Goal: Task Accomplishment & Management: Use online tool/utility

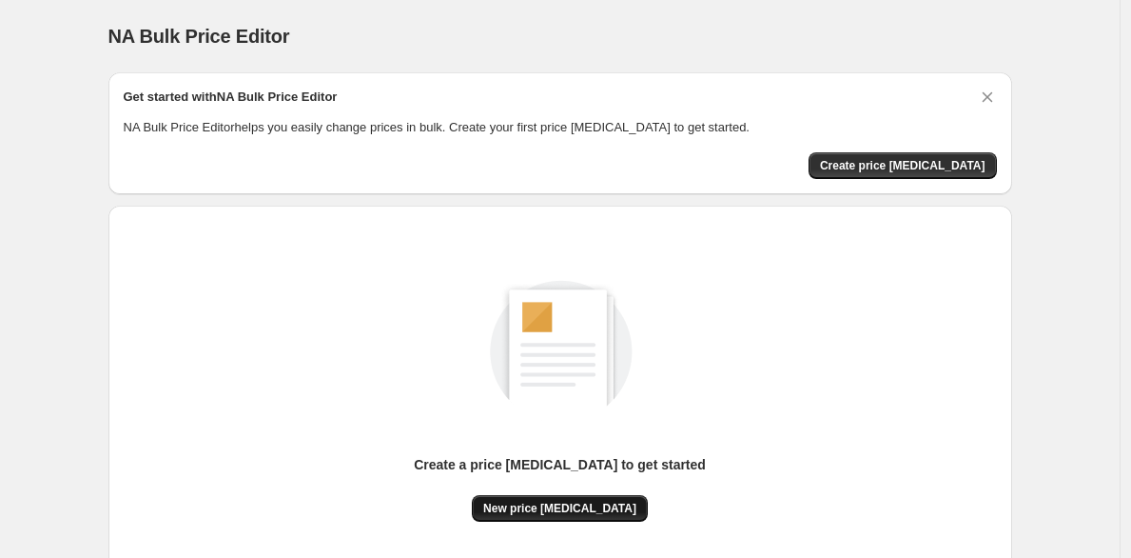
click at [521, 509] on span "New price [MEDICAL_DATA]" at bounding box center [559, 508] width 153 height 15
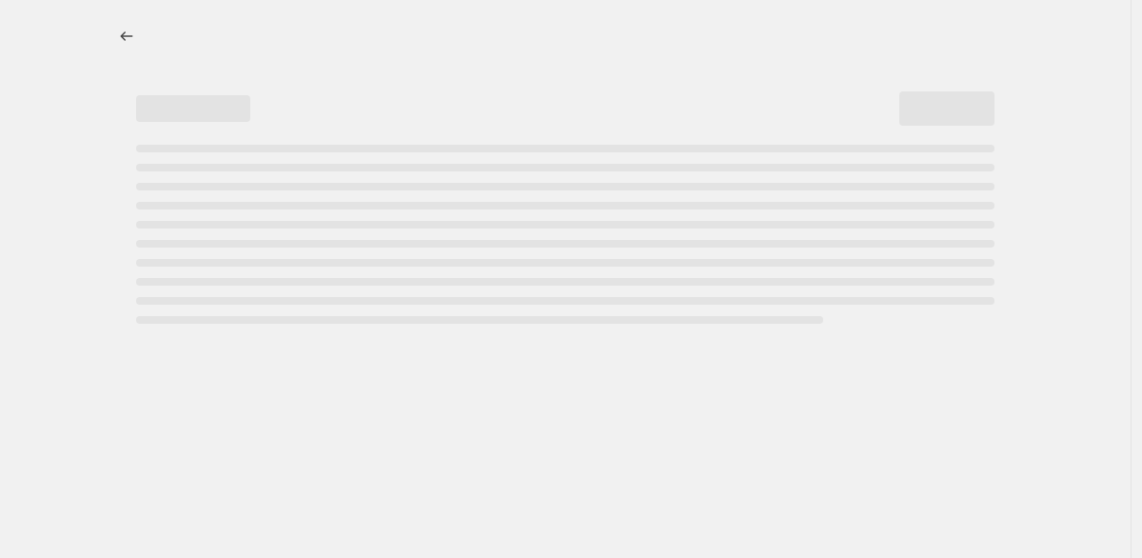
select select "percentage"
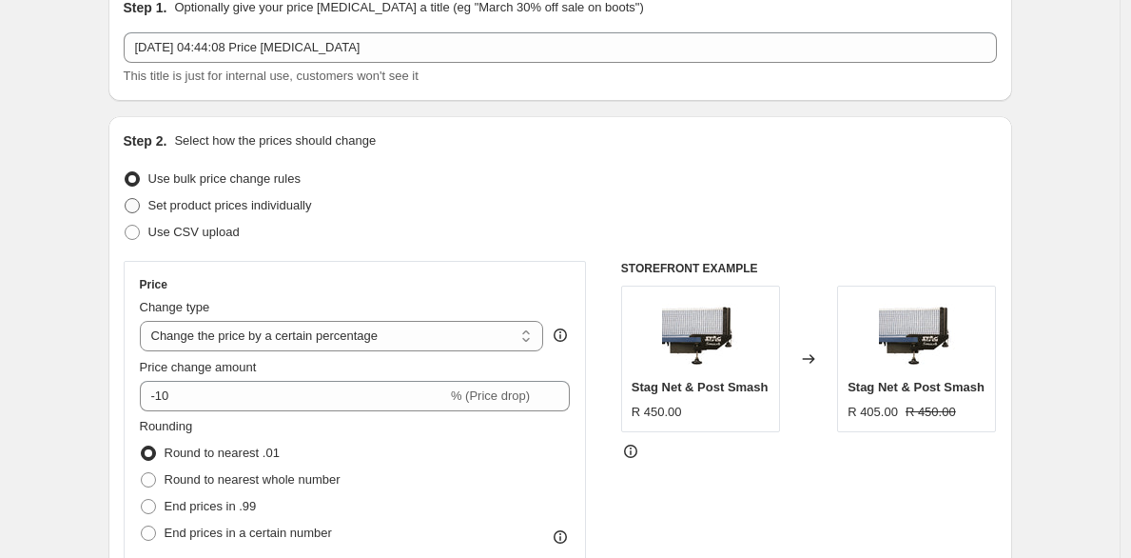
scroll to position [90, 0]
click at [248, 330] on select "Change the price to a certain amount Change the price by a certain amount Chang…" at bounding box center [342, 335] width 404 height 30
click at [145, 320] on select "Change the price to a certain amount Change the price by a certain amount Chang…" at bounding box center [342, 335] width 404 height 30
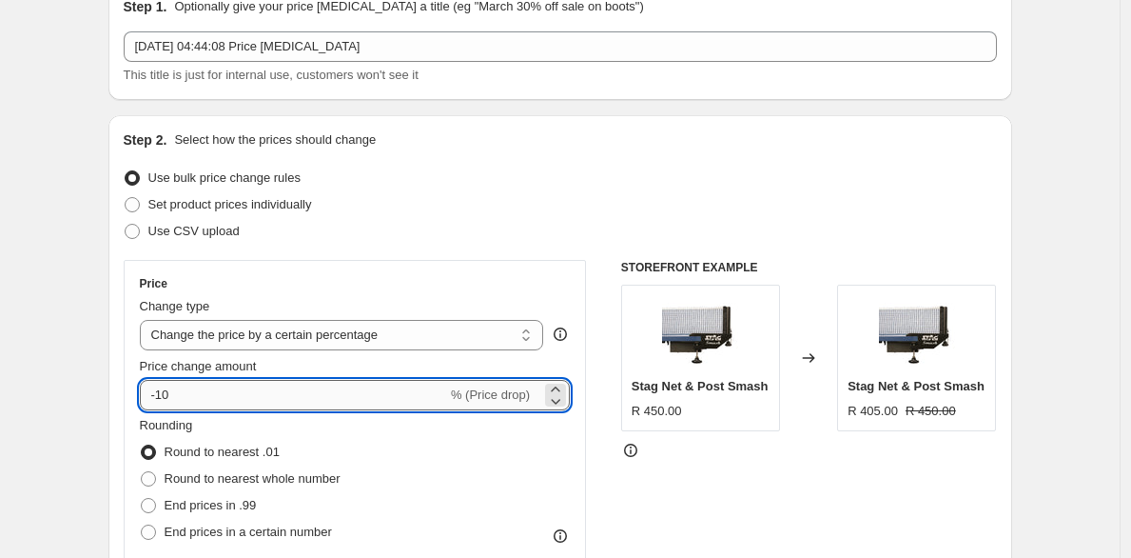
click at [187, 393] on input "-10" at bounding box center [293, 395] width 307 height 30
type input "-1"
type input "035"
click at [280, 474] on span "Round to nearest whole number" at bounding box center [253, 478] width 176 height 14
click at [142, 472] on input "Round to nearest whole number" at bounding box center [141, 471] width 1 height 1
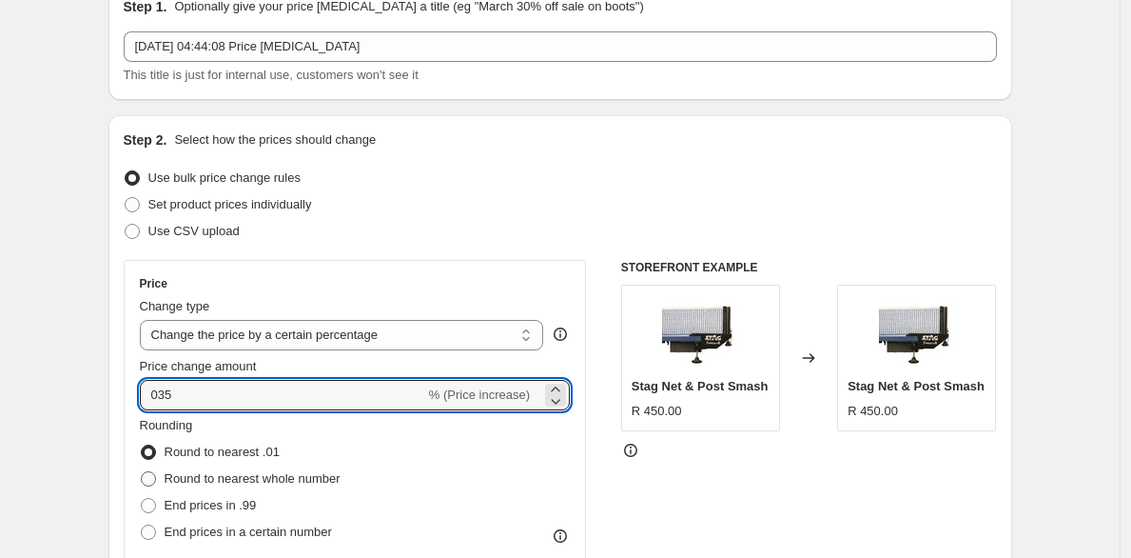
radio input "true"
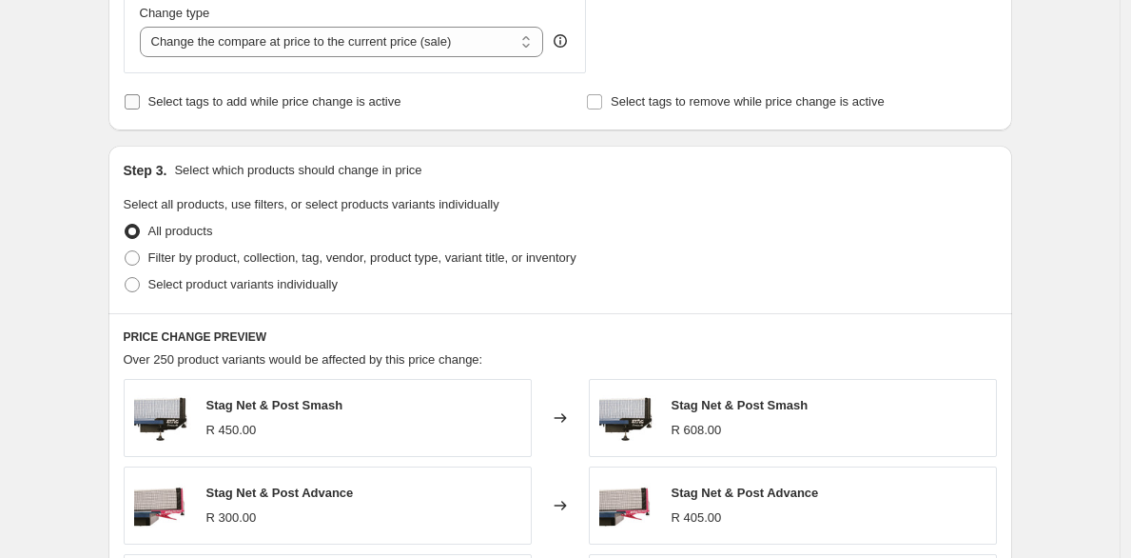
scroll to position [753, 0]
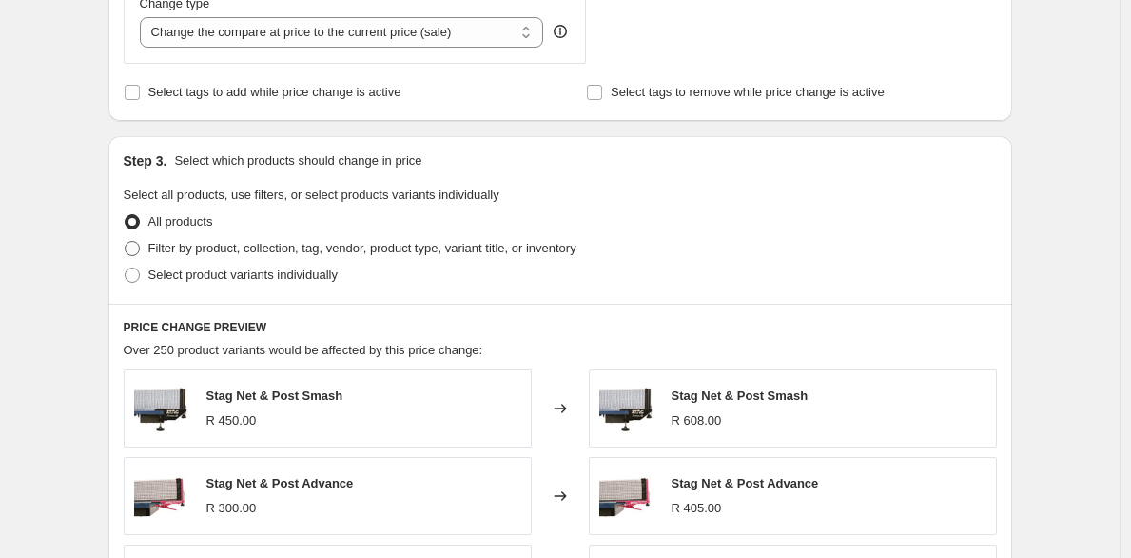
click at [285, 245] on span "Filter by product, collection, tag, vendor, product type, variant title, or inv…" at bounding box center [362, 248] width 428 height 14
click at [126, 242] on input "Filter by product, collection, tag, vendor, product type, variant title, or inv…" at bounding box center [125, 241] width 1 height 1
radio input "true"
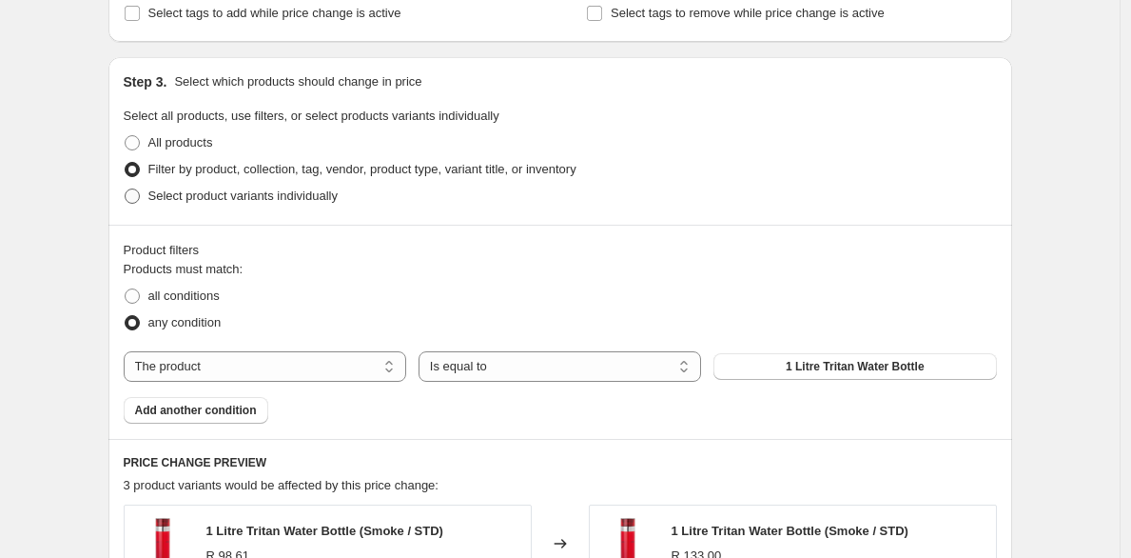
scroll to position [834, 0]
click at [338, 374] on select "The product The product's collection The product's tag The product's vendor The…" at bounding box center [265, 364] width 283 height 30
select select "collection"
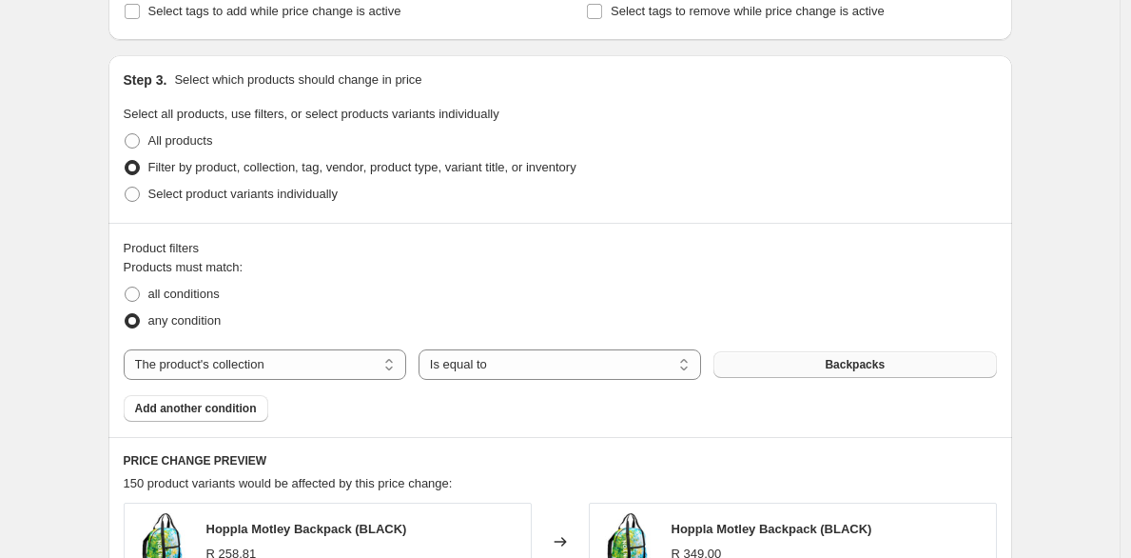
click at [787, 363] on button "Backpacks" at bounding box center [855, 364] width 283 height 27
click at [222, 409] on span "Add another condition" at bounding box center [196, 408] width 122 height 15
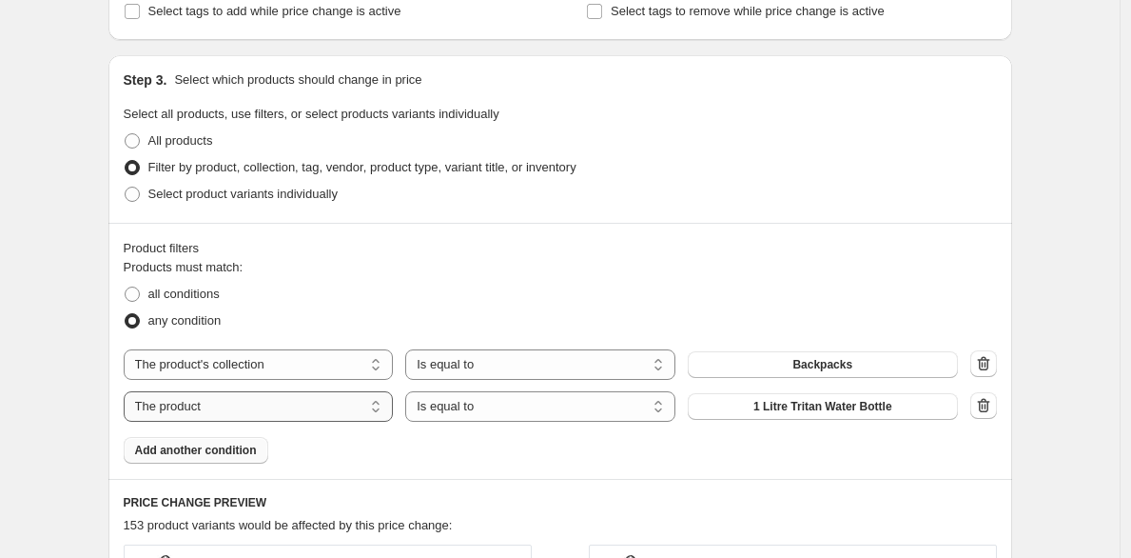
click at [240, 406] on select "The product The product's collection The product's tag The product's vendor The…" at bounding box center [259, 406] width 270 height 30
select select "collection"
click at [748, 405] on button "Backpacks" at bounding box center [823, 406] width 270 height 27
click at [247, 450] on span "Add another condition" at bounding box center [196, 449] width 122 height 15
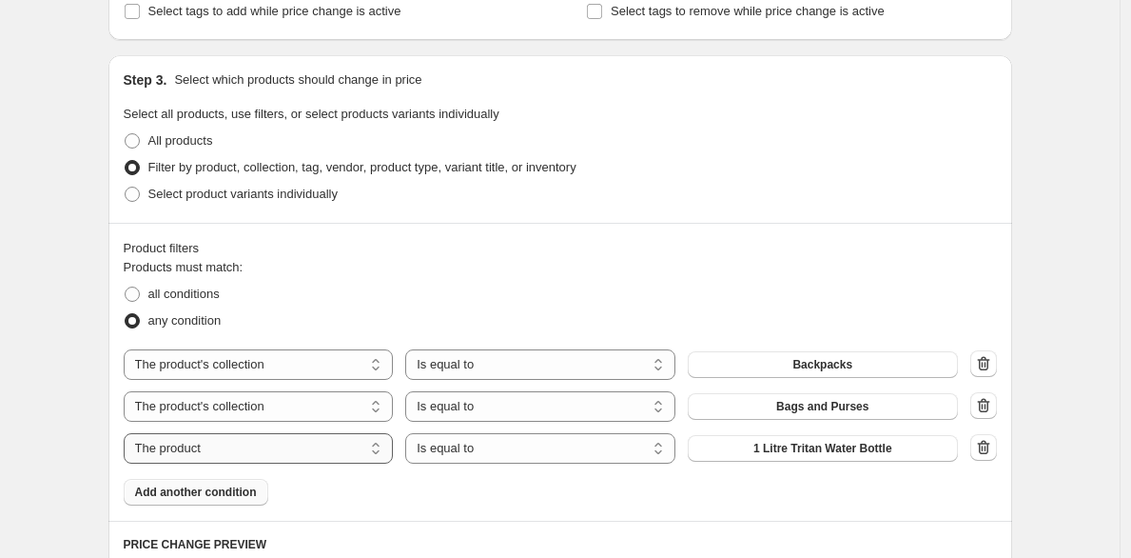
click at [243, 455] on select "The product The product's collection The product's tag The product's vendor The…" at bounding box center [259, 448] width 270 height 30
select select "collection"
click at [741, 454] on button "Backpacks" at bounding box center [823, 448] width 270 height 27
click at [751, 408] on button "Bags and Purses" at bounding box center [823, 406] width 270 height 27
click at [993, 364] on icon "button" at bounding box center [983, 363] width 19 height 19
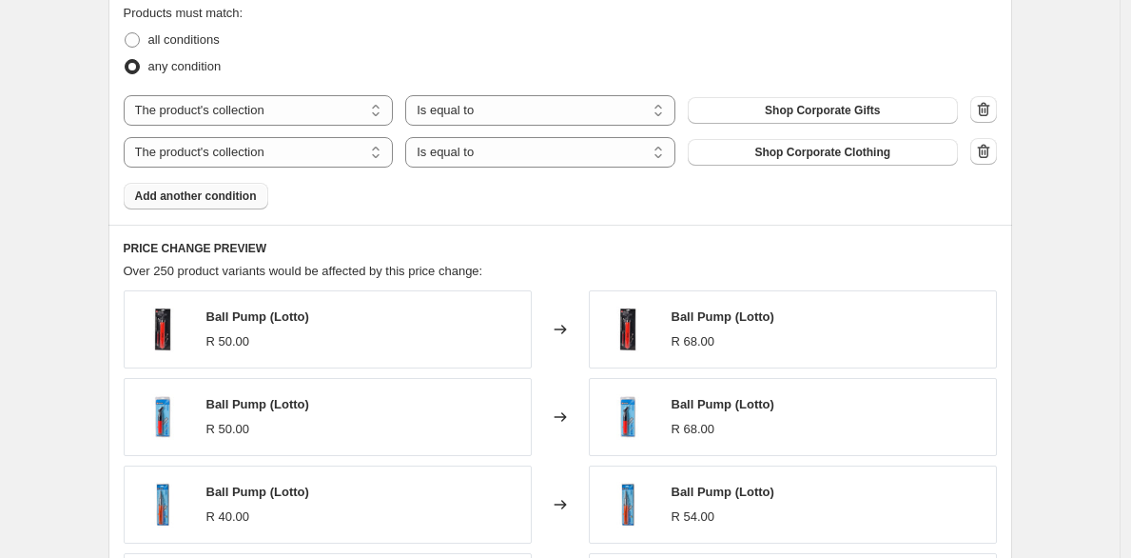
scroll to position [1085, 0]
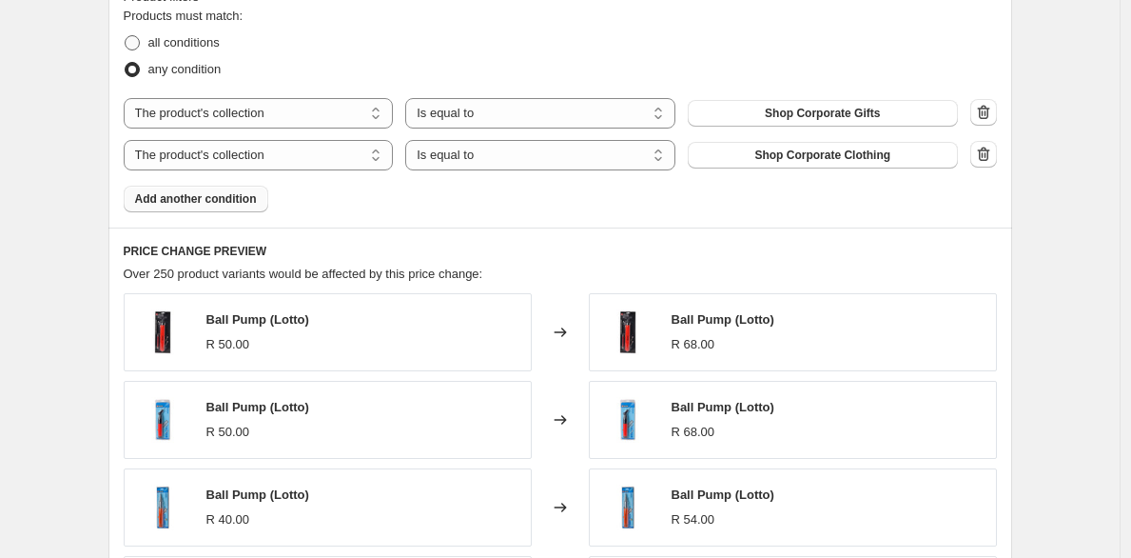
click at [166, 45] on span "all conditions" at bounding box center [183, 42] width 71 height 14
click at [126, 36] on input "all conditions" at bounding box center [125, 35] width 1 height 1
radio input "true"
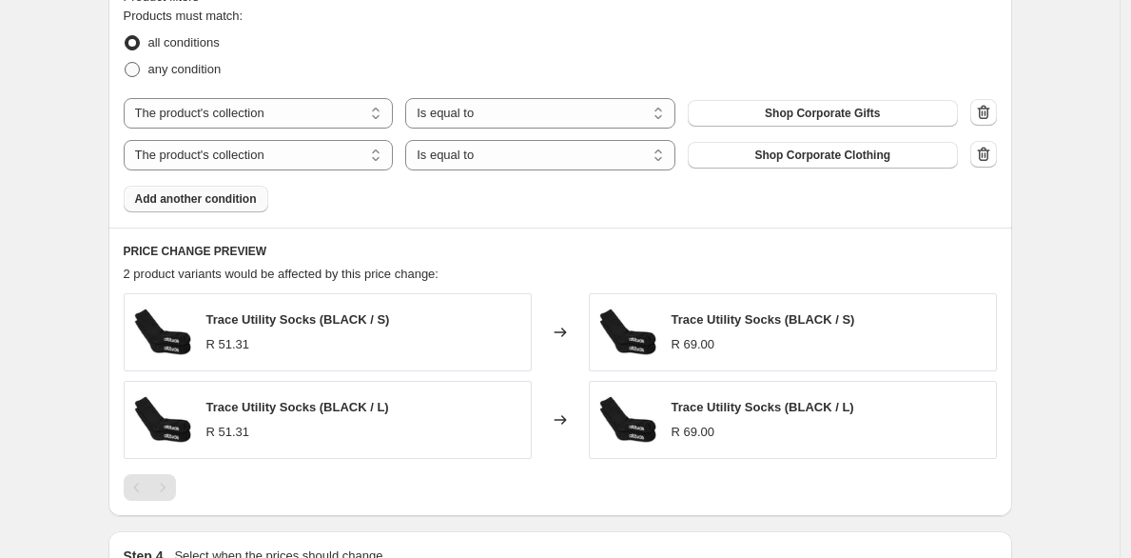
click at [180, 67] on span "any condition" at bounding box center [184, 69] width 73 height 14
click at [126, 63] on input "any condition" at bounding box center [125, 62] width 1 height 1
radio input "true"
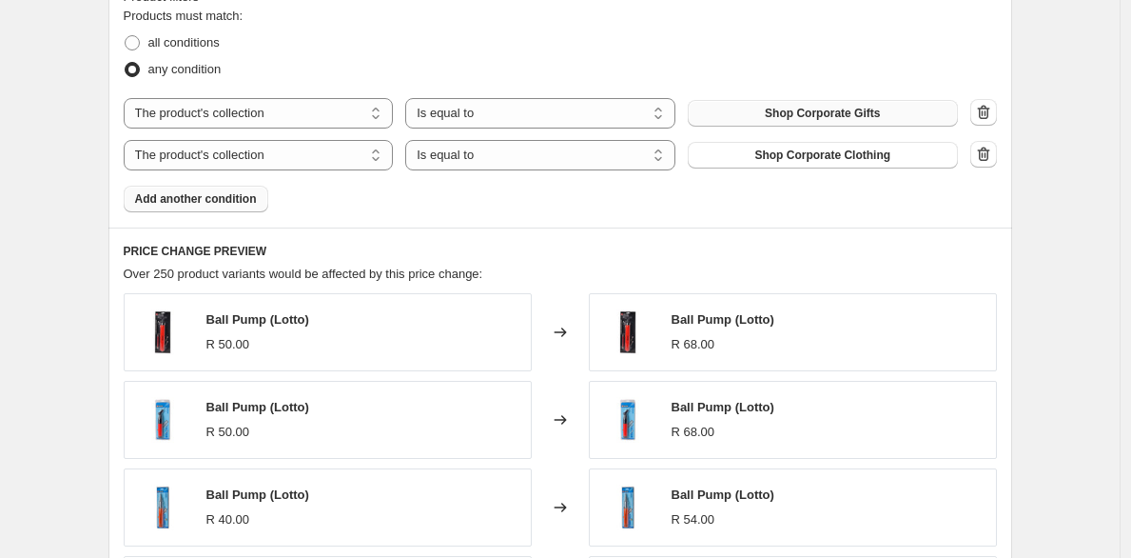
click at [898, 115] on button "Shop Corporate Gifts" at bounding box center [823, 113] width 270 height 27
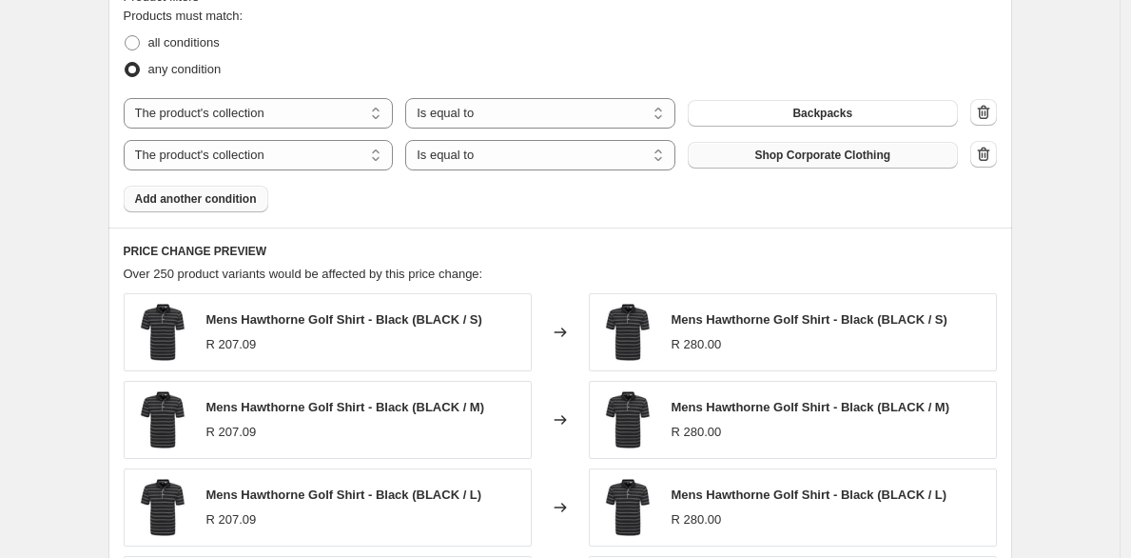
click at [825, 145] on button "Shop Corporate Clothing" at bounding box center [823, 155] width 270 height 27
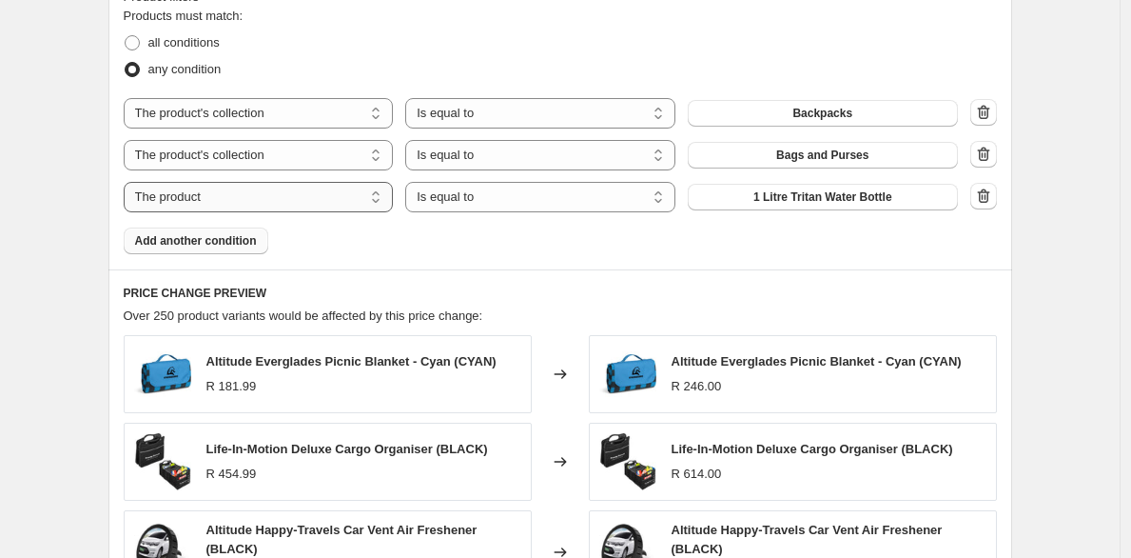
click at [344, 195] on select "The product The product's collection The product's tag The product's vendor The…" at bounding box center [259, 197] width 270 height 30
select select "collection"
click at [742, 205] on button "Backpacks" at bounding box center [823, 197] width 270 height 27
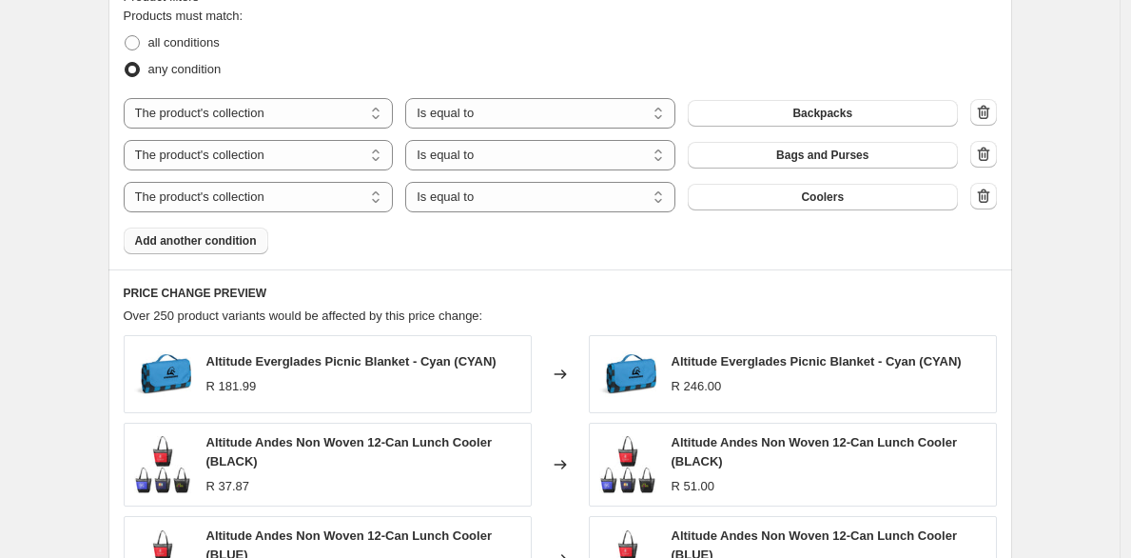
click at [238, 240] on span "Add another condition" at bounding box center [196, 240] width 122 height 15
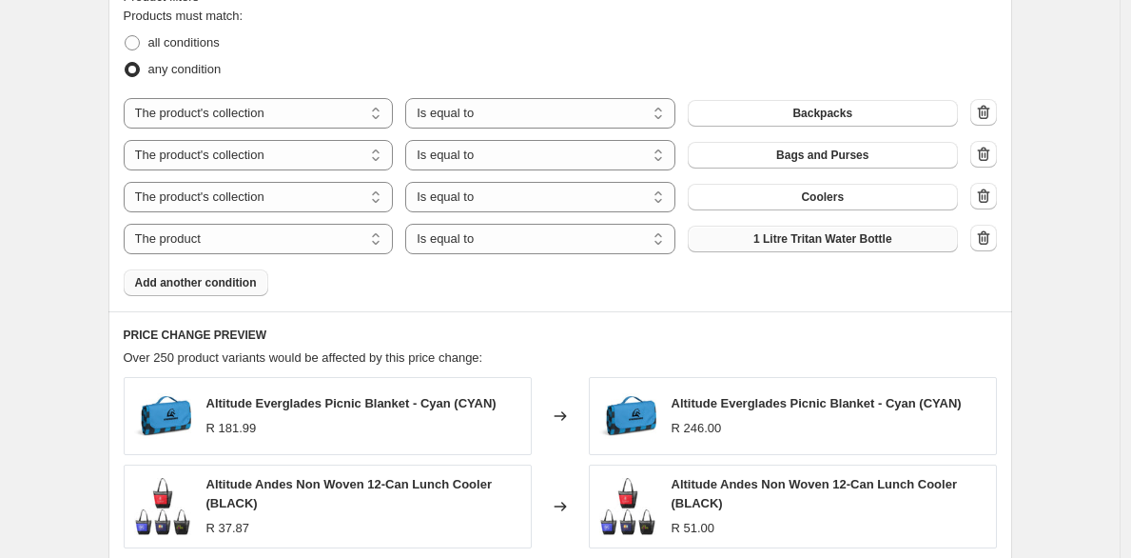
click at [794, 241] on span "1 Litre Tritan Water Bottle" at bounding box center [823, 238] width 139 height 15
click at [207, 246] on select "The product The product's collection The product's tag The product's vendor The…" at bounding box center [259, 239] width 270 height 30
select select "collection"
click at [769, 242] on button "Backpacks" at bounding box center [823, 239] width 270 height 27
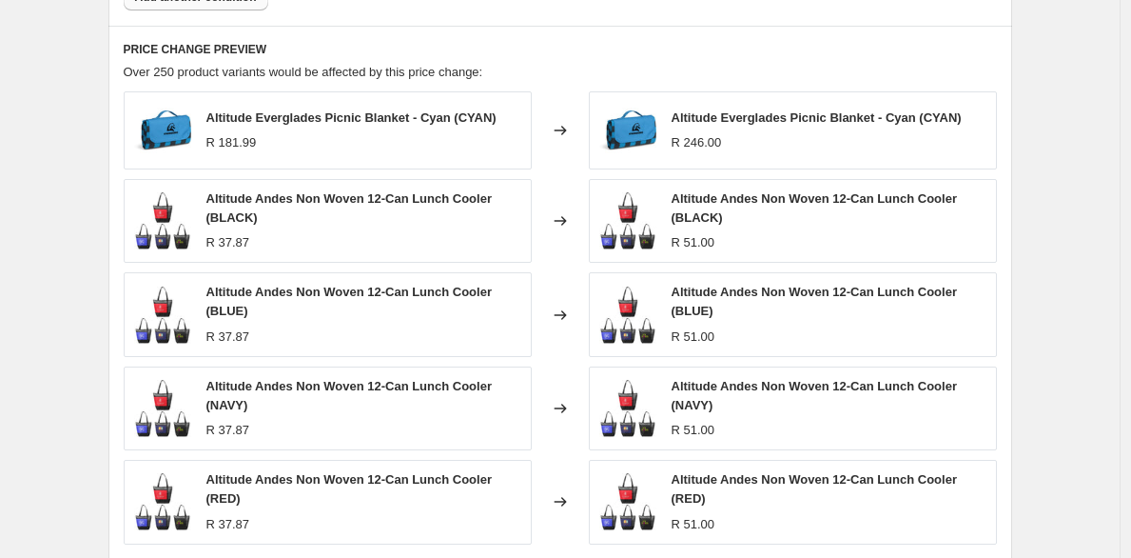
scroll to position [1708, 0]
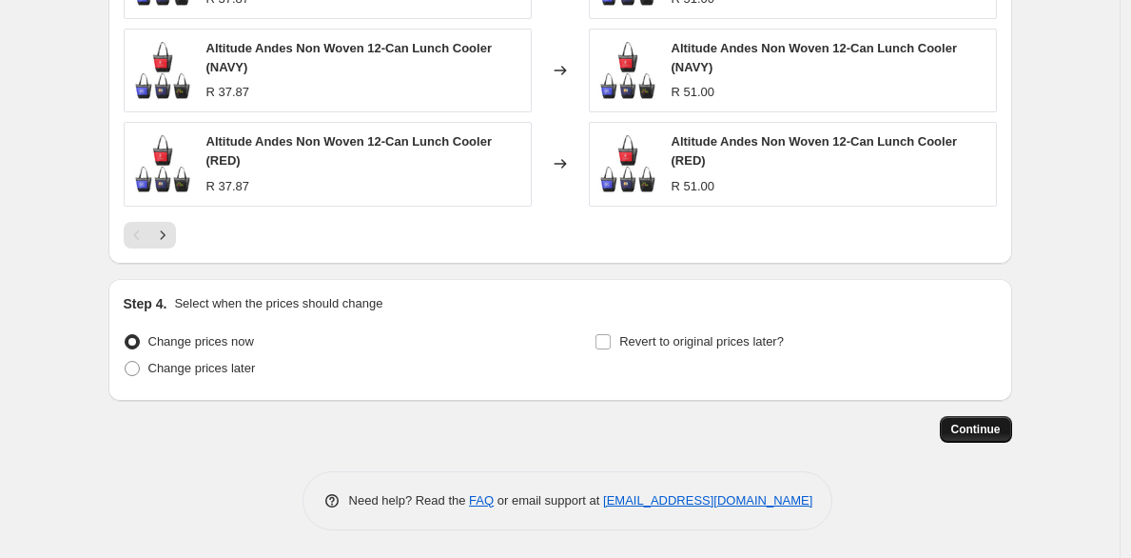
click at [963, 424] on span "Continue" at bounding box center [976, 429] width 49 height 15
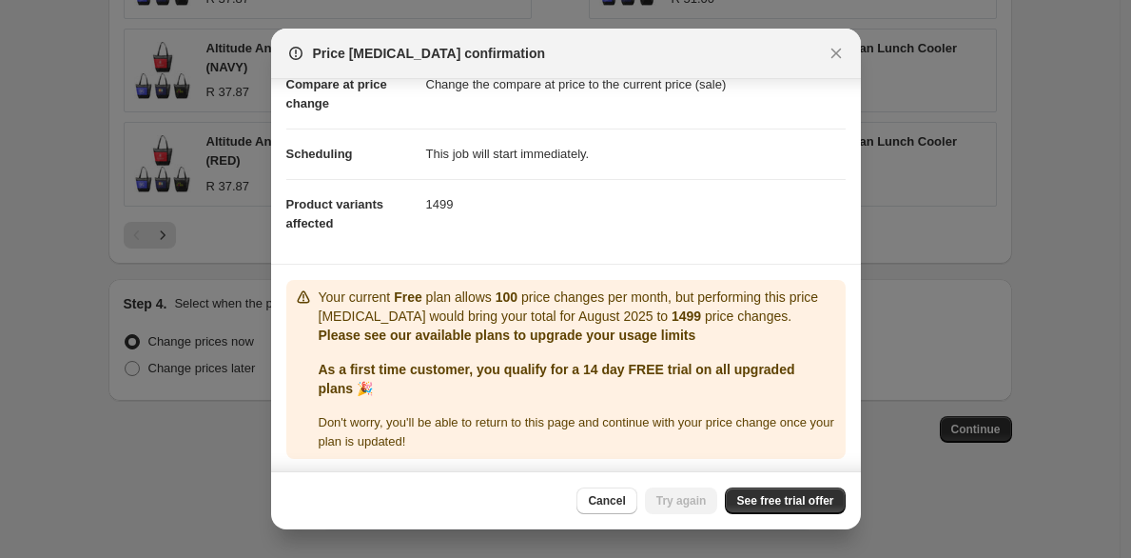
scroll to position [107, 0]
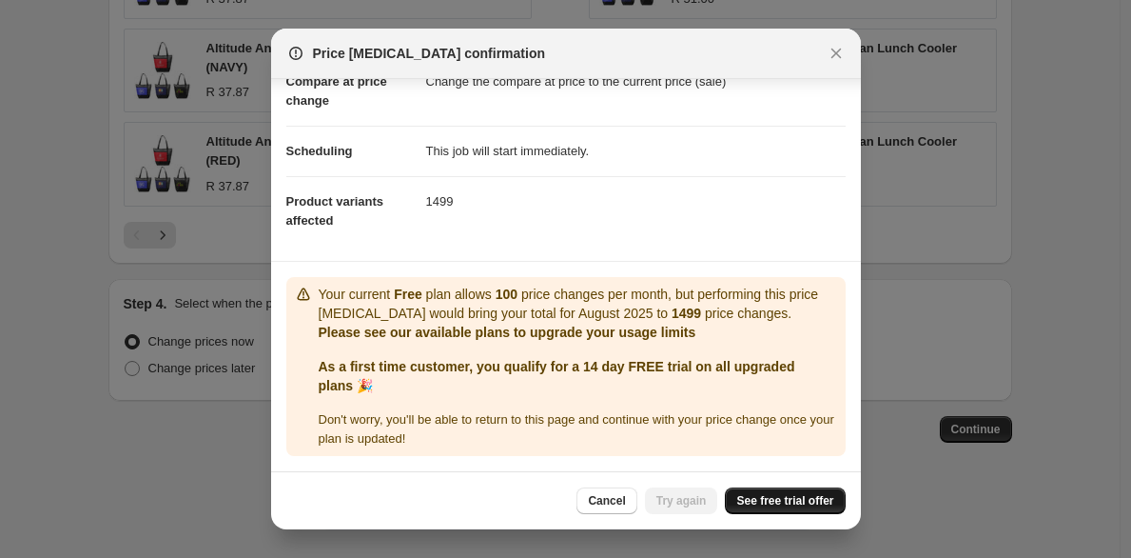
click at [775, 504] on span "See free trial offer" at bounding box center [784, 500] width 97 height 15
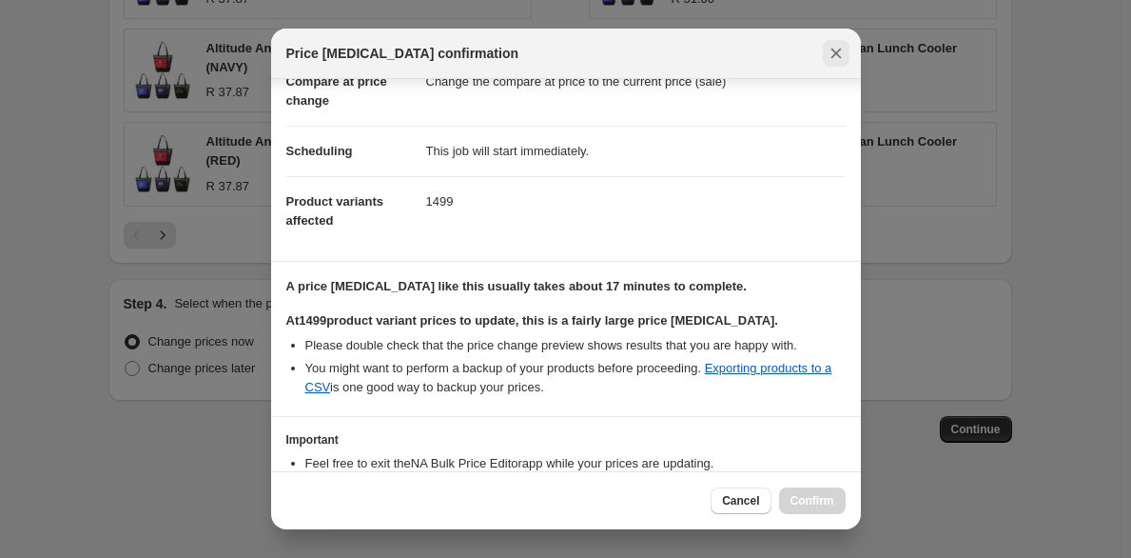
click at [834, 46] on icon "Close" at bounding box center [836, 53] width 19 height 19
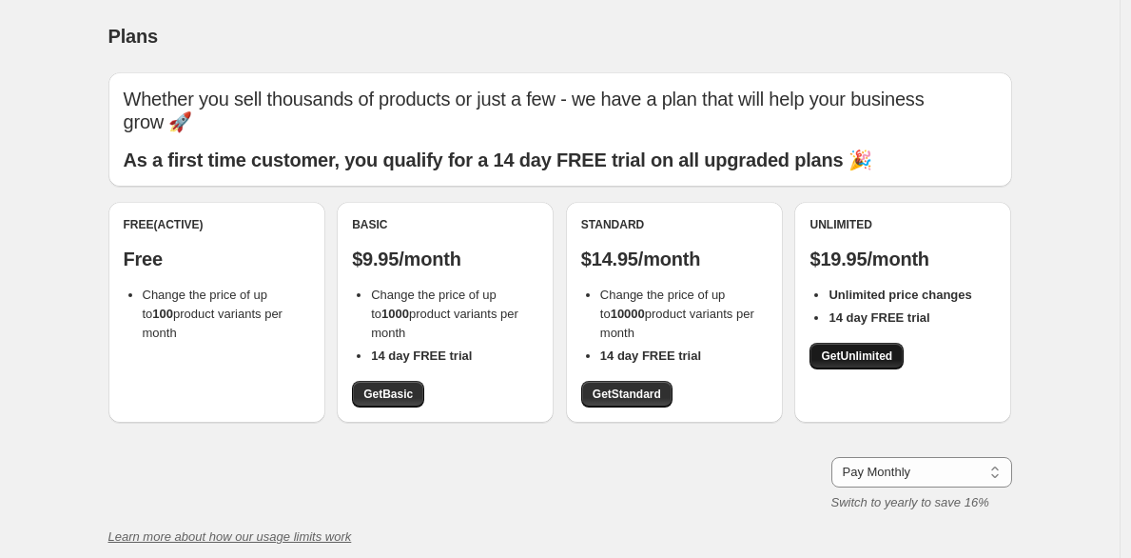
click at [834, 348] on span "Get Unlimited" at bounding box center [856, 355] width 71 height 15
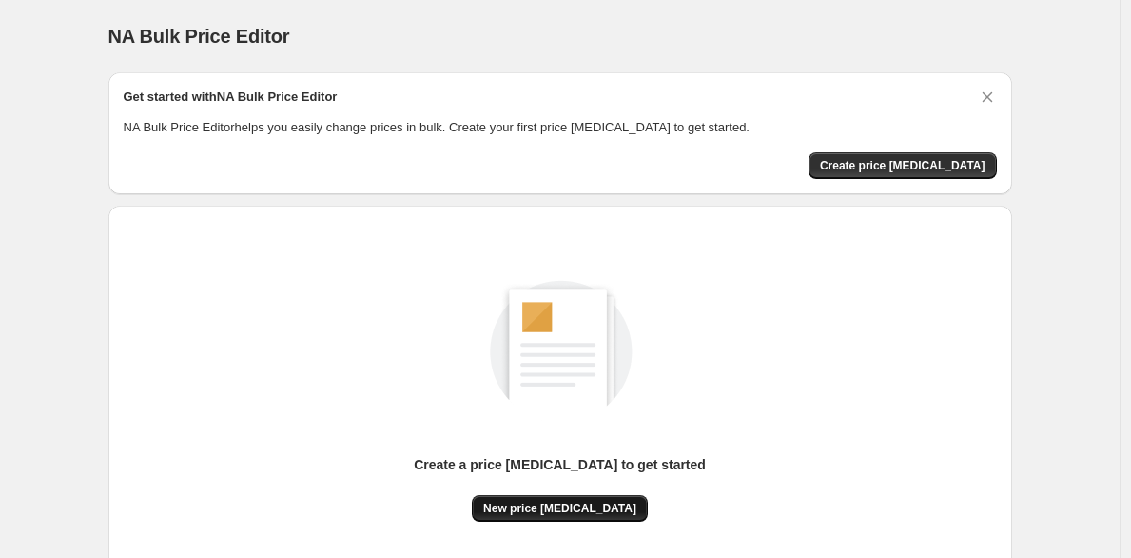
click at [574, 517] on button "New price [MEDICAL_DATA]" at bounding box center [560, 508] width 176 height 27
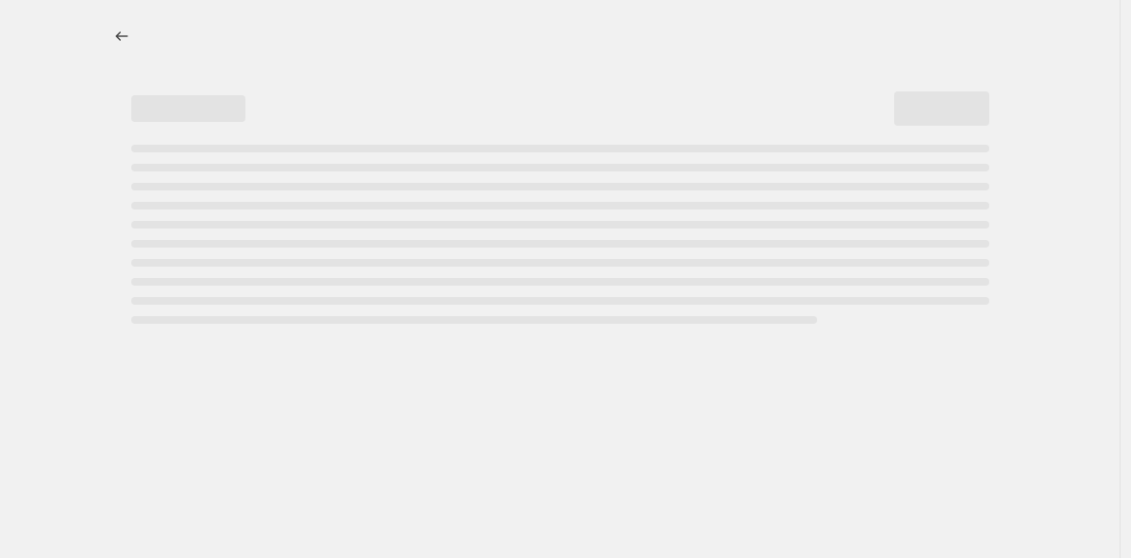
select select "percentage"
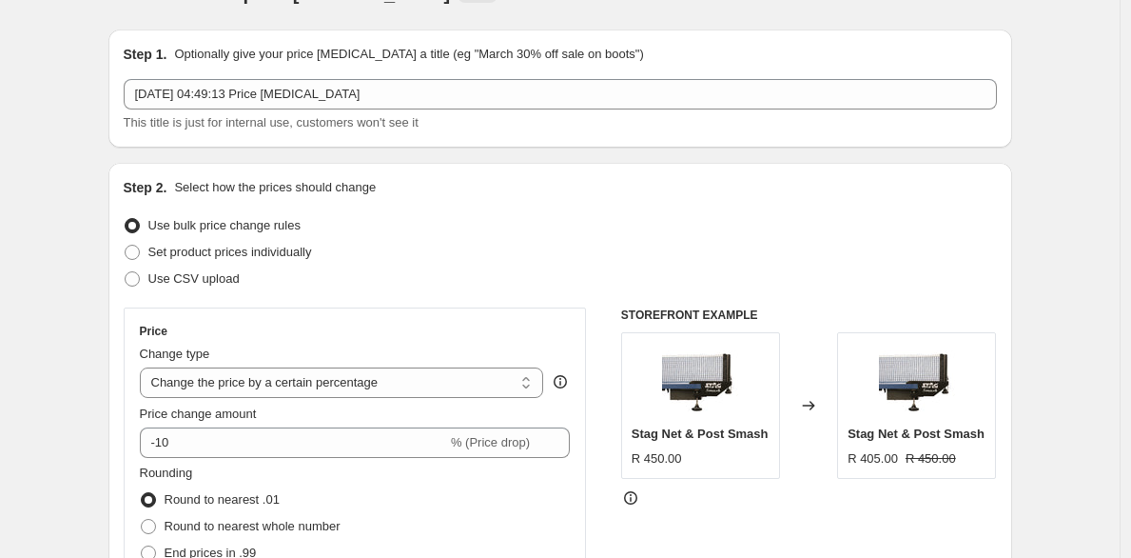
scroll to position [223, 0]
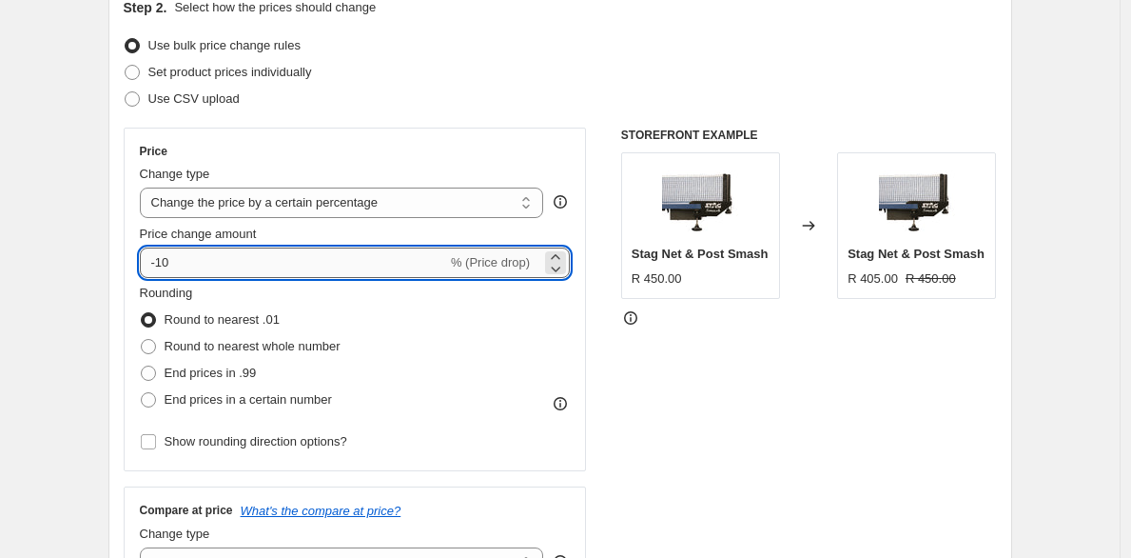
click at [285, 270] on input "-10" at bounding box center [293, 262] width 307 height 30
type input "35"
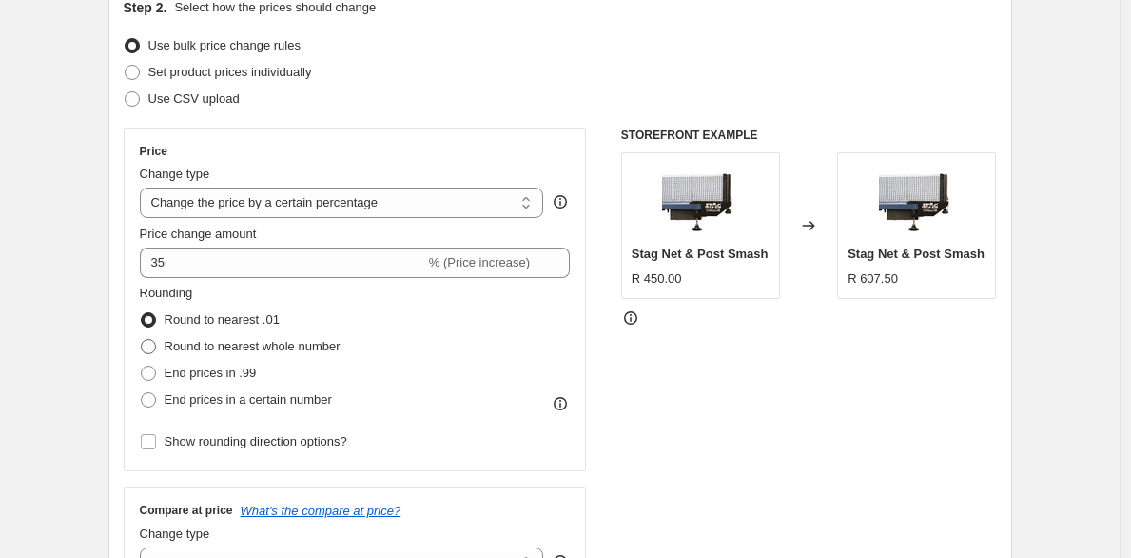
click at [341, 344] on span "Round to nearest whole number" at bounding box center [253, 346] width 176 height 14
click at [142, 340] on input "Round to nearest whole number" at bounding box center [141, 339] width 1 height 1
radio input "true"
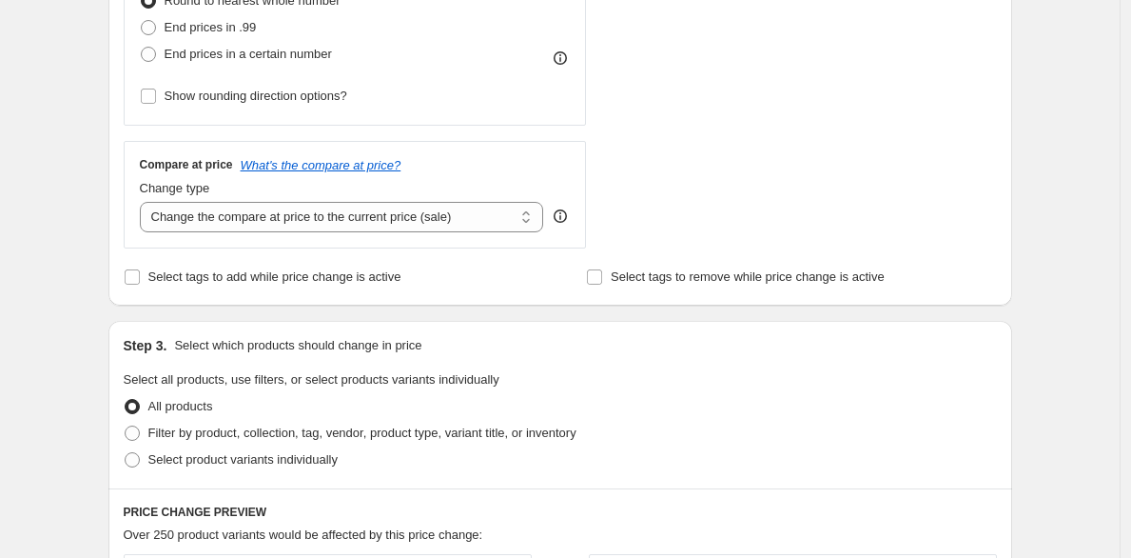
scroll to position [696, 0]
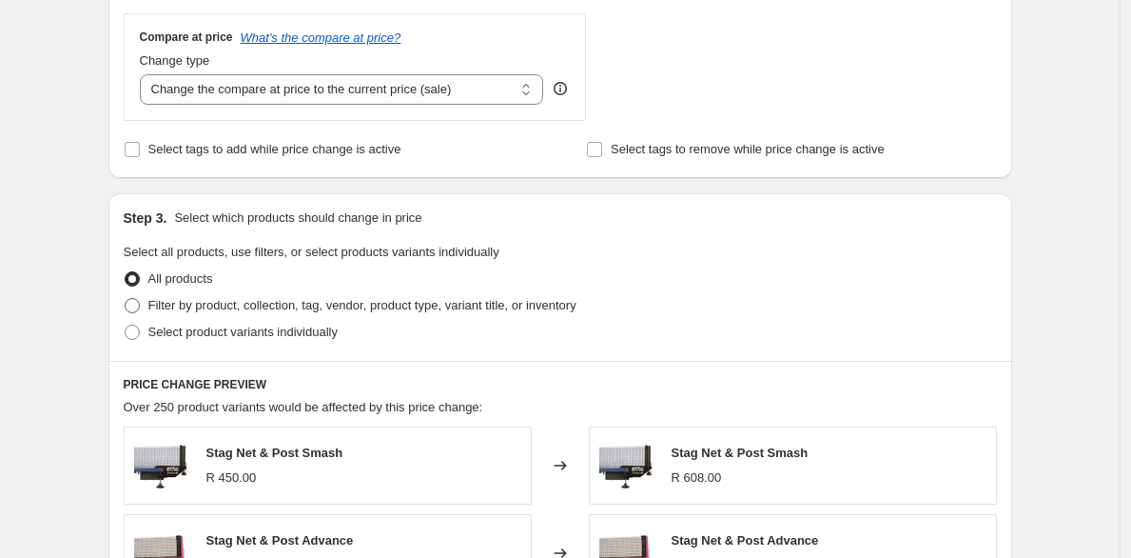
click at [210, 307] on span "Filter by product, collection, tag, vendor, product type, variant title, or inv…" at bounding box center [362, 305] width 428 height 14
click at [126, 299] on input "Filter by product, collection, tag, vendor, product type, variant title, or inv…" at bounding box center [125, 298] width 1 height 1
radio input "true"
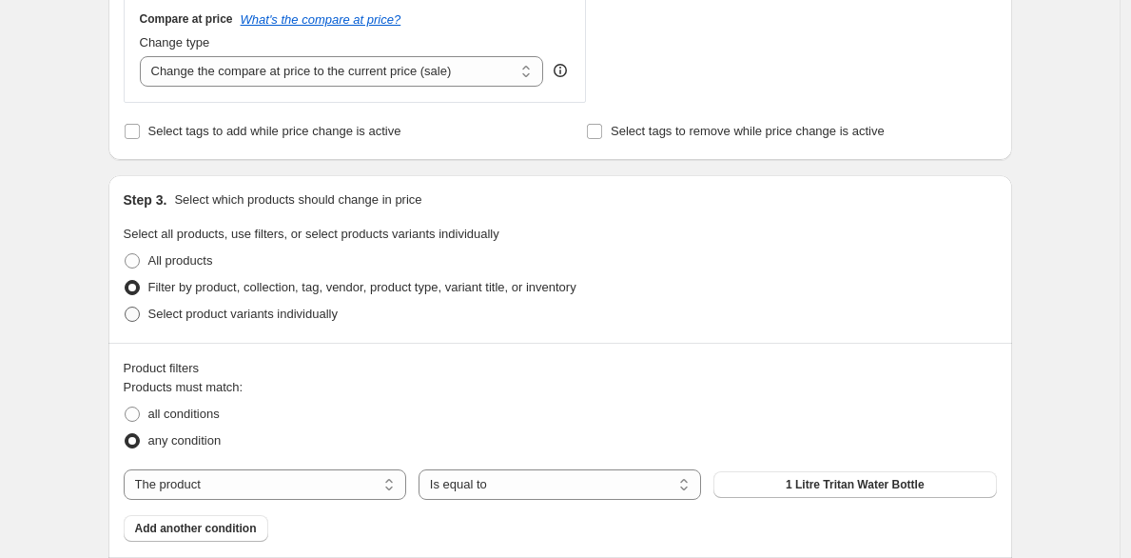
scroll to position [823, 0]
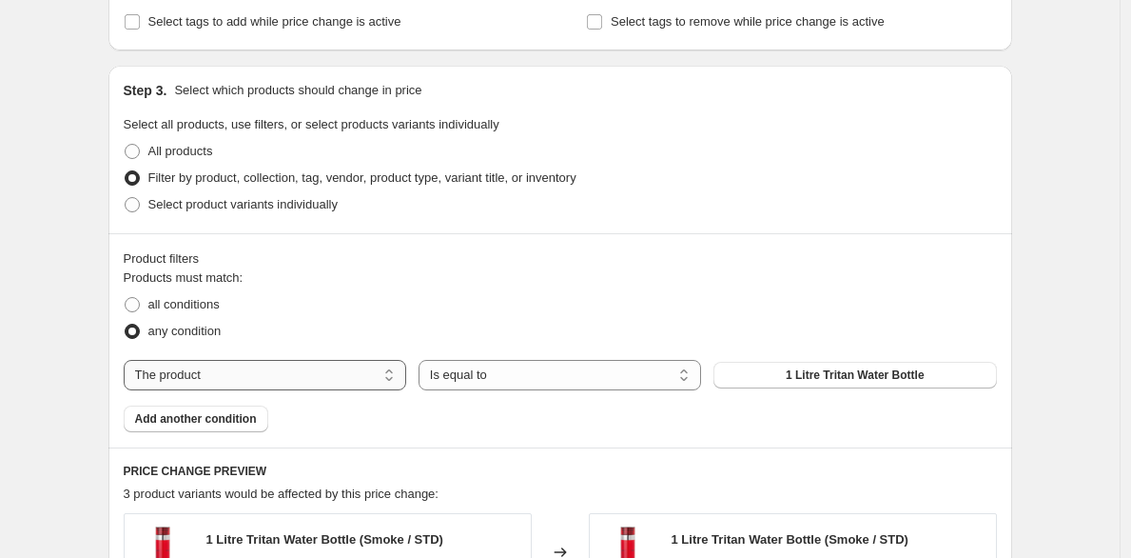
click at [274, 377] on select "The product The product's collection The product's tag The product's vendor The…" at bounding box center [265, 375] width 283 height 30
select select "collection"
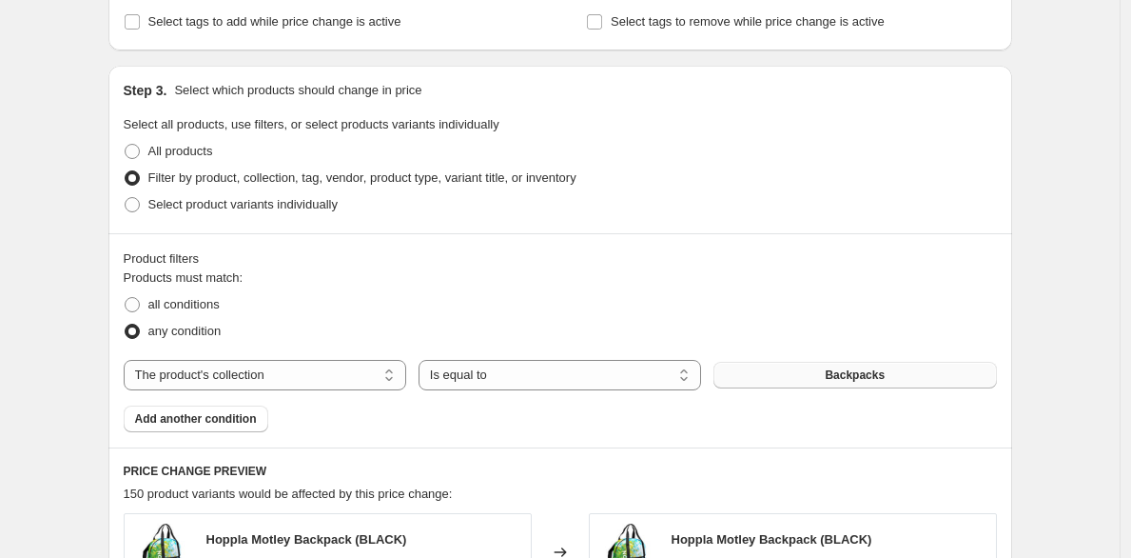
click at [771, 375] on button "Backpacks" at bounding box center [855, 375] width 283 height 27
click at [231, 421] on span "Add another condition" at bounding box center [196, 418] width 122 height 15
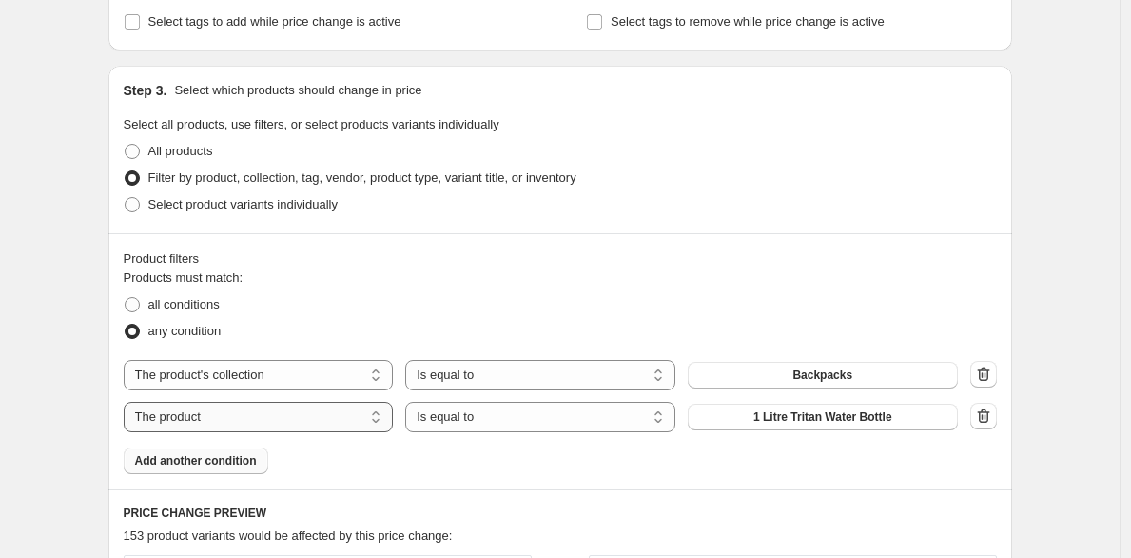
click at [261, 417] on select "The product The product's collection The product's tag The product's vendor The…" at bounding box center [259, 417] width 270 height 30
click at [832, 417] on span "A5 Notebooks" at bounding box center [822, 416] width 77 height 15
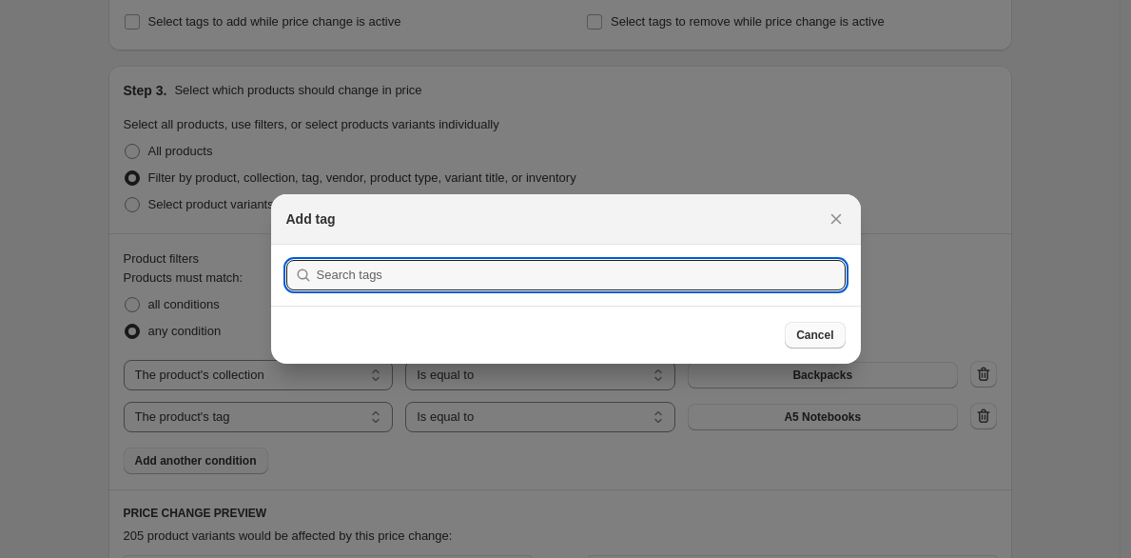
click at [790, 326] on button "Cancel" at bounding box center [815, 335] width 60 height 27
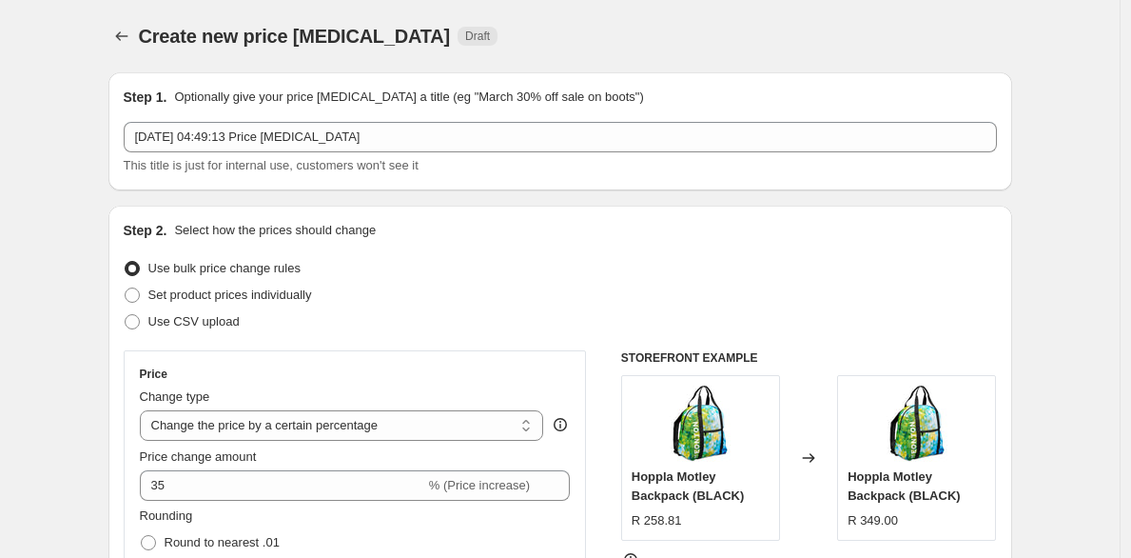
scroll to position [823, 0]
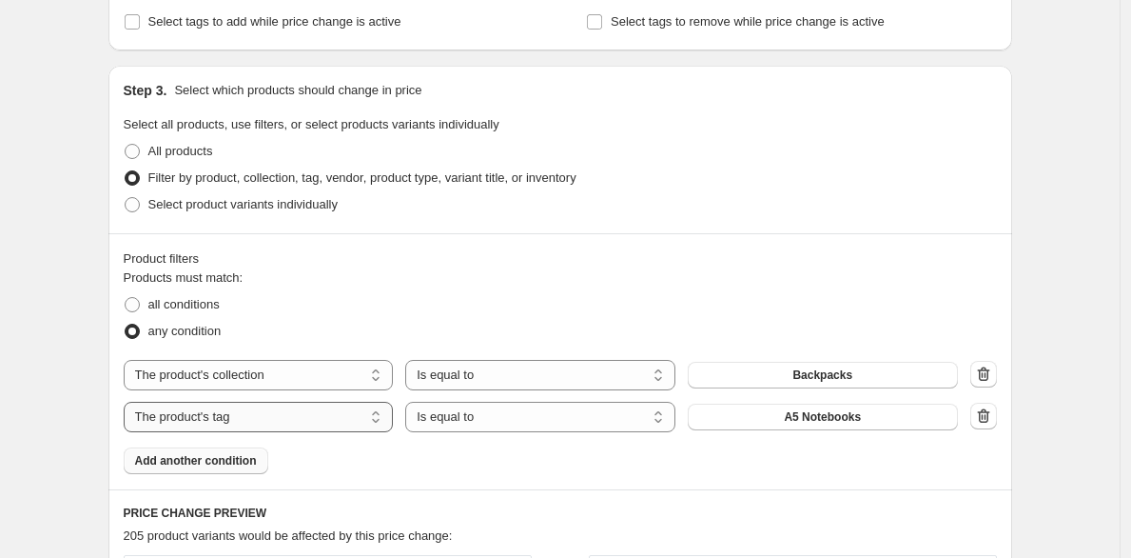
click at [286, 420] on select "The product The product's collection The product's tag The product's vendor The…" at bounding box center [259, 417] width 270 height 30
select select "collection"
click at [770, 419] on button "Backpacks" at bounding box center [823, 416] width 270 height 27
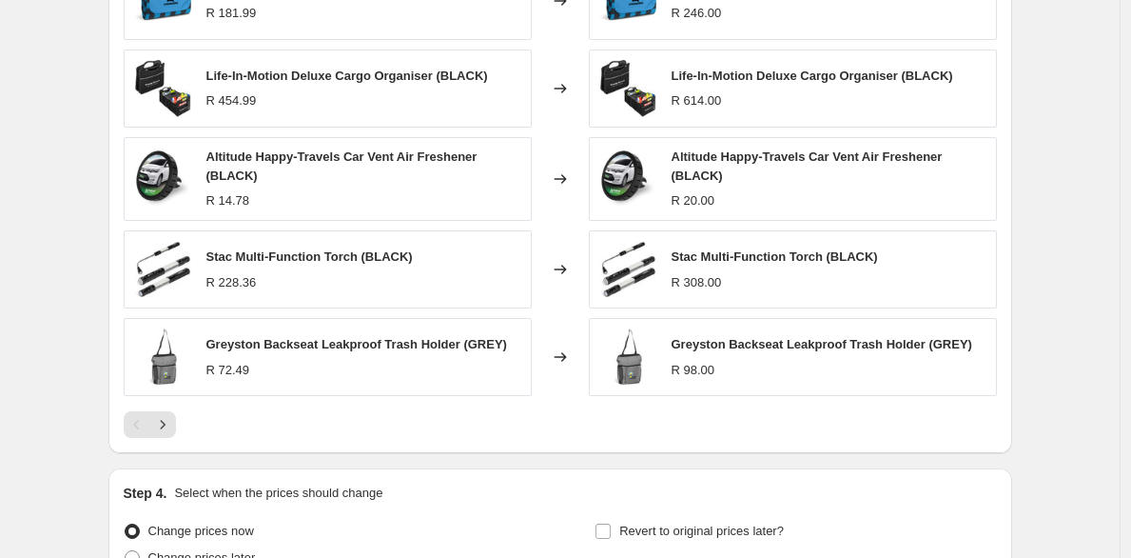
scroll to position [1606, 0]
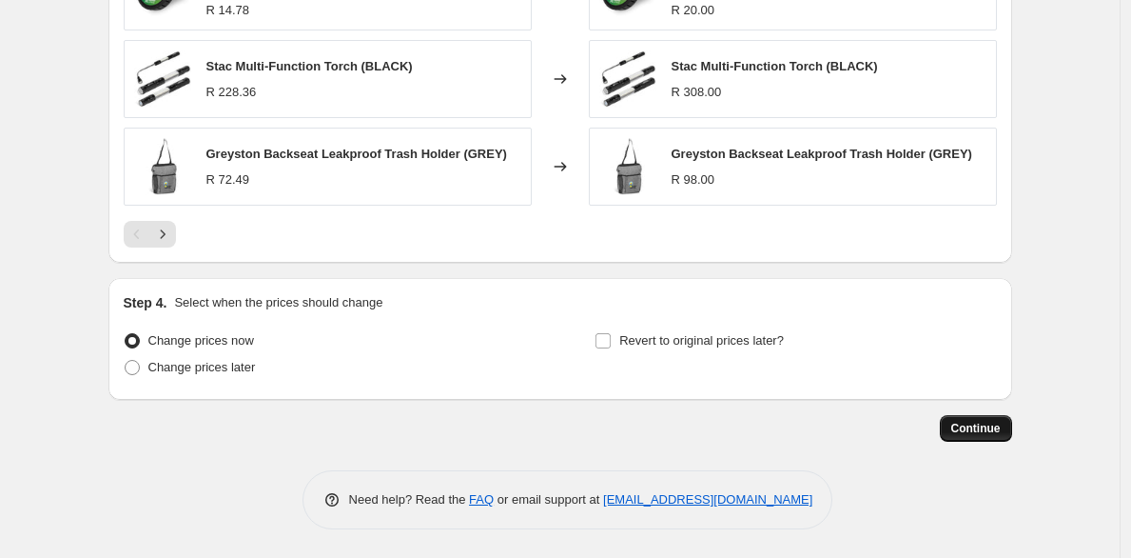
click at [962, 424] on span "Continue" at bounding box center [976, 428] width 49 height 15
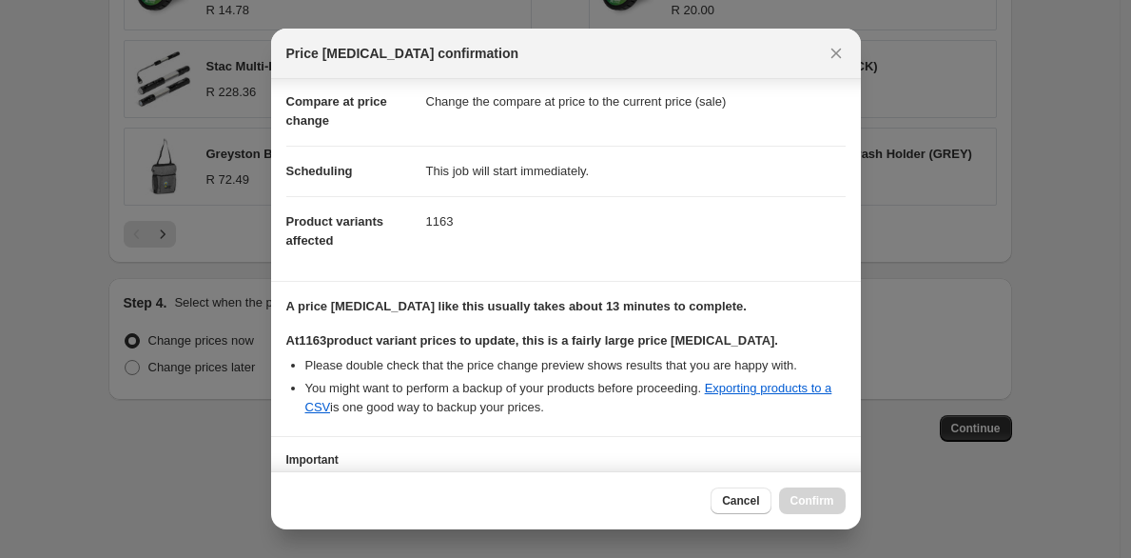
scroll to position [231, 0]
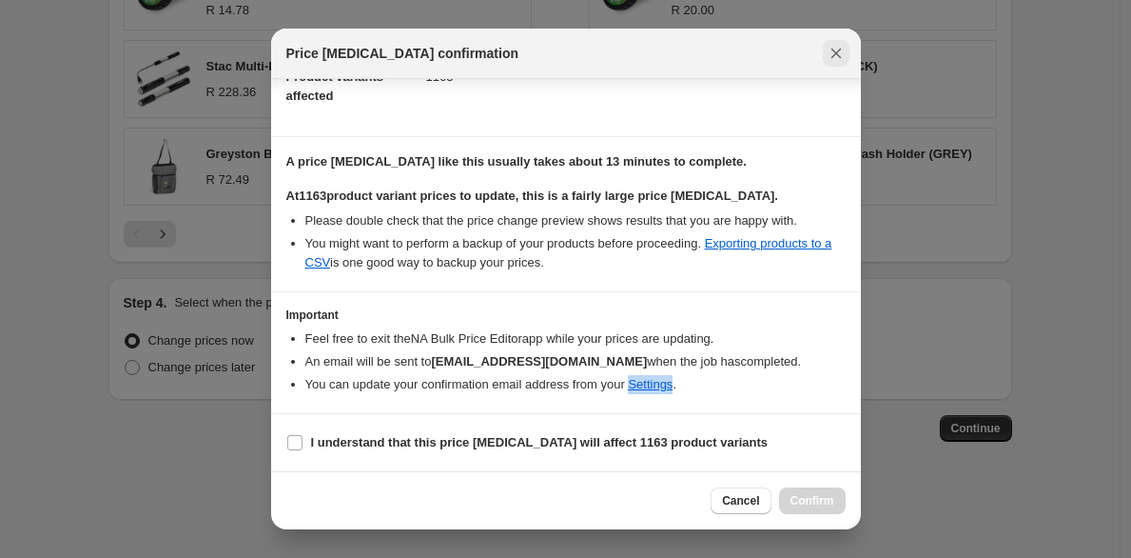
click at [835, 48] on icon "Close" at bounding box center [836, 53] width 19 height 19
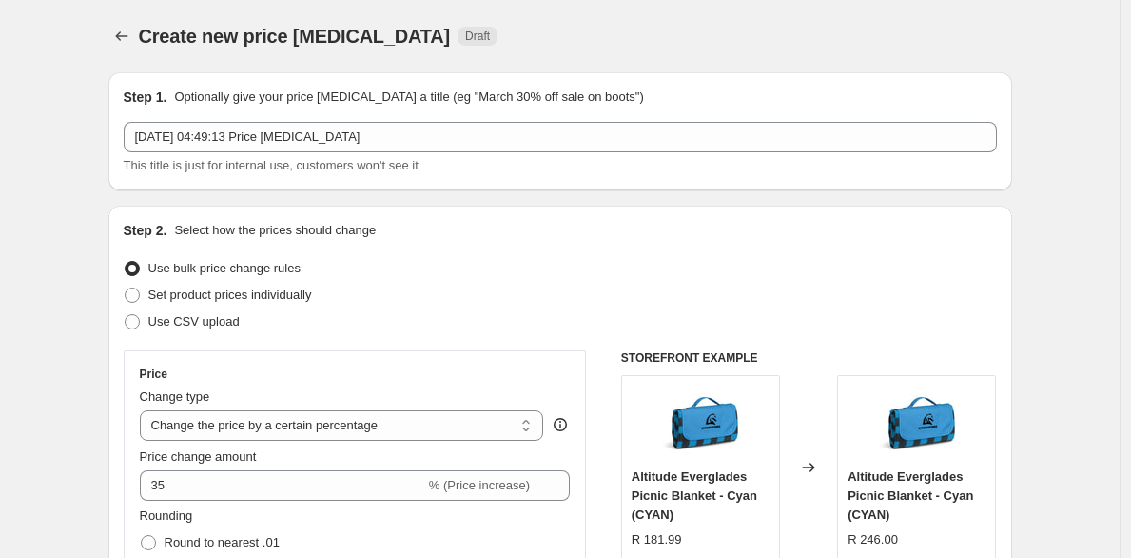
scroll to position [1606, 0]
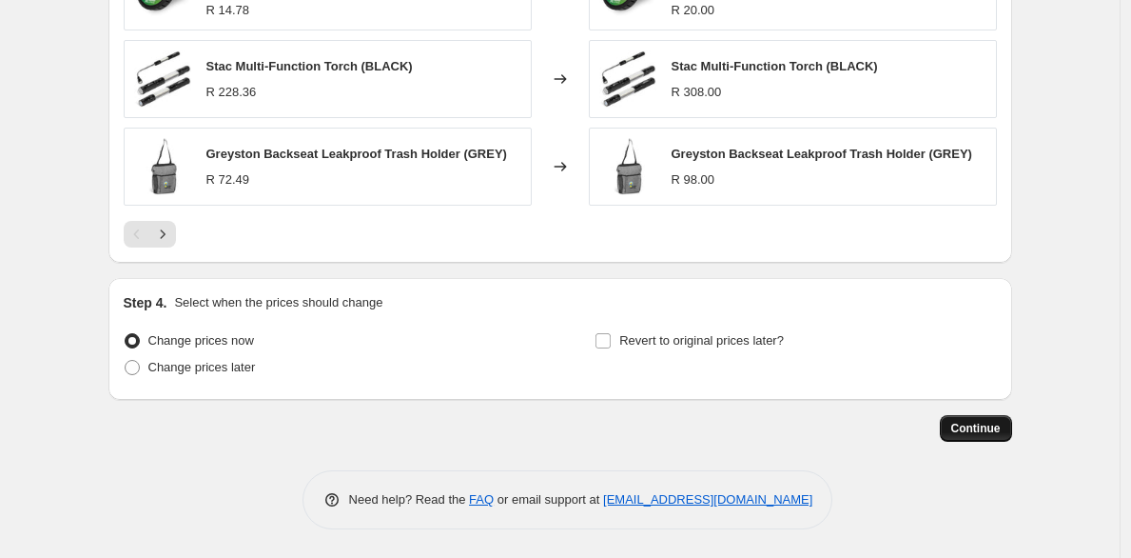
click at [982, 435] on button "Continue" at bounding box center [976, 428] width 72 height 27
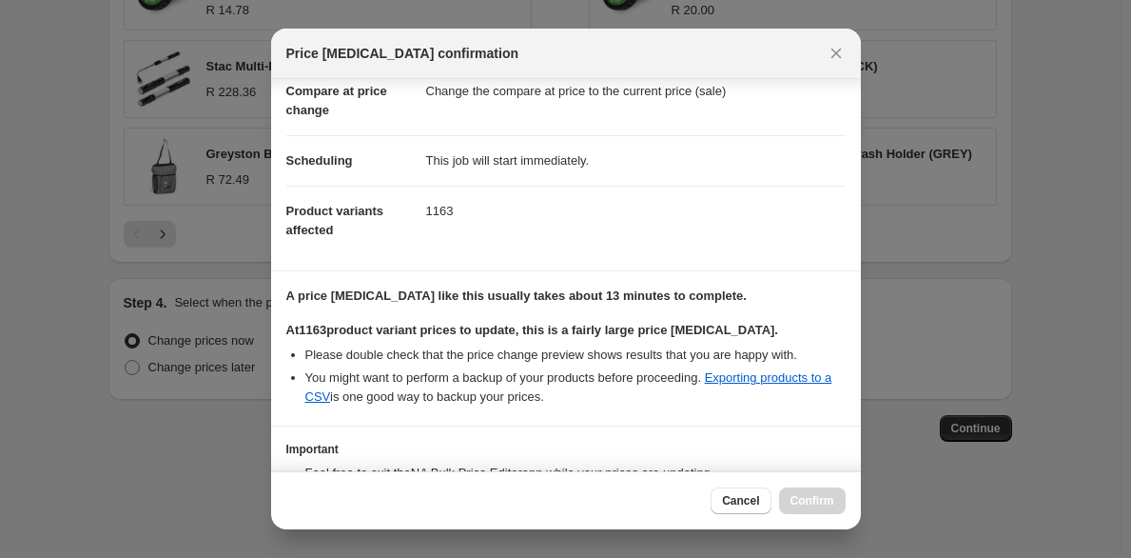
scroll to position [231, 0]
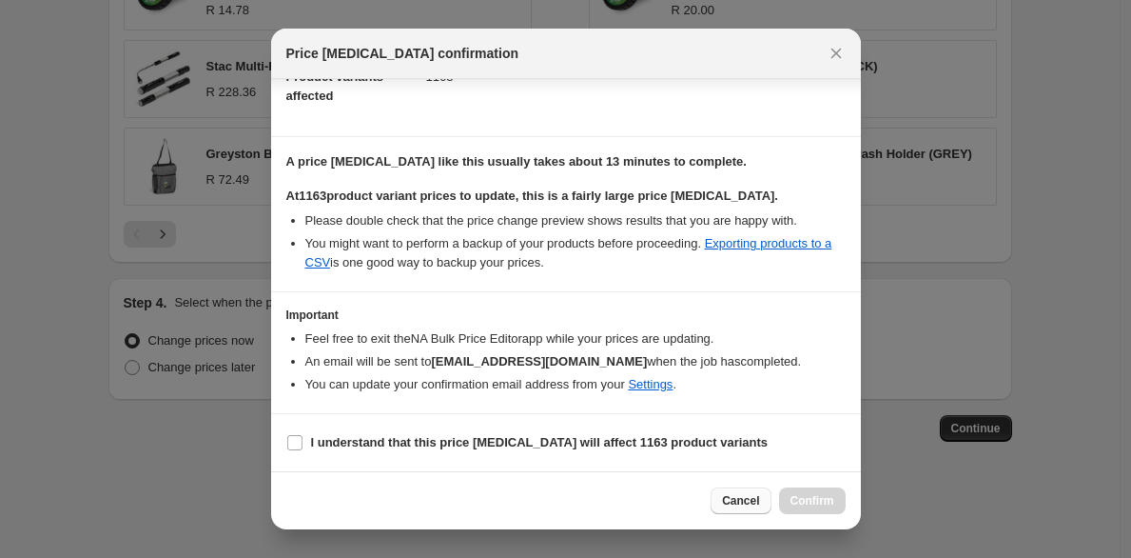
click at [729, 496] on span "Cancel" at bounding box center [740, 500] width 37 height 15
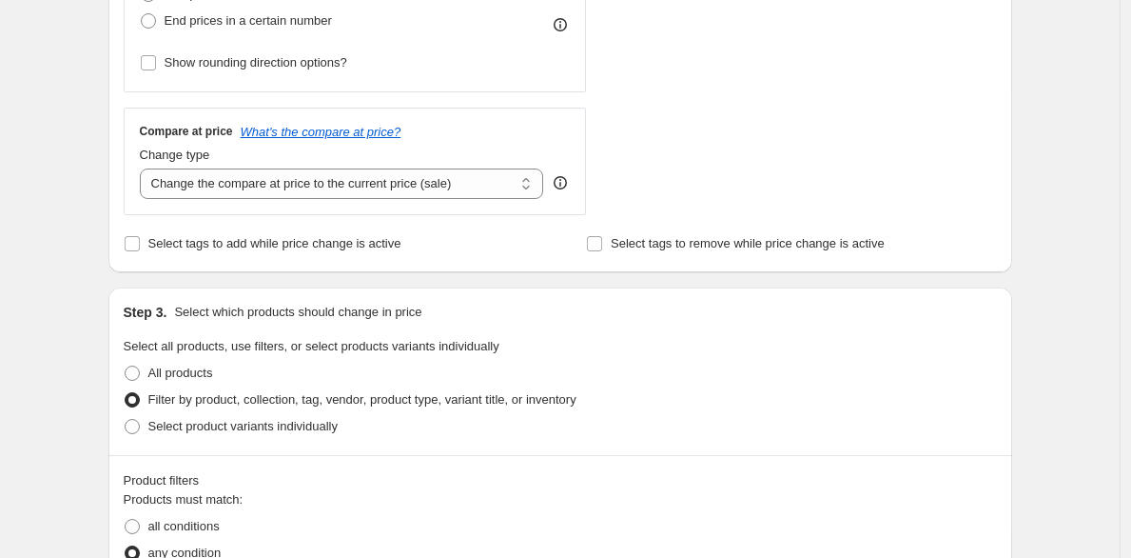
scroll to position [0, 0]
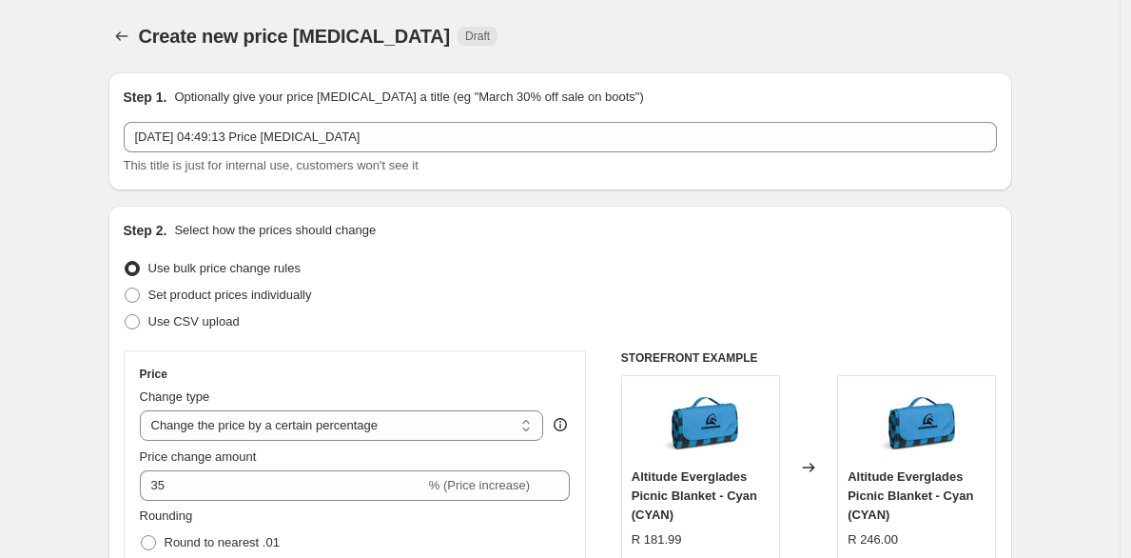
click at [672, 32] on div "Create new price change job Draft" at bounding box center [443, 36] width 609 height 27
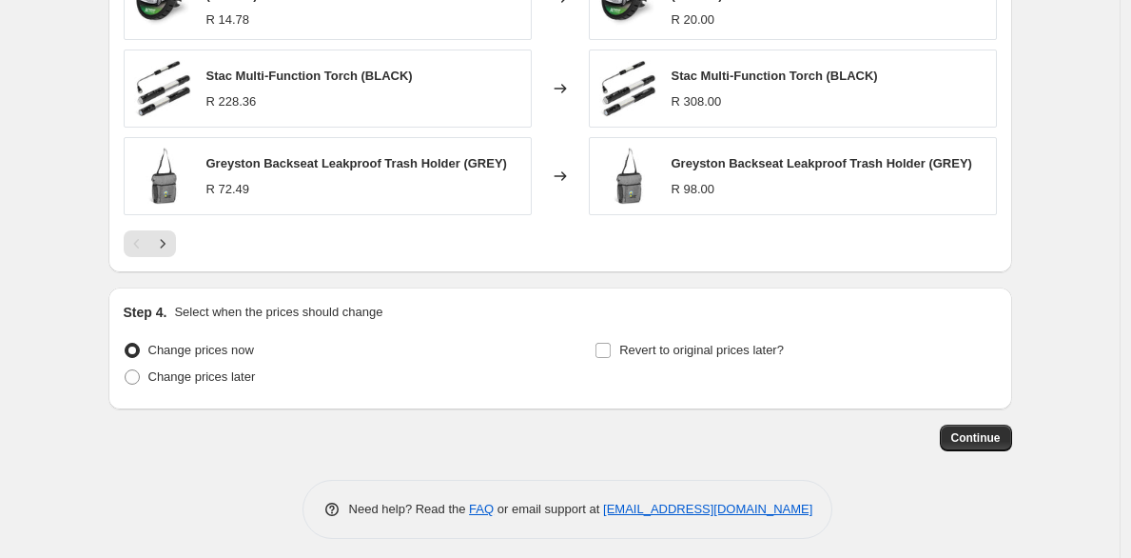
scroll to position [1606, 0]
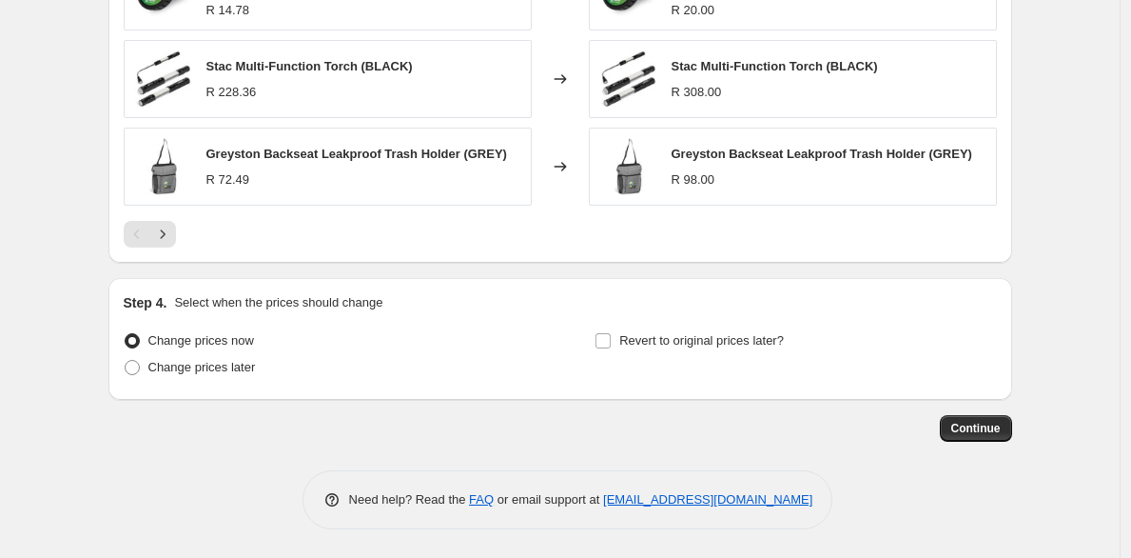
click at [304, 426] on div "Continue" at bounding box center [560, 428] width 904 height 27
click at [191, 358] on span "Change prices later" at bounding box center [202, 367] width 108 height 19
click at [126, 360] on input "Change prices later" at bounding box center [125, 360] width 1 height 1
radio input "true"
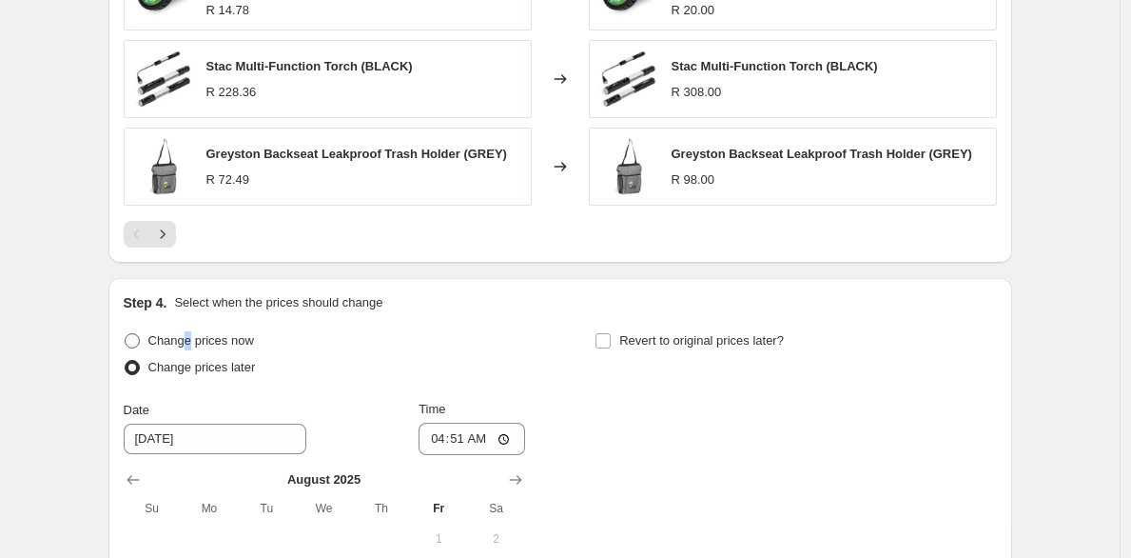
click at [194, 348] on span "Change prices now" at bounding box center [201, 340] width 106 height 19
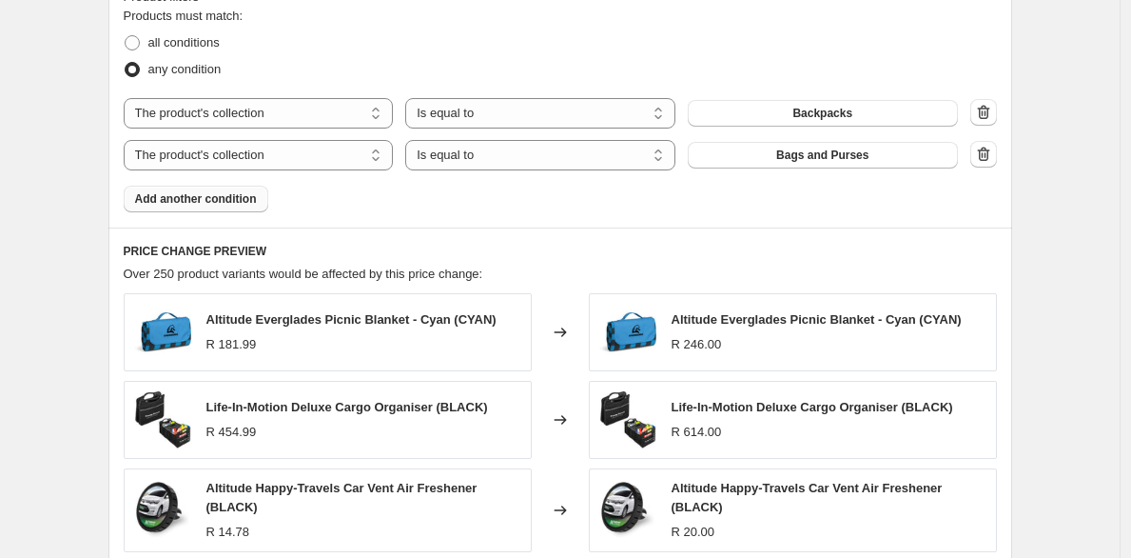
scroll to position [1075, 0]
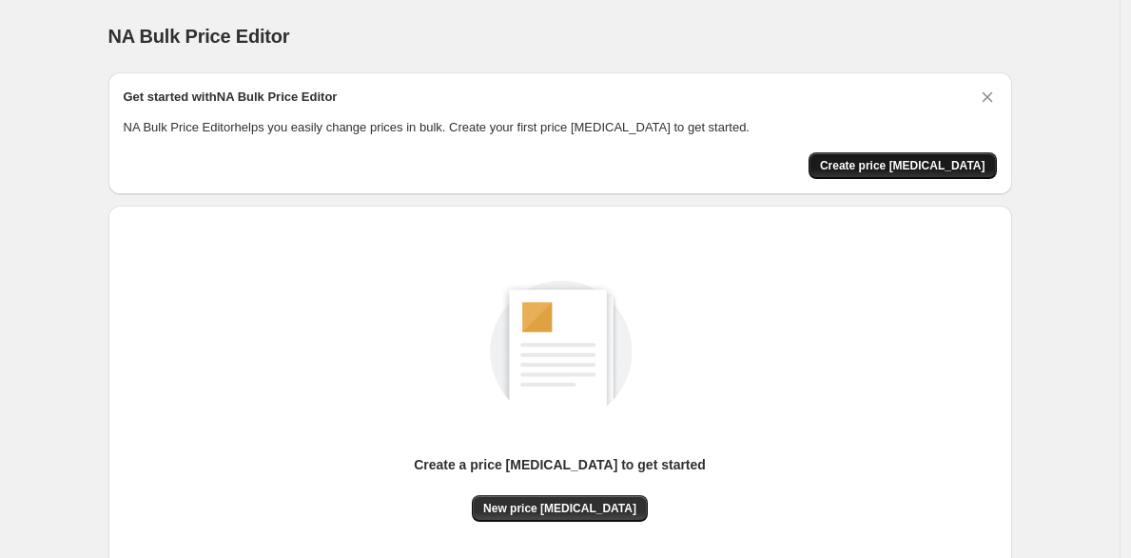
click at [876, 172] on button "Create price change job" at bounding box center [903, 165] width 188 height 27
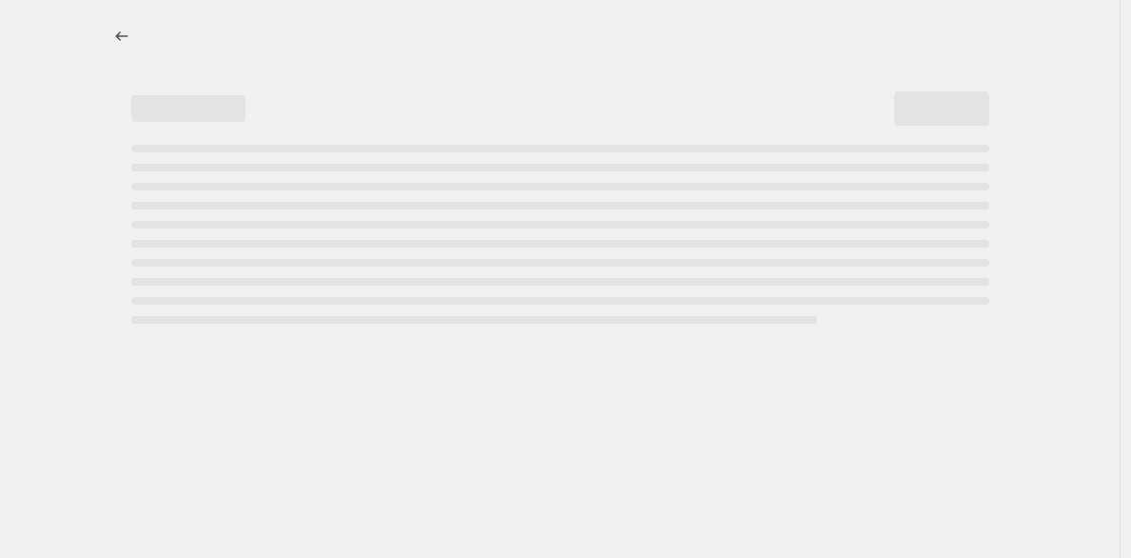
select select "percentage"
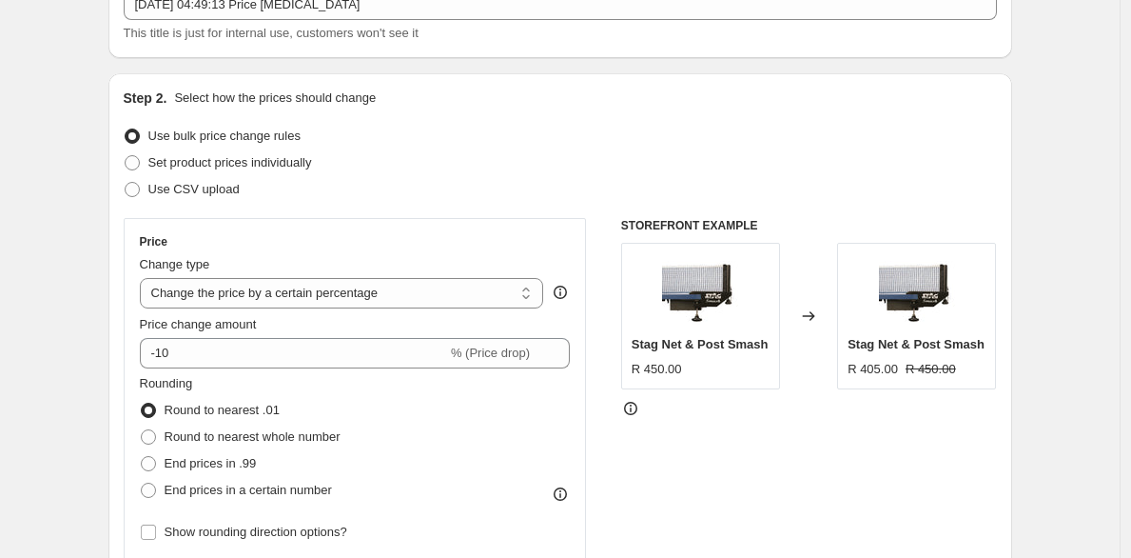
scroll to position [151, 0]
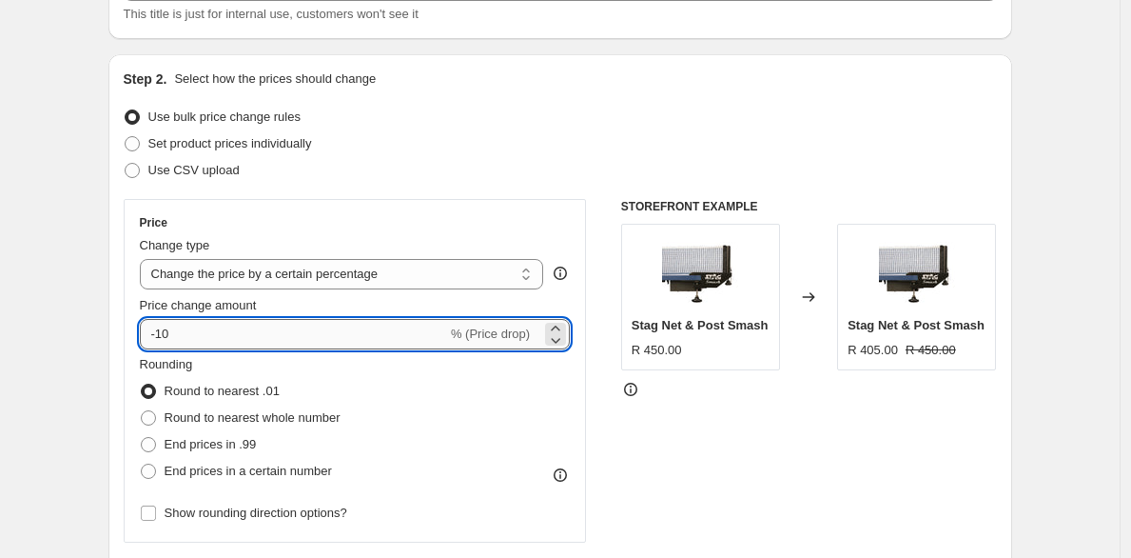
click at [273, 331] on input "-10" at bounding box center [293, 334] width 307 height 30
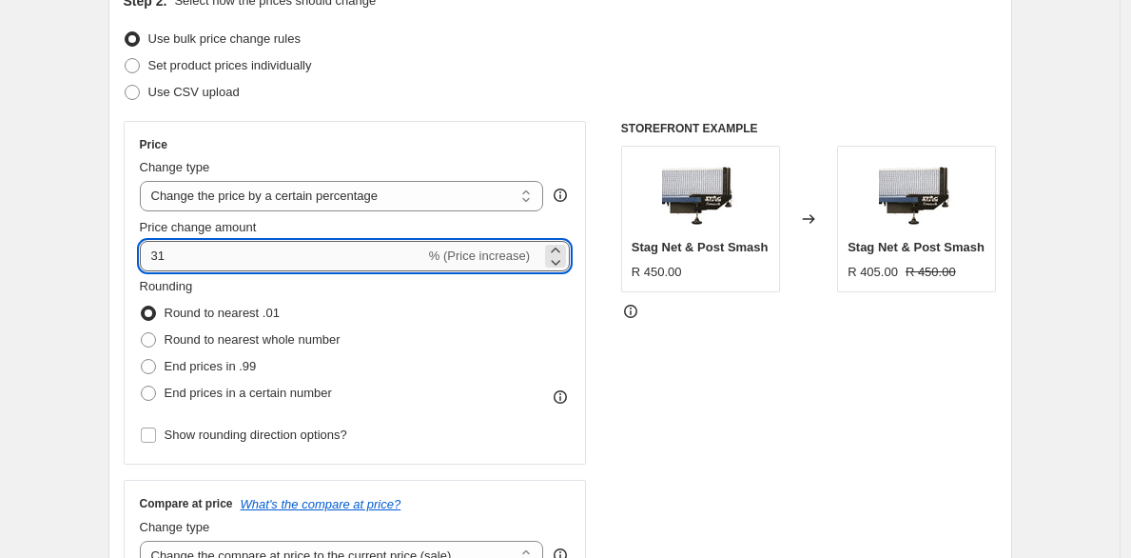
scroll to position [228, 0]
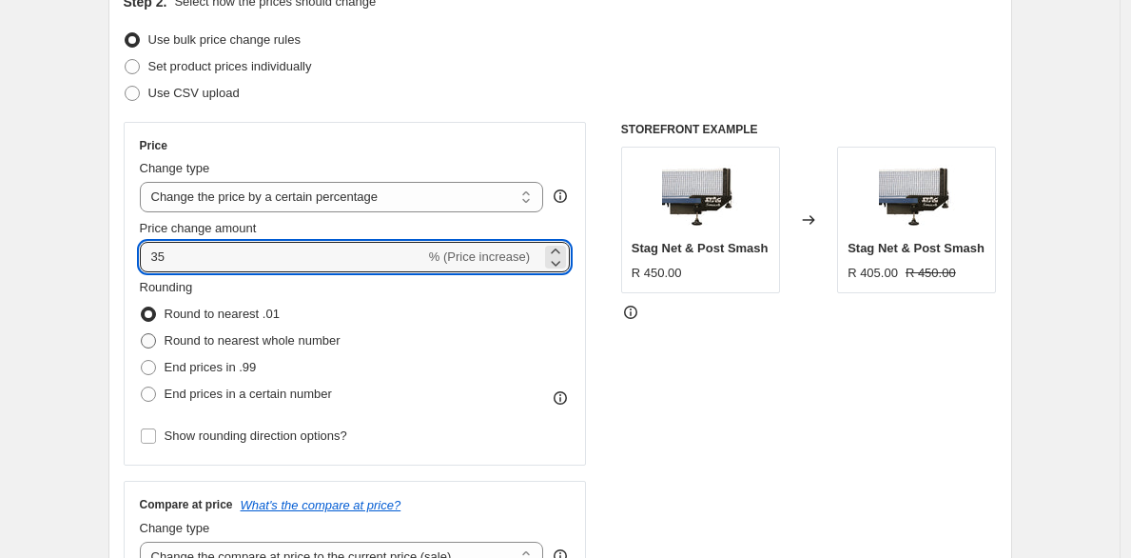
type input "35"
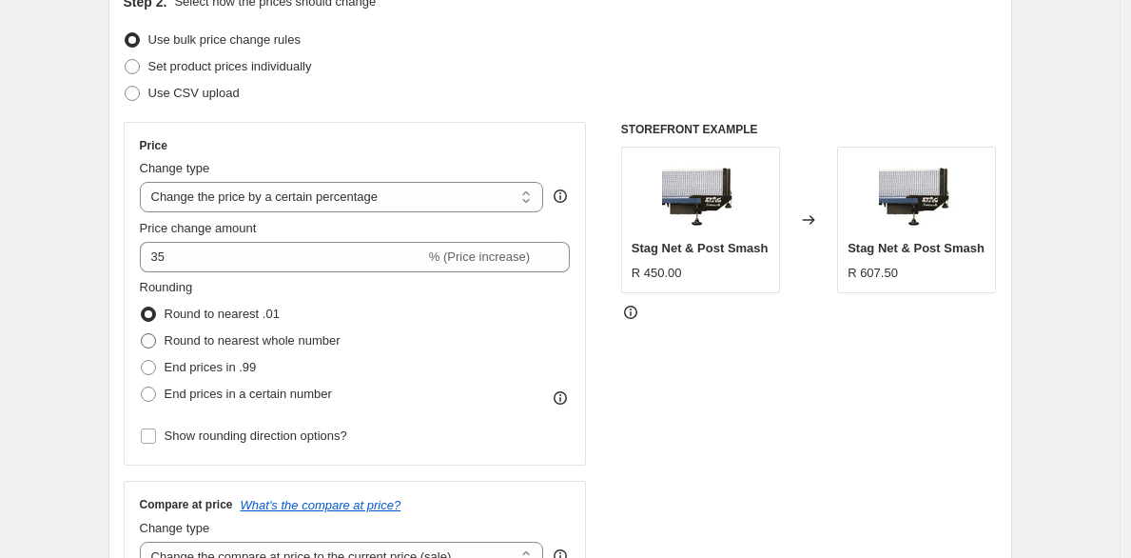
click at [196, 345] on span "Round to nearest whole number" at bounding box center [253, 340] width 176 height 14
click at [142, 334] on input "Round to nearest whole number" at bounding box center [141, 333] width 1 height 1
radio input "true"
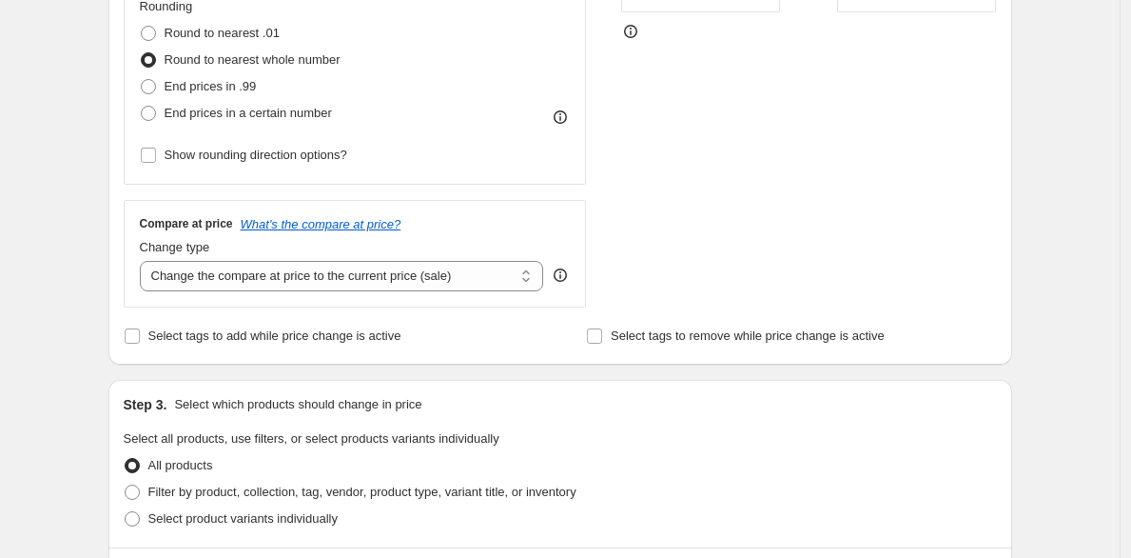
scroll to position [630, 0]
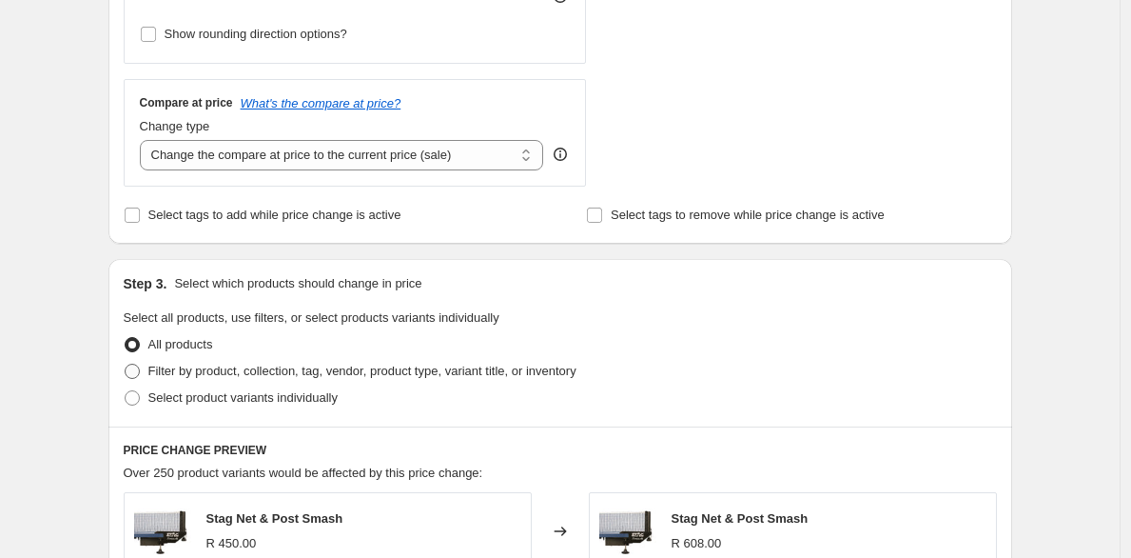
click at [228, 366] on span "Filter by product, collection, tag, vendor, product type, variant title, or inv…" at bounding box center [362, 370] width 428 height 14
click at [126, 364] on input "Filter by product, collection, tag, vendor, product type, variant title, or inv…" at bounding box center [125, 363] width 1 height 1
radio input "true"
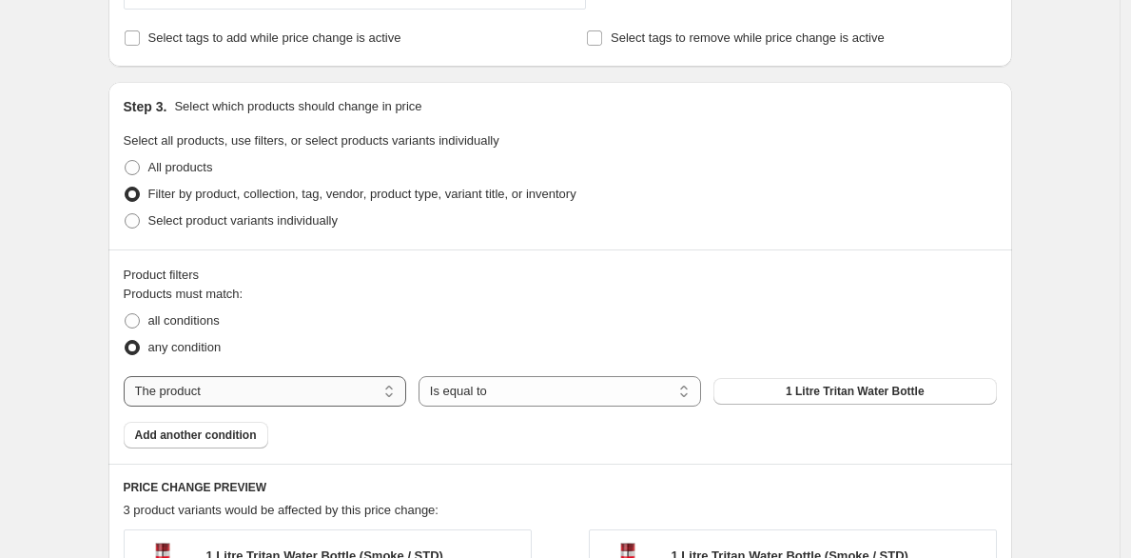
scroll to position [952, 0]
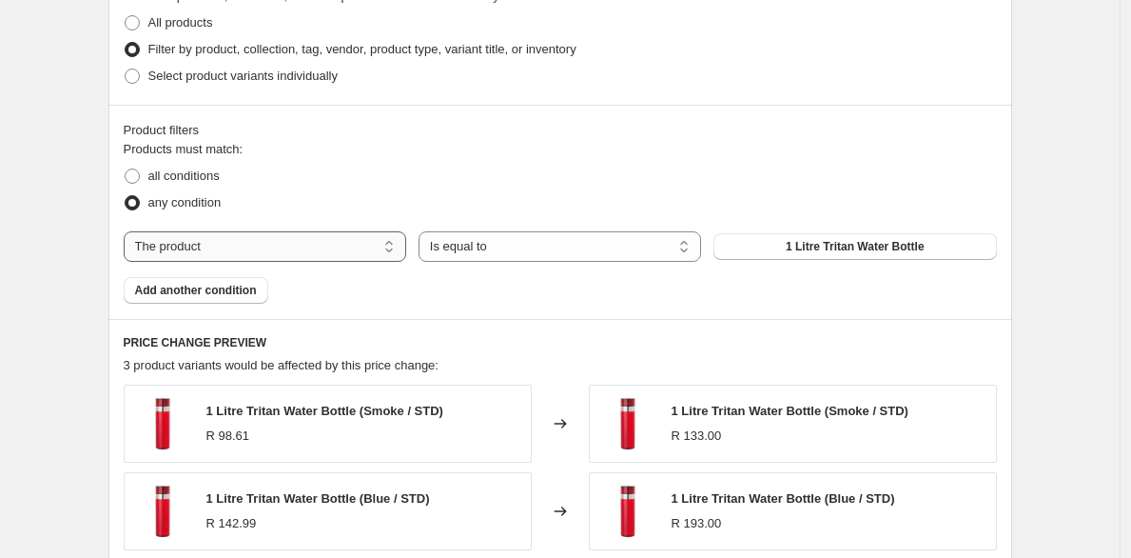
click at [314, 245] on select "The product The product's collection The product's tag The product's vendor The…" at bounding box center [265, 246] width 283 height 30
select select "collection"
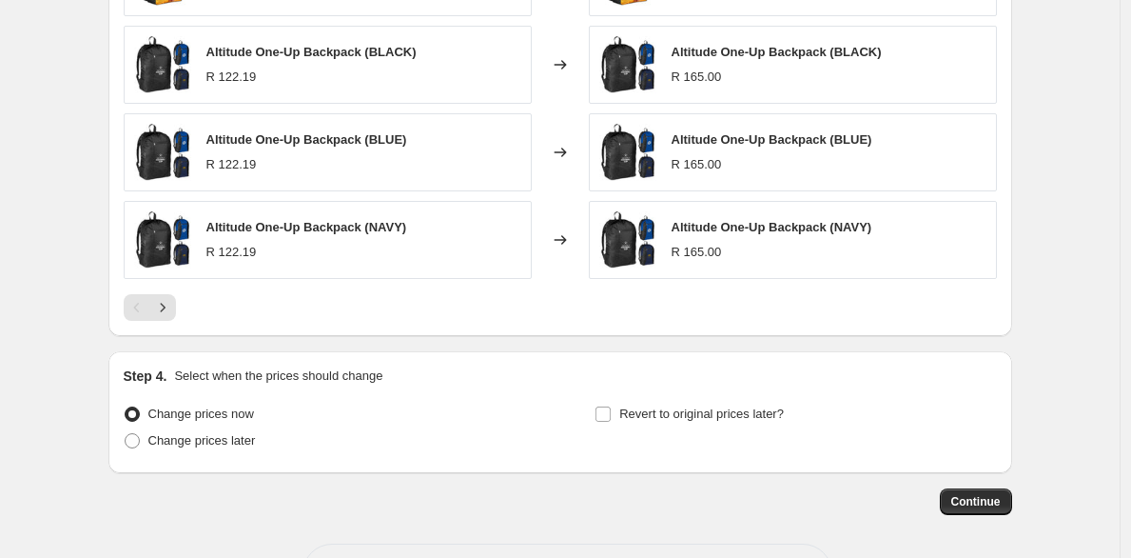
scroll to position [1559, 0]
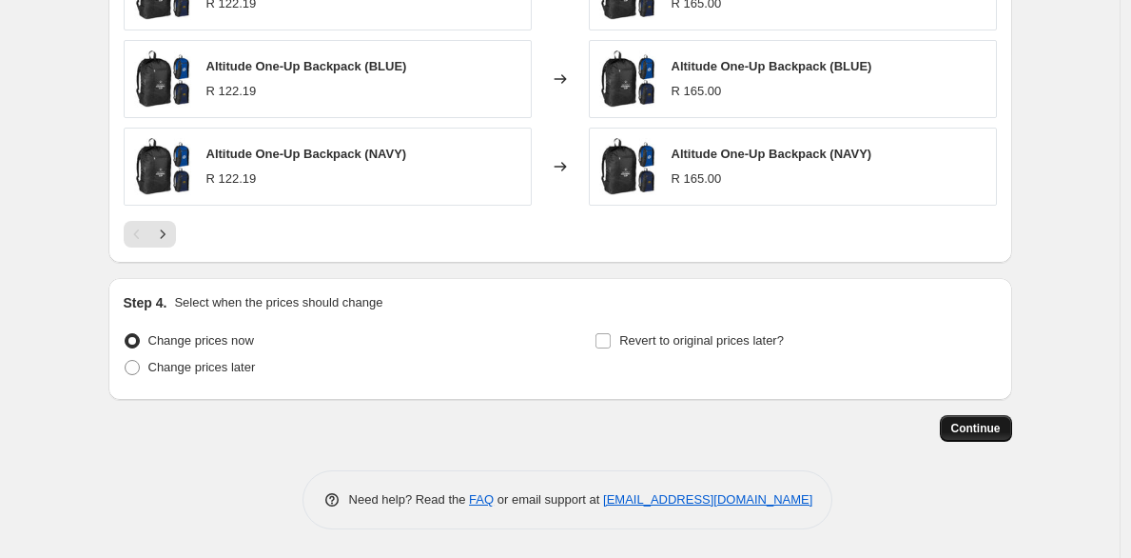
click at [960, 428] on span "Continue" at bounding box center [976, 428] width 49 height 15
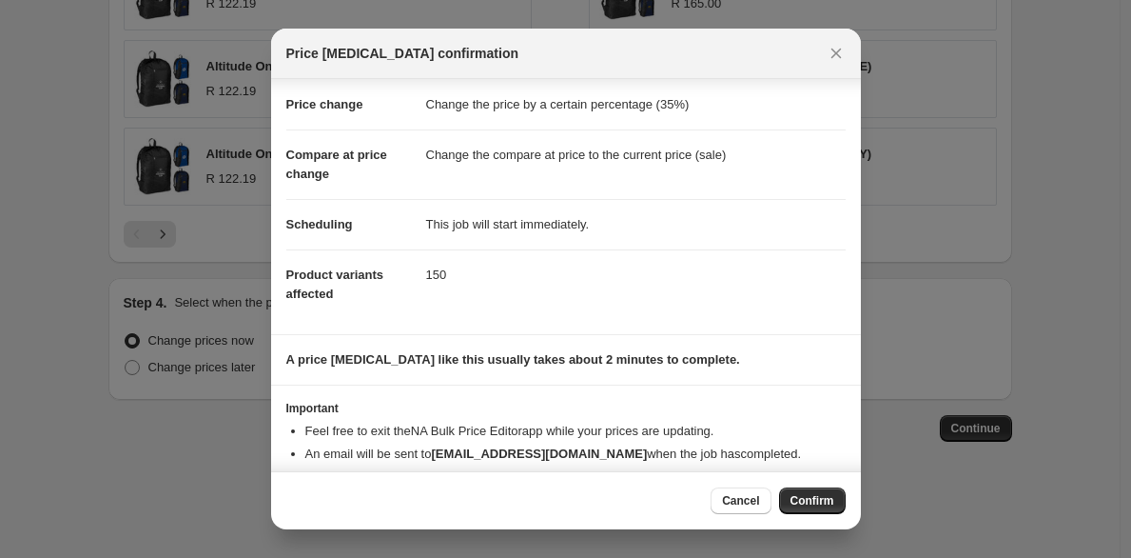
scroll to position [68, 0]
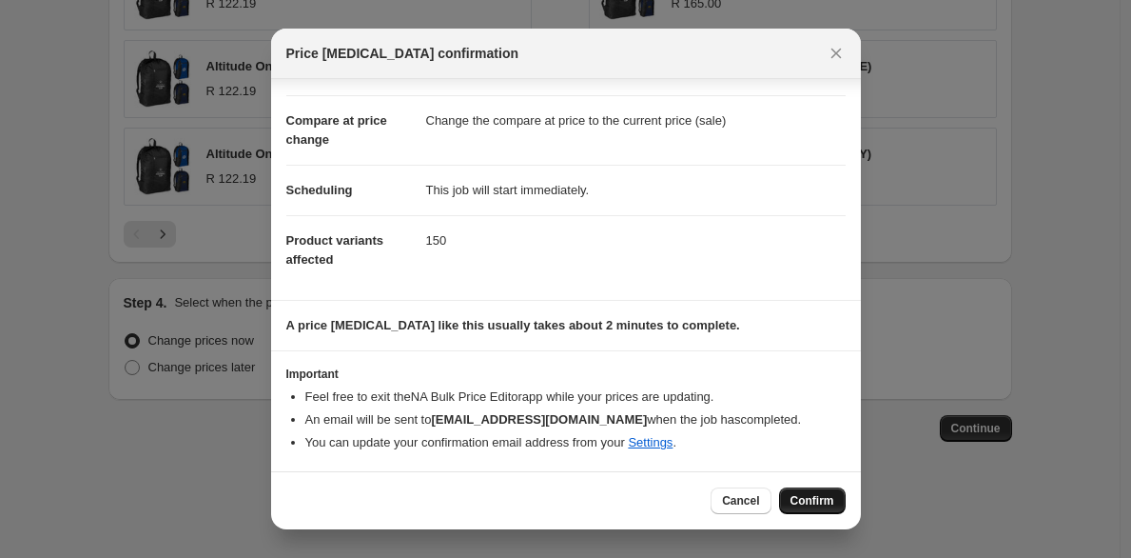
click at [780, 507] on button "Confirm" at bounding box center [812, 500] width 67 height 27
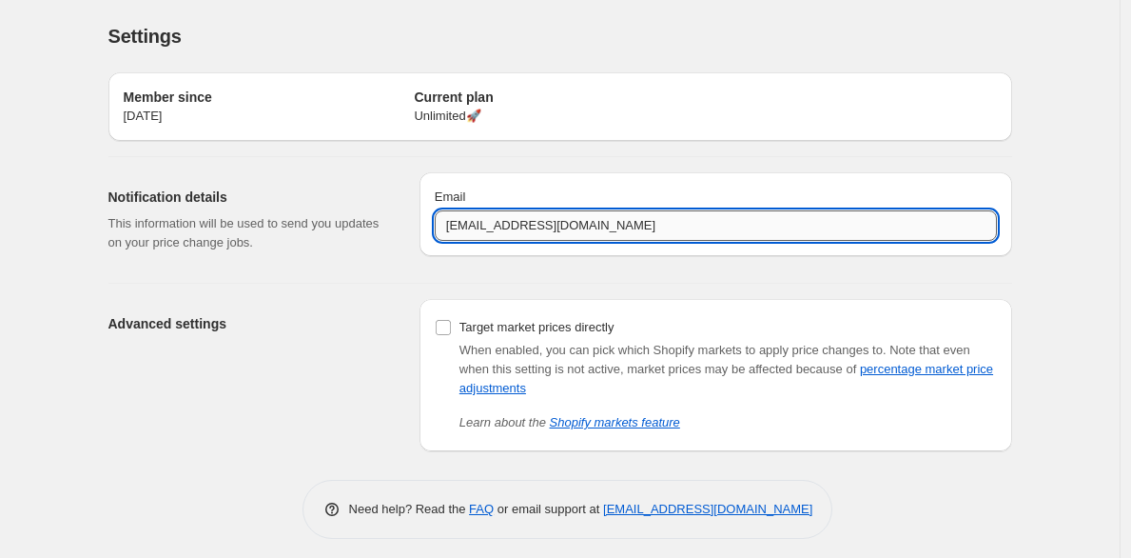
click at [460, 222] on input "[EMAIL_ADDRESS][DOMAIN_NAME]" at bounding box center [716, 225] width 562 height 30
type input "[PERSON_NAME][EMAIL_ADDRESS][DOMAIN_NAME]"
click at [321, 456] on div "Member since [DATE] Current plan Unlimited 🚀 Notification details This informat…" at bounding box center [560, 297] width 904 height 481
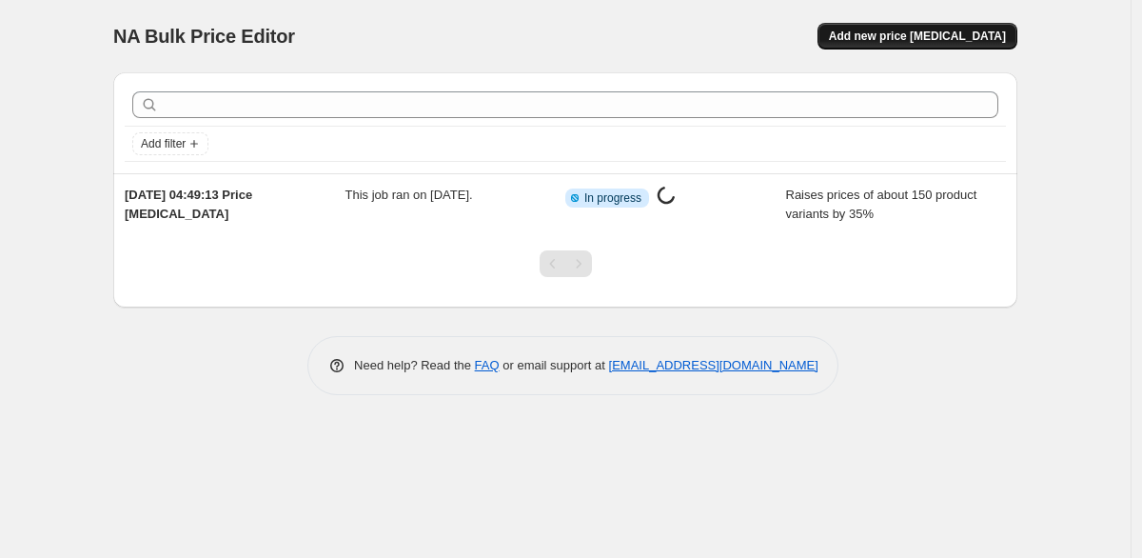
click at [902, 39] on span "Add new price [MEDICAL_DATA]" at bounding box center [917, 36] width 177 height 15
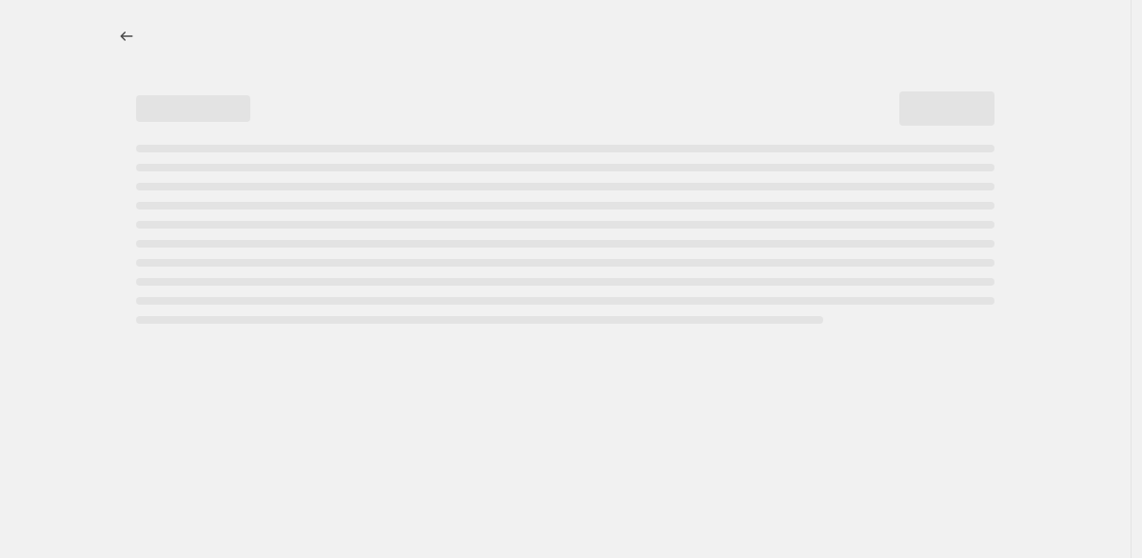
select select "percentage"
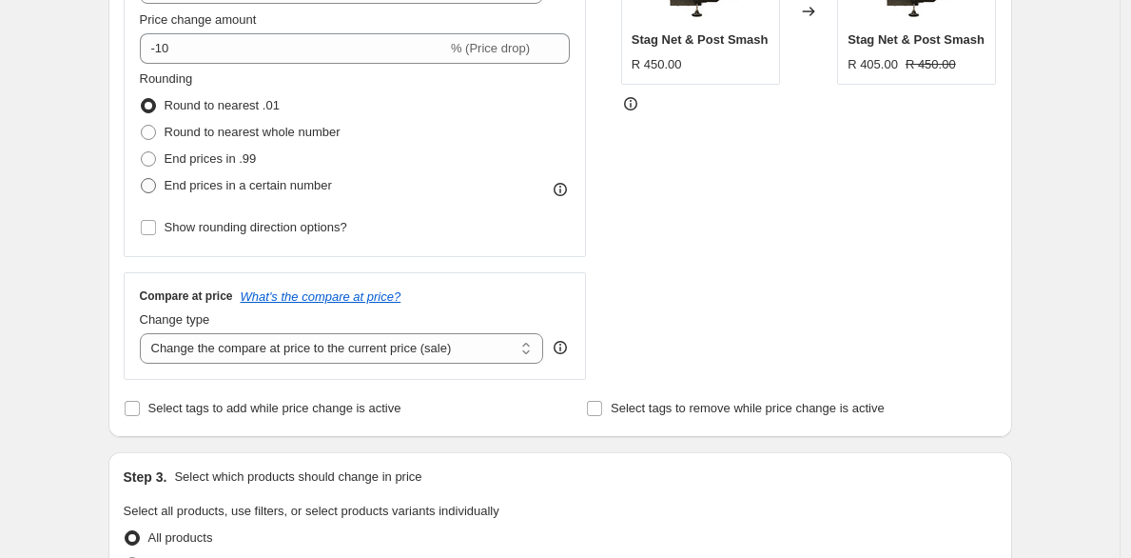
scroll to position [438, 0]
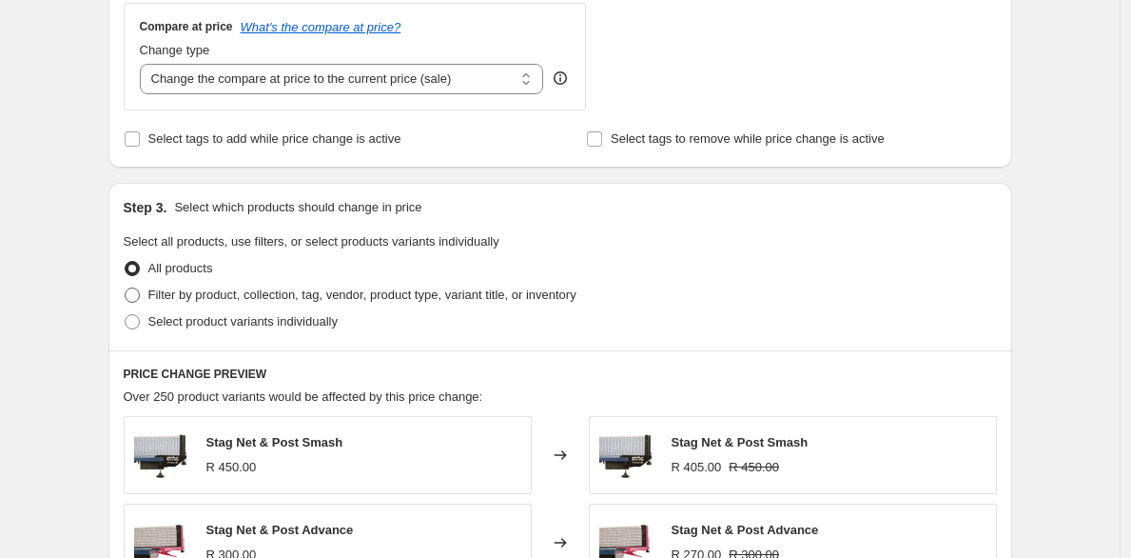
click at [320, 293] on span "Filter by product, collection, tag, vendor, product type, variant title, or inv…" at bounding box center [362, 294] width 428 height 14
click at [126, 288] on input "Filter by product, collection, tag, vendor, product type, variant title, or inv…" at bounding box center [125, 287] width 1 height 1
radio input "true"
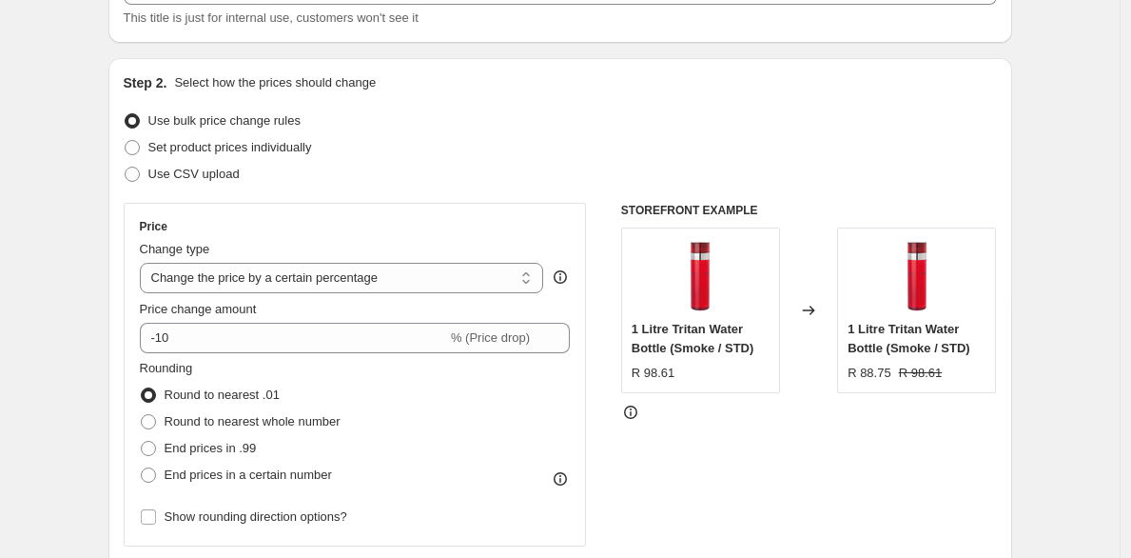
scroll to position [147, 0]
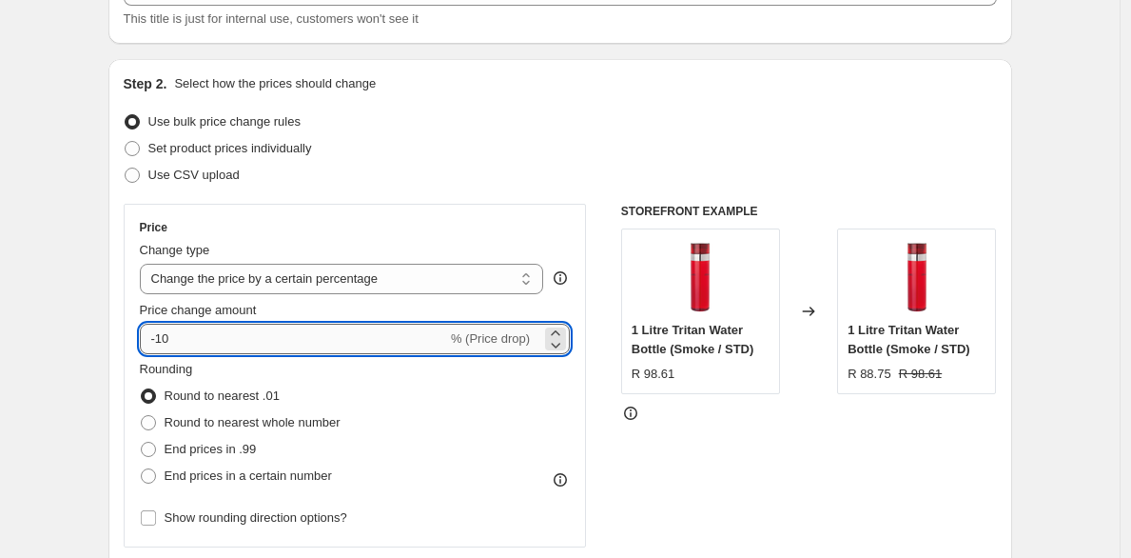
click at [223, 344] on input "-10" at bounding box center [293, 339] width 307 height 30
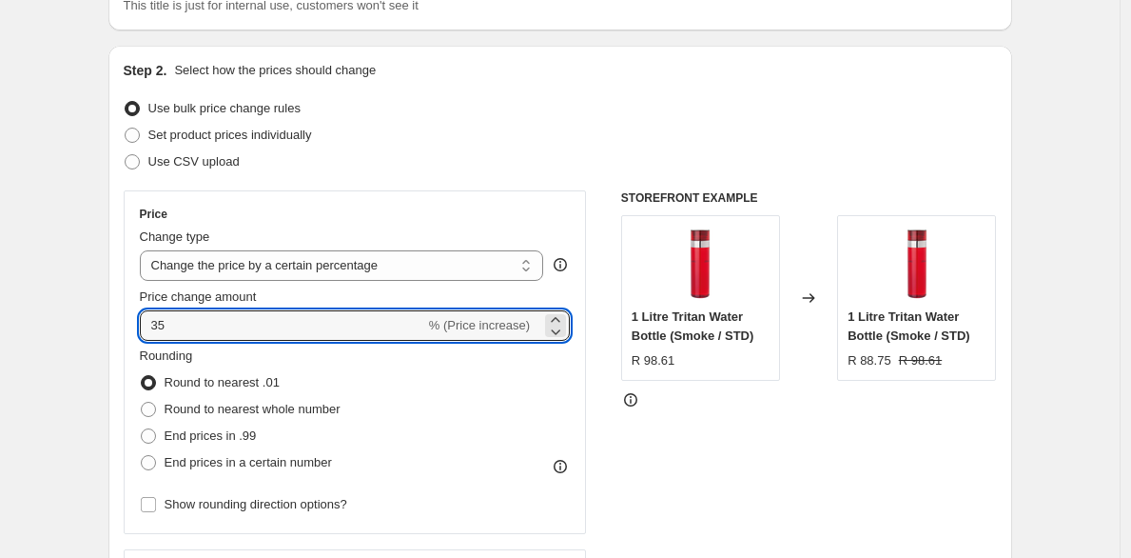
scroll to position [231, 0]
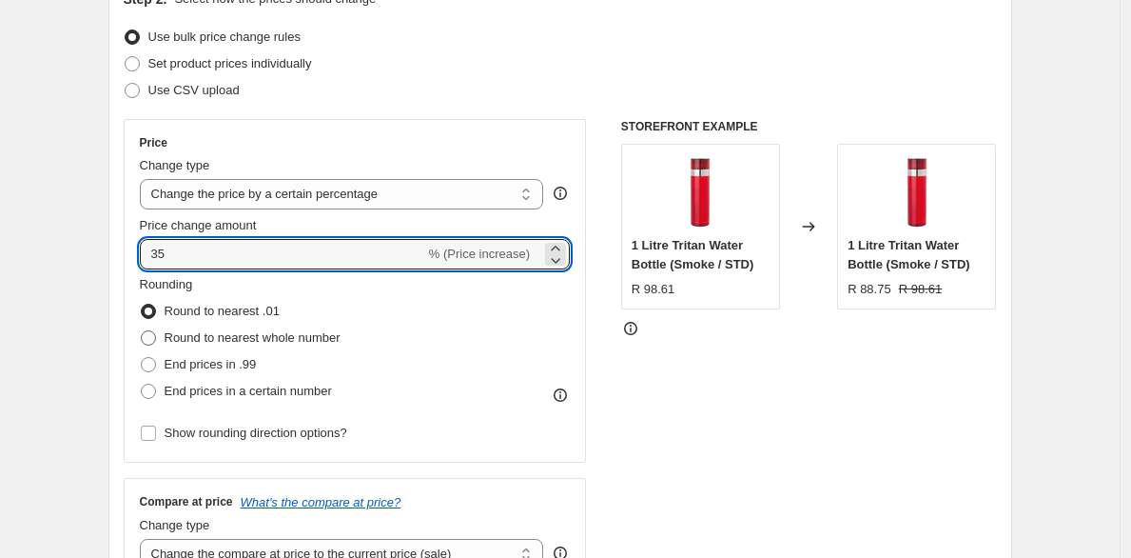
type input "35"
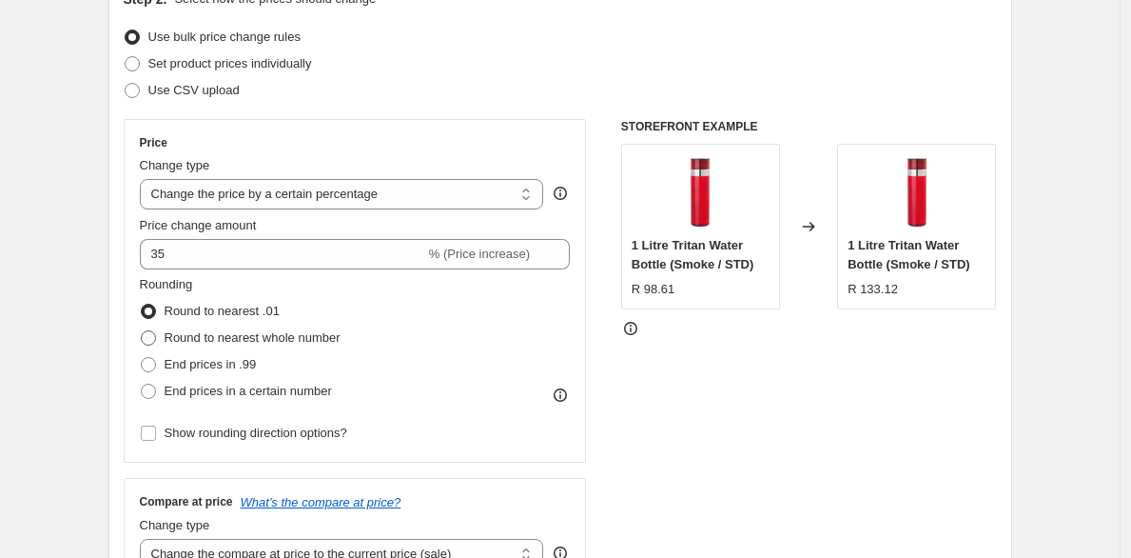
click at [231, 338] on span "Round to nearest whole number" at bounding box center [253, 337] width 176 height 14
click at [142, 331] on input "Round to nearest whole number" at bounding box center [141, 330] width 1 height 1
radio input "true"
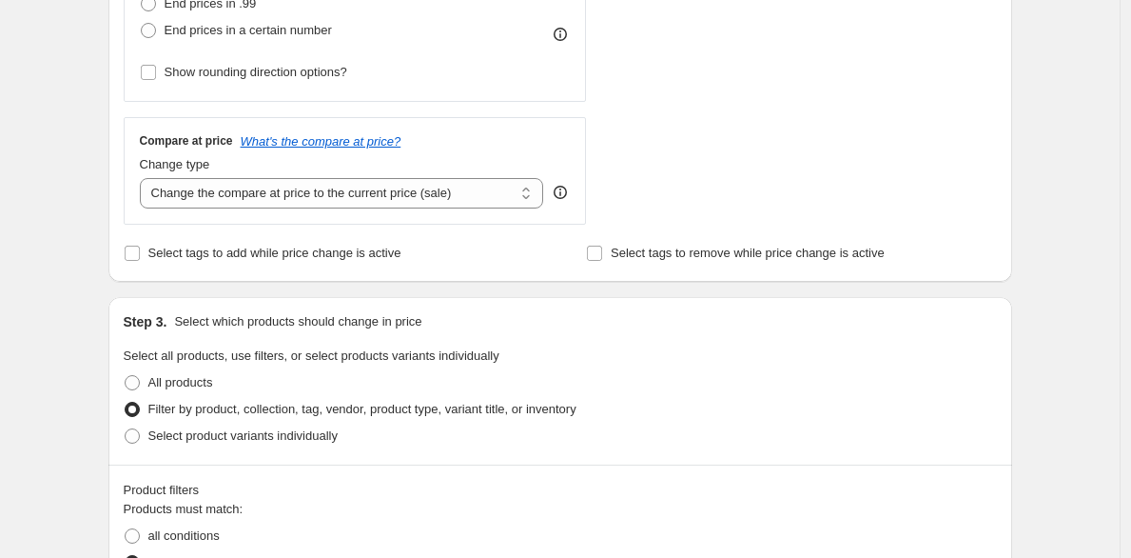
scroll to position [744, 0]
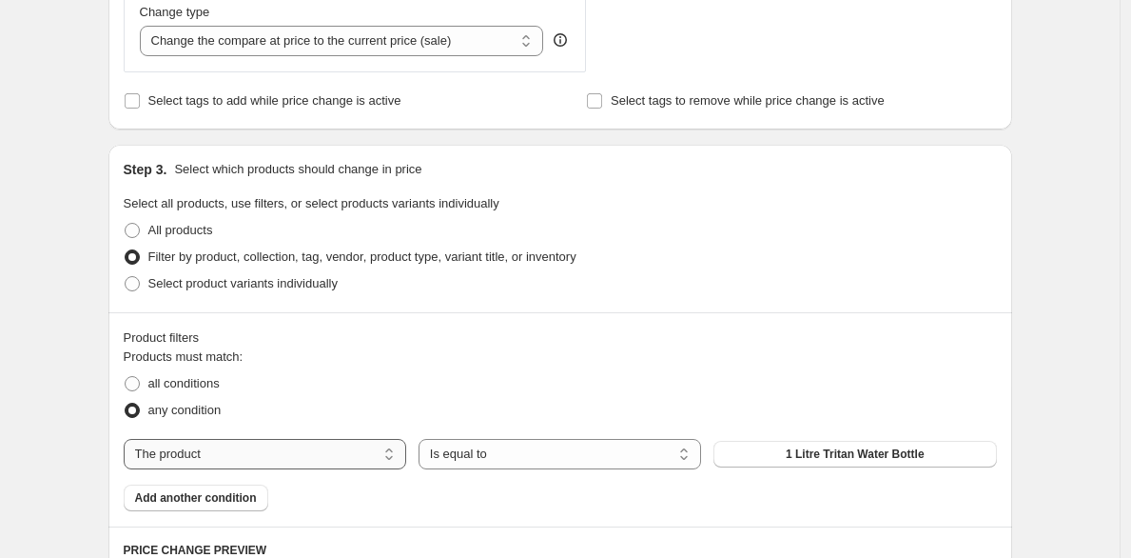
click at [312, 443] on select "The product The product's collection The product's tag The product's vendor The…" at bounding box center [265, 454] width 283 height 30
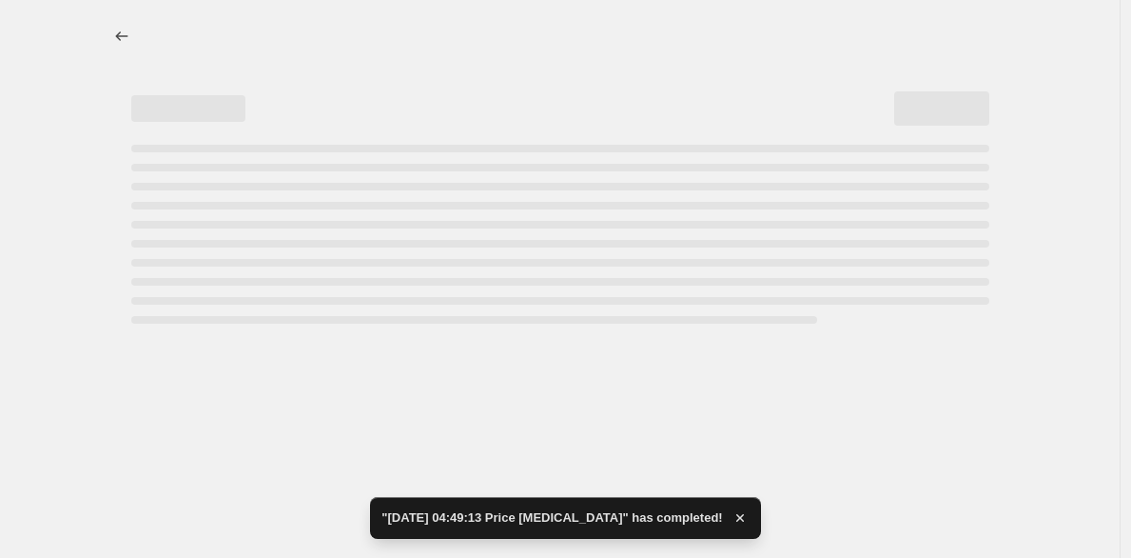
scroll to position [0, 0]
select select "percentage"
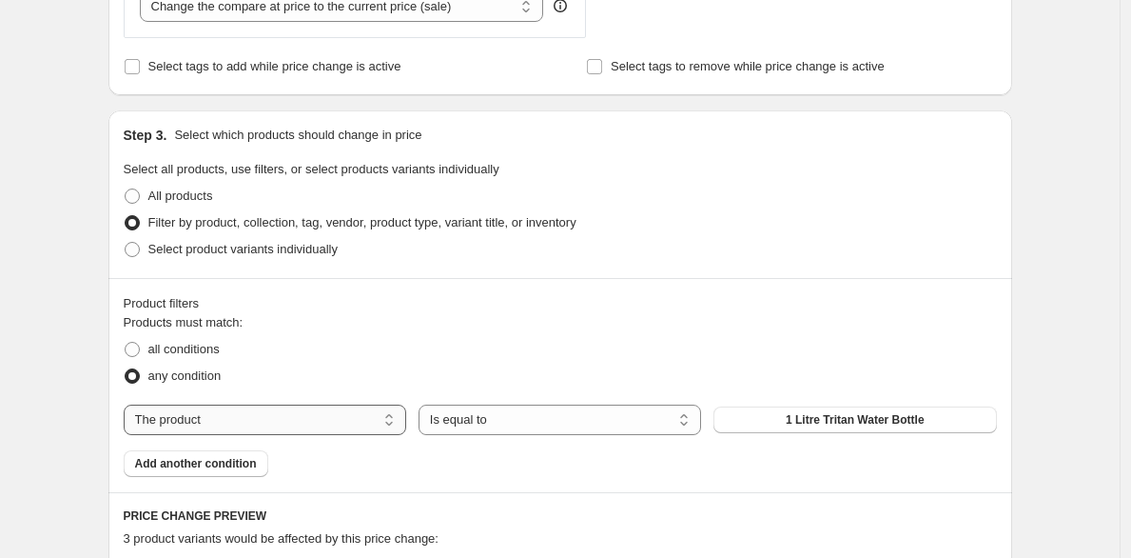
scroll to position [795, 0]
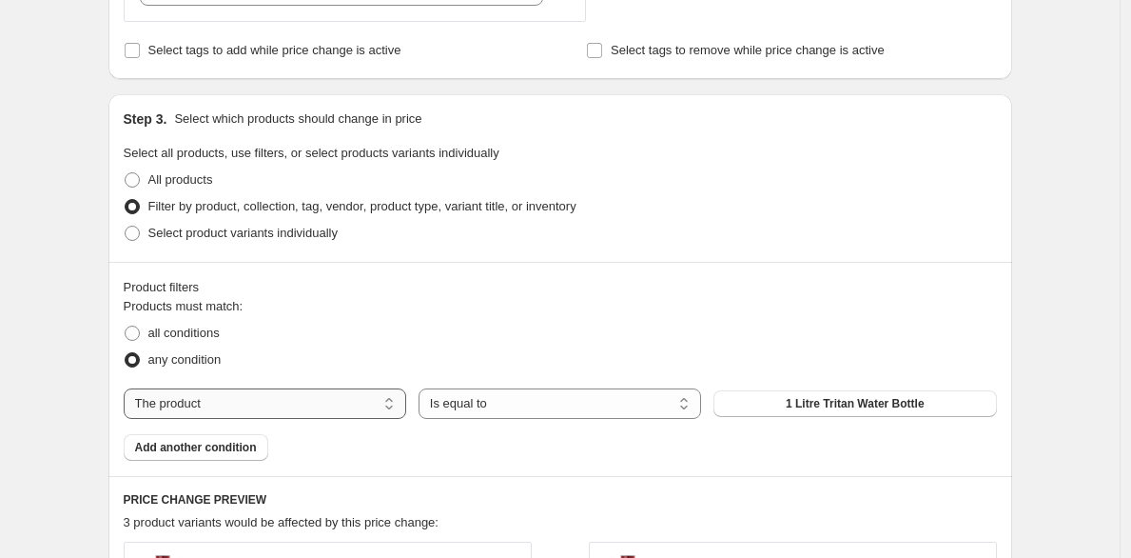
click at [387, 397] on select "The product The product's collection The product's tag The product's vendor The…" at bounding box center [265, 403] width 283 height 30
select select "collection"
click at [850, 403] on span "Backpacks" at bounding box center [855, 403] width 60 height 15
click at [244, 456] on button "Add another condition" at bounding box center [196, 447] width 145 height 27
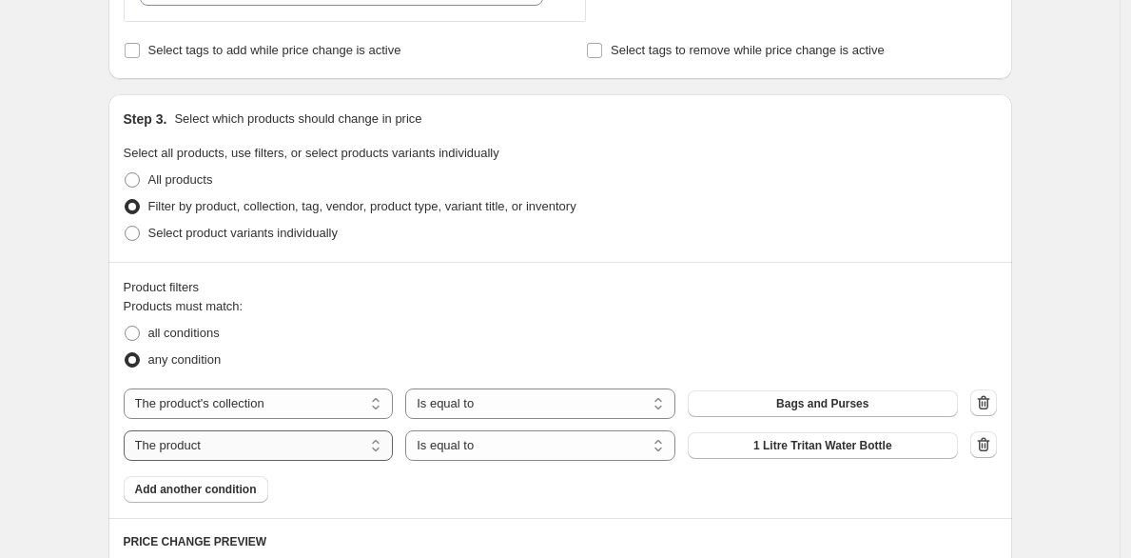
click at [263, 452] on select "The product The product's collection The product's tag The product's vendor The…" at bounding box center [259, 445] width 270 height 30
select select "collection"
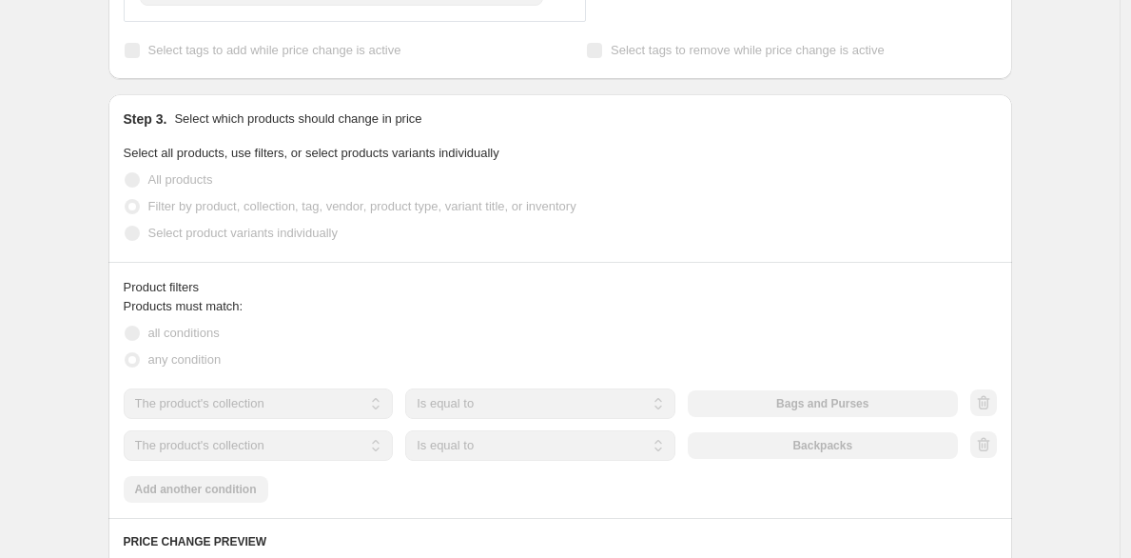
click at [772, 443] on div "The product The product's collection The product's tag The product's vendor The…" at bounding box center [541, 445] width 834 height 30
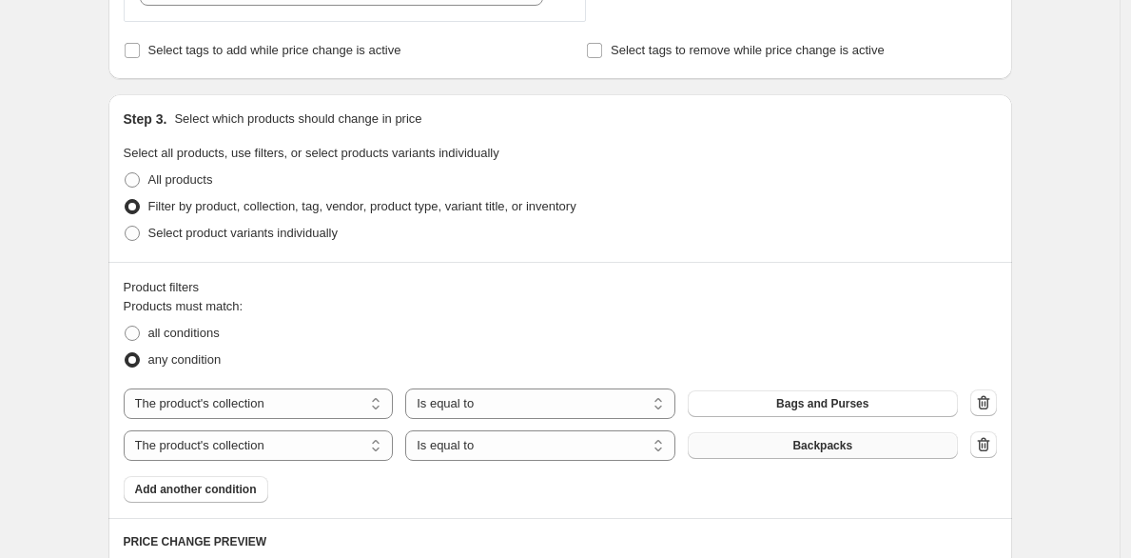
click at [767, 444] on button "Backpacks" at bounding box center [823, 445] width 270 height 27
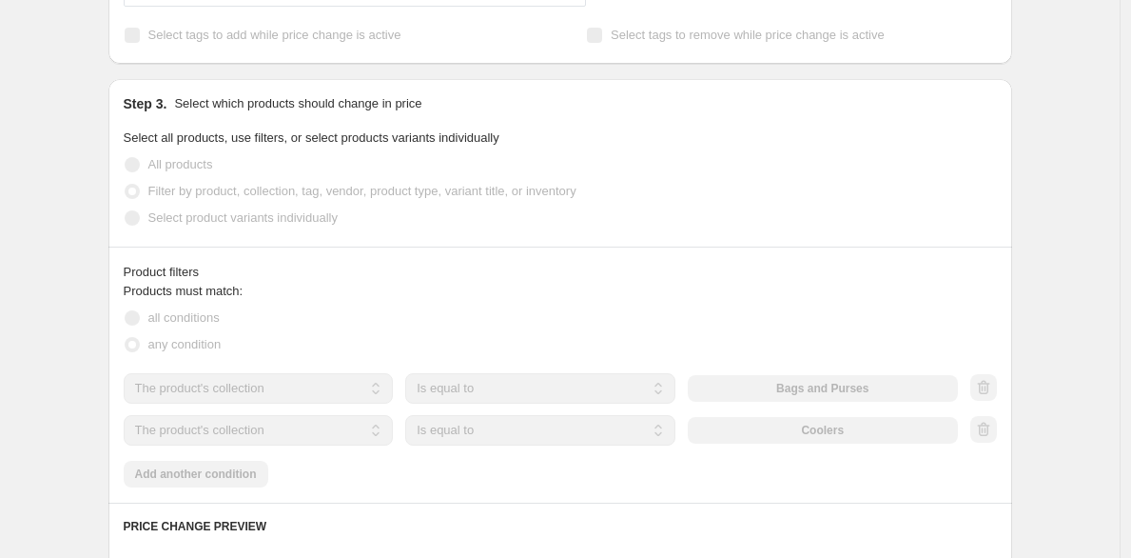
scroll to position [935, 0]
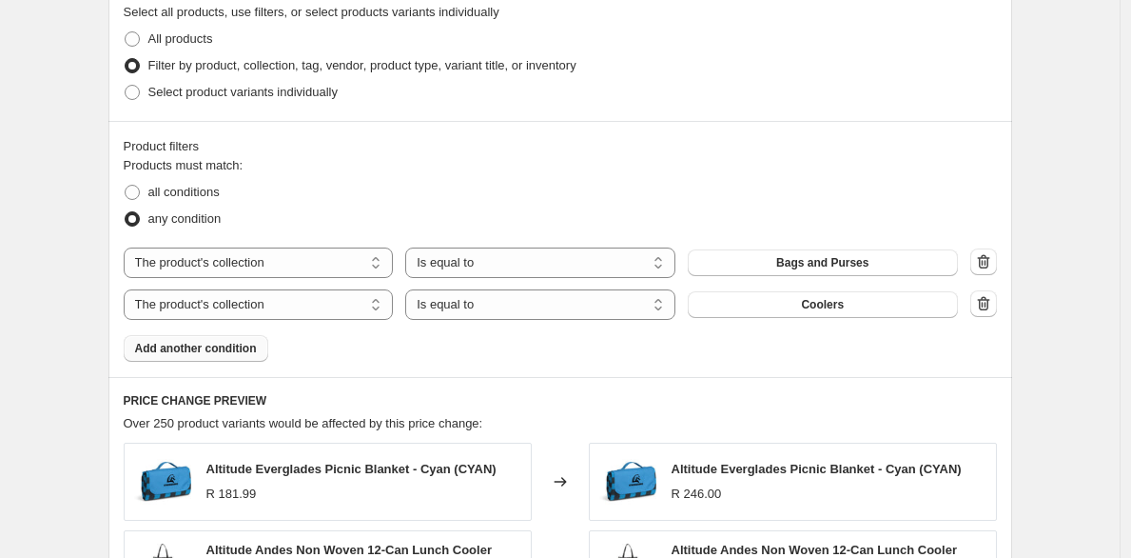
click at [233, 350] on span "Add another condition" at bounding box center [196, 348] width 122 height 15
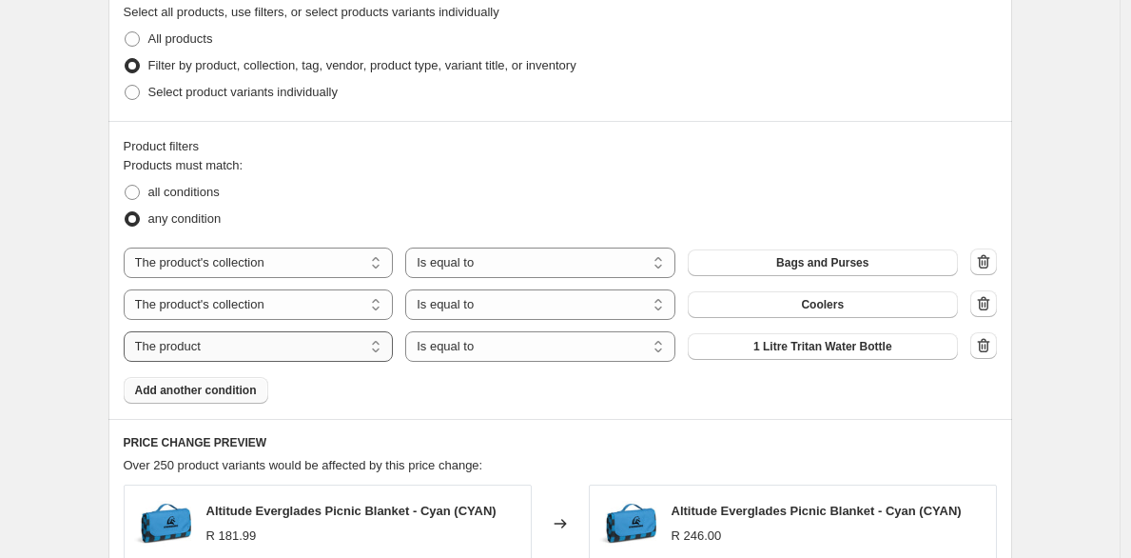
click at [336, 344] on select "The product The product's collection The product's tag The product's vendor The…" at bounding box center [259, 346] width 270 height 30
select select "collection"
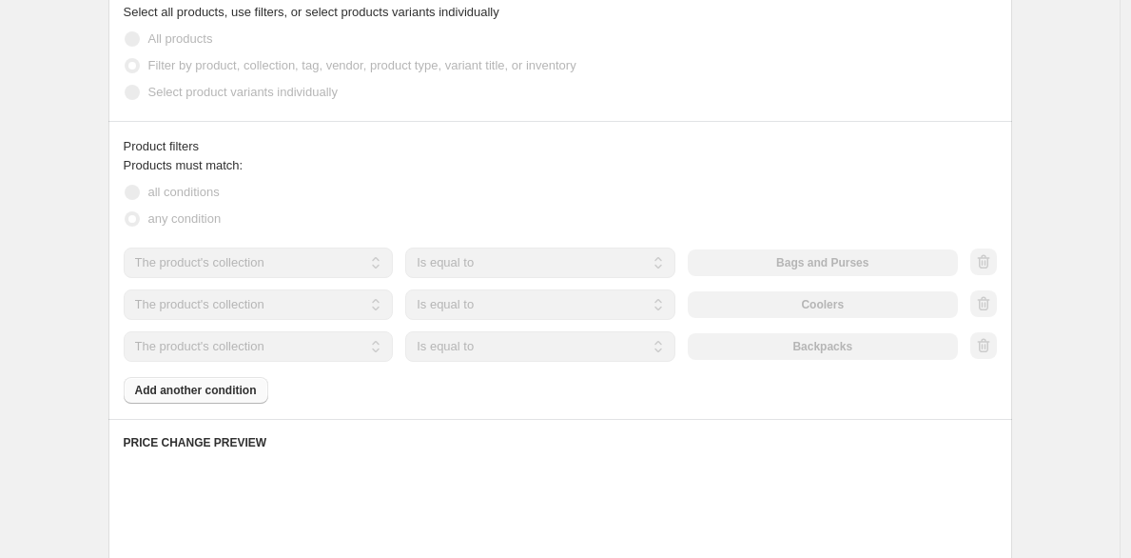
click at [799, 354] on div "The product The product's collection The product's tag The product's vendor The…" at bounding box center [541, 346] width 834 height 30
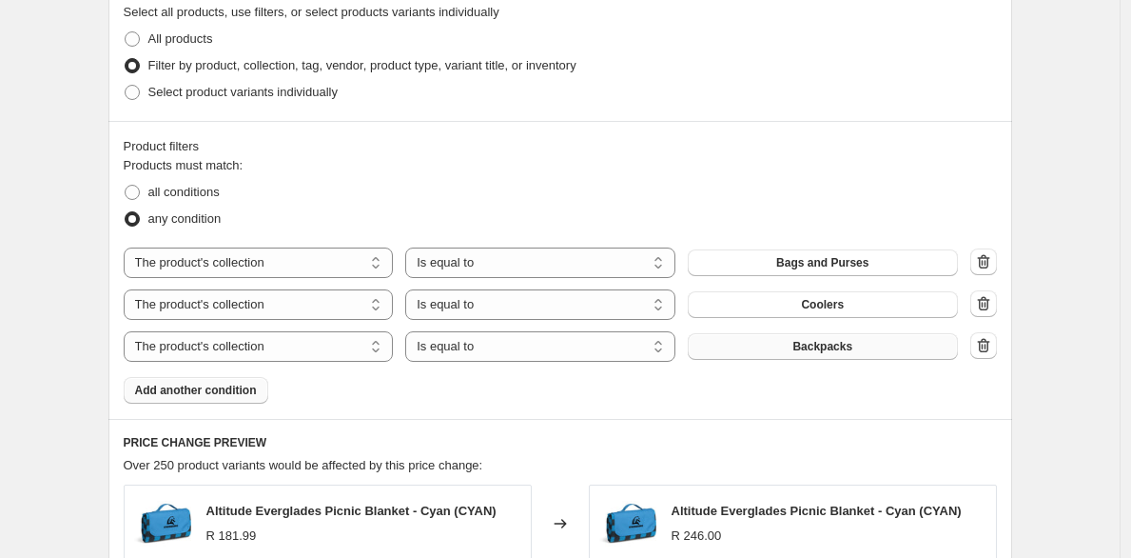
click at [803, 348] on span "Backpacks" at bounding box center [823, 346] width 60 height 15
click at [226, 389] on span "Add another condition" at bounding box center [196, 390] width 122 height 15
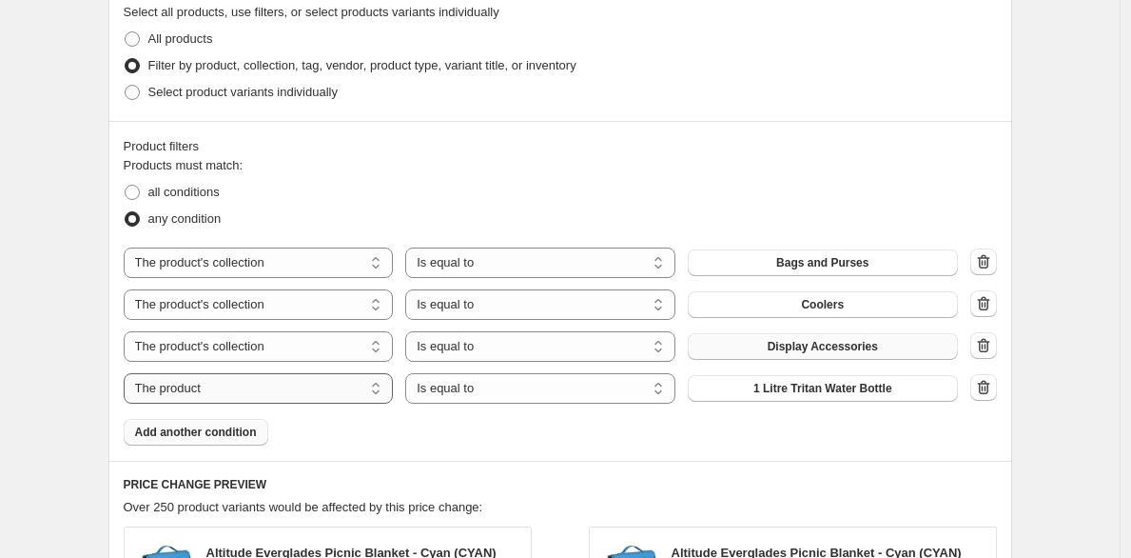
click at [357, 392] on select "The product The product's collection The product's tag The product's vendor The…" at bounding box center [259, 388] width 270 height 30
select select "collection"
click at [730, 391] on button "Backpacks" at bounding box center [823, 388] width 270 height 27
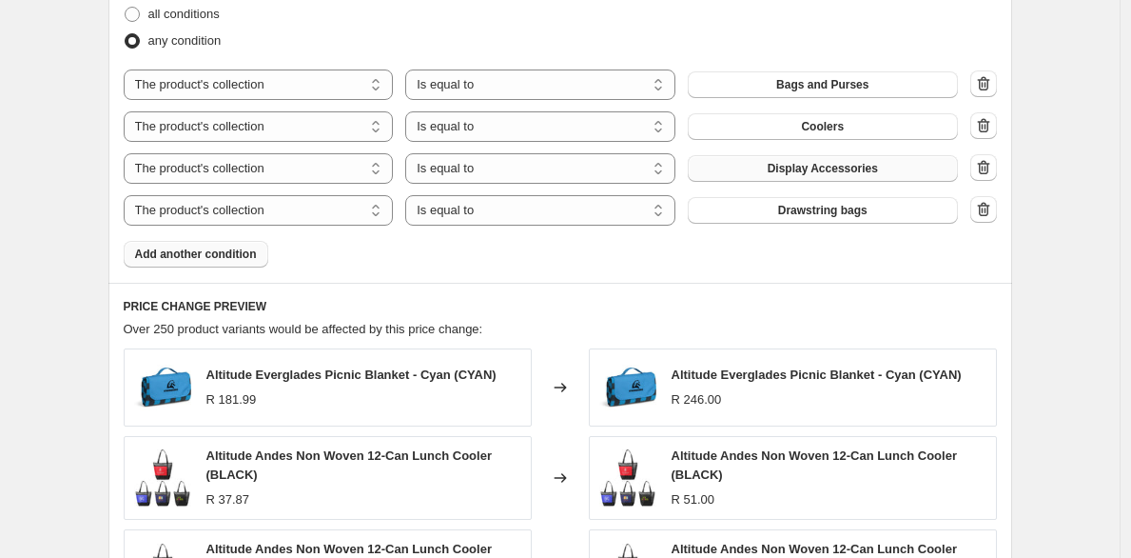
scroll to position [1206, 0]
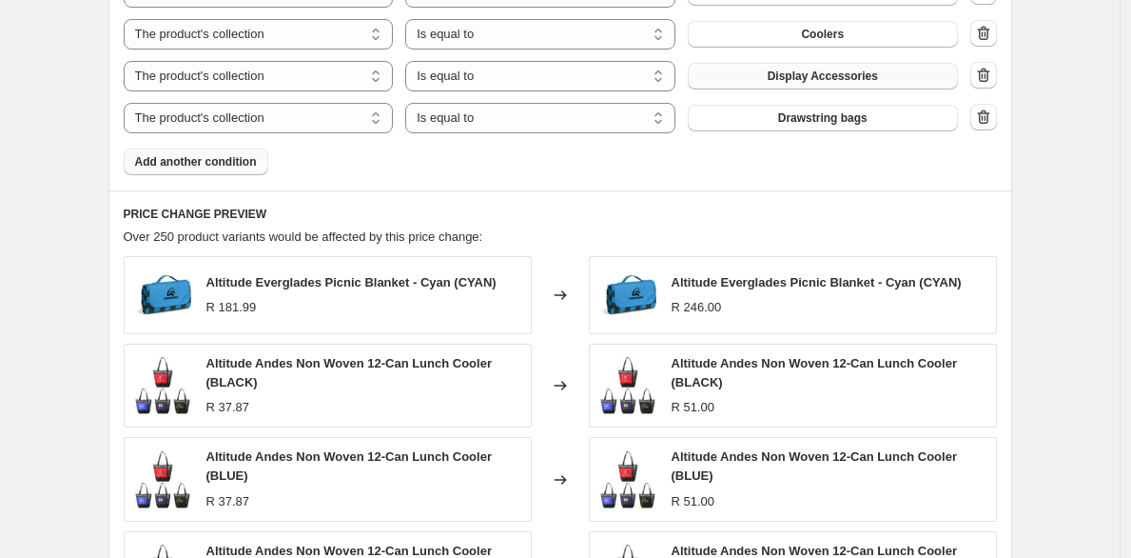
click at [254, 164] on span "Add another condition" at bounding box center [196, 161] width 122 height 15
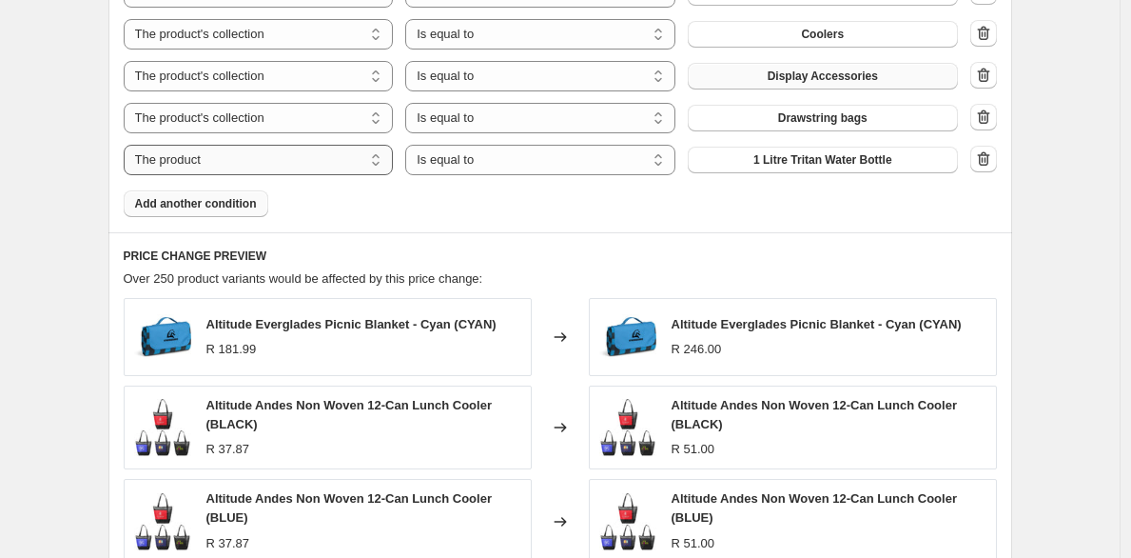
click at [264, 154] on select "The product The product's collection The product's tag The product's vendor The…" at bounding box center [259, 160] width 270 height 30
select select "collection"
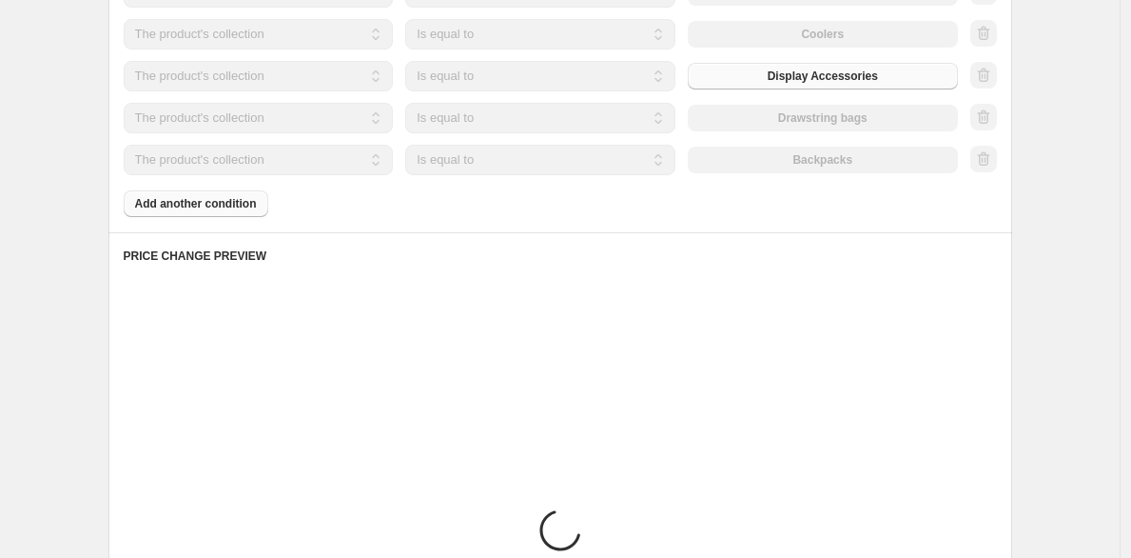
click at [781, 171] on div "The product The product's collection The product's tag The product's vendor The…" at bounding box center [541, 160] width 834 height 30
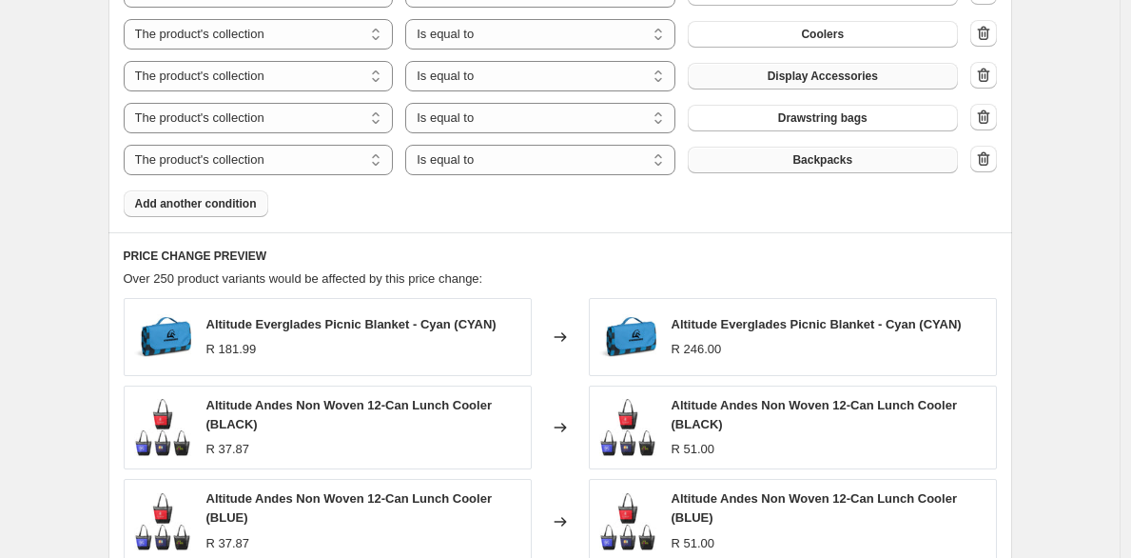
click at [783, 167] on button "Backpacks" at bounding box center [823, 160] width 270 height 27
click at [190, 208] on span "Add another condition" at bounding box center [196, 203] width 122 height 15
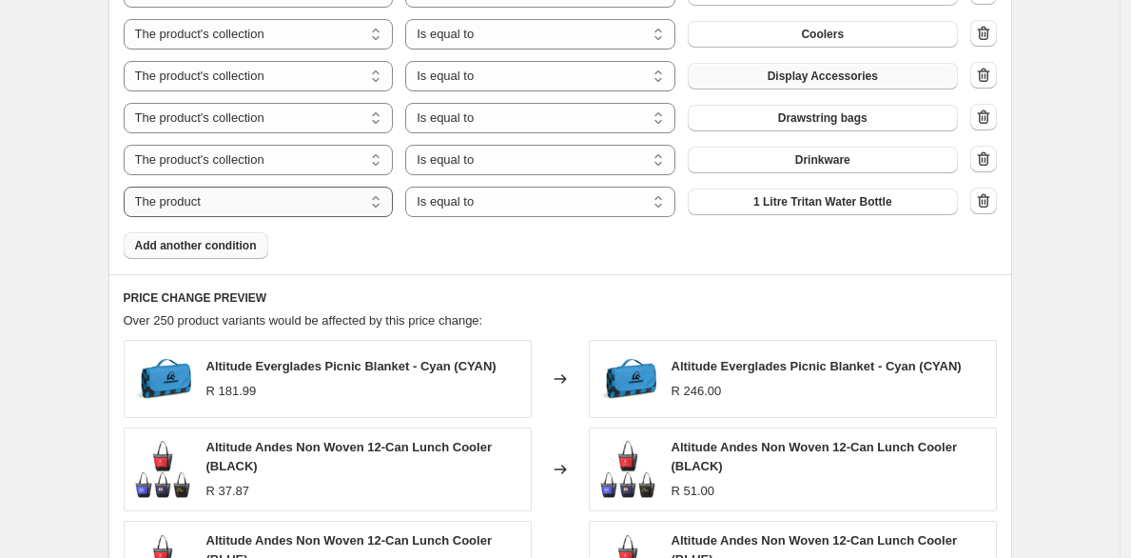
click at [342, 202] on select "The product The product's collection The product's tag The product's vendor The…" at bounding box center [259, 202] width 270 height 30
select select "collection"
click at [819, 209] on button "Backpacks" at bounding box center [823, 201] width 270 height 27
click at [187, 237] on button "Add another condition" at bounding box center [196, 245] width 145 height 27
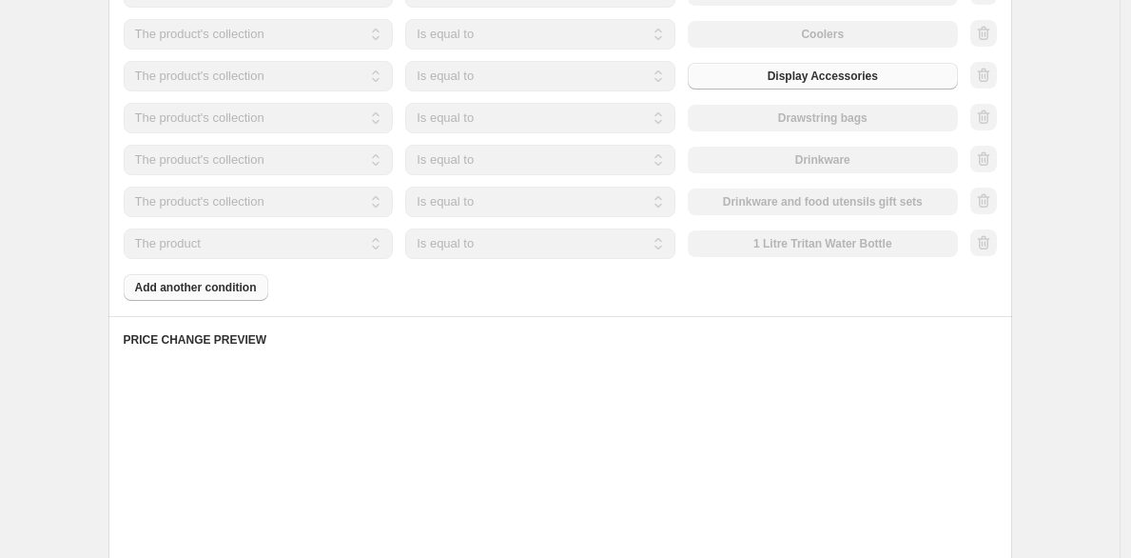
click at [284, 248] on select "The product The product's collection The product's tag The product's vendor The…" at bounding box center [259, 243] width 270 height 30
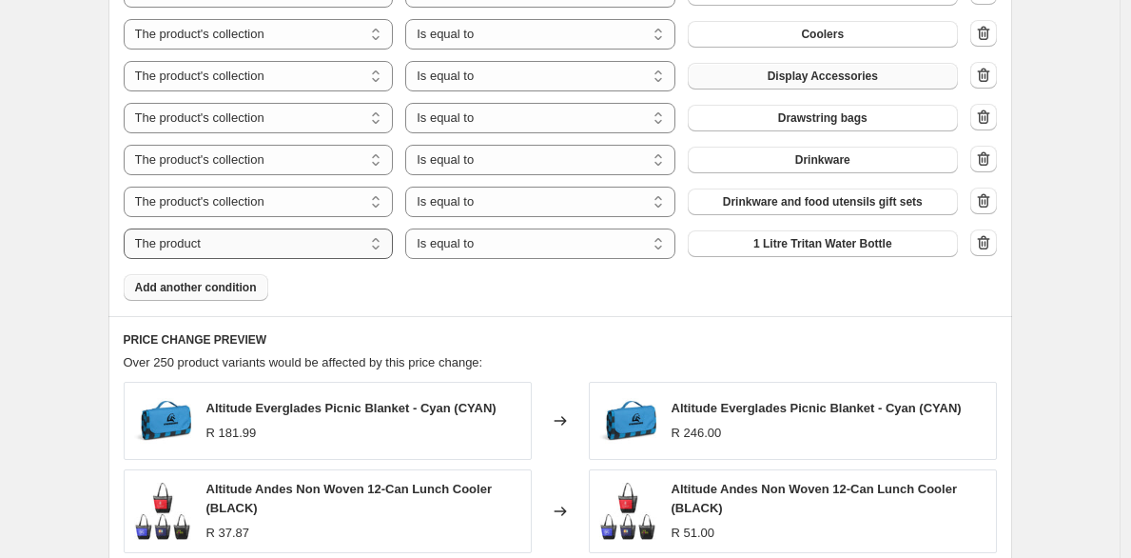
click at [284, 248] on select "The product The product's collection The product's tag The product's vendor The…" at bounding box center [259, 243] width 270 height 30
select select "collection"
click at [755, 247] on button "Backpacks" at bounding box center [823, 243] width 270 height 27
click at [252, 295] on button "Add another condition" at bounding box center [196, 287] width 145 height 27
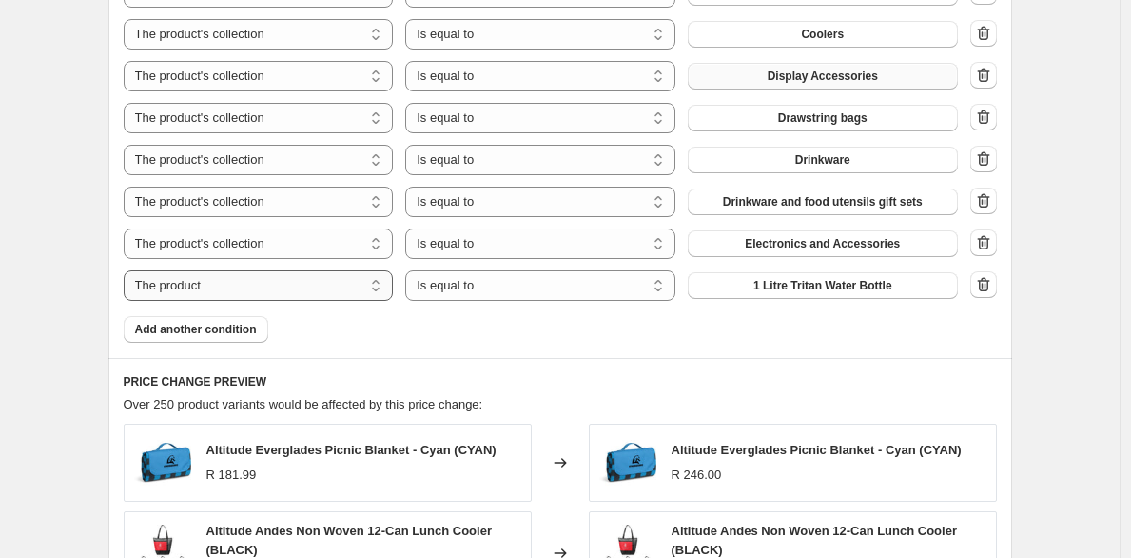
click at [306, 291] on select "The product The product's collection The product's tag The product's vendor The…" at bounding box center [259, 285] width 270 height 30
select select "collection"
click at [749, 291] on button "Backpacks" at bounding box center [823, 285] width 270 height 27
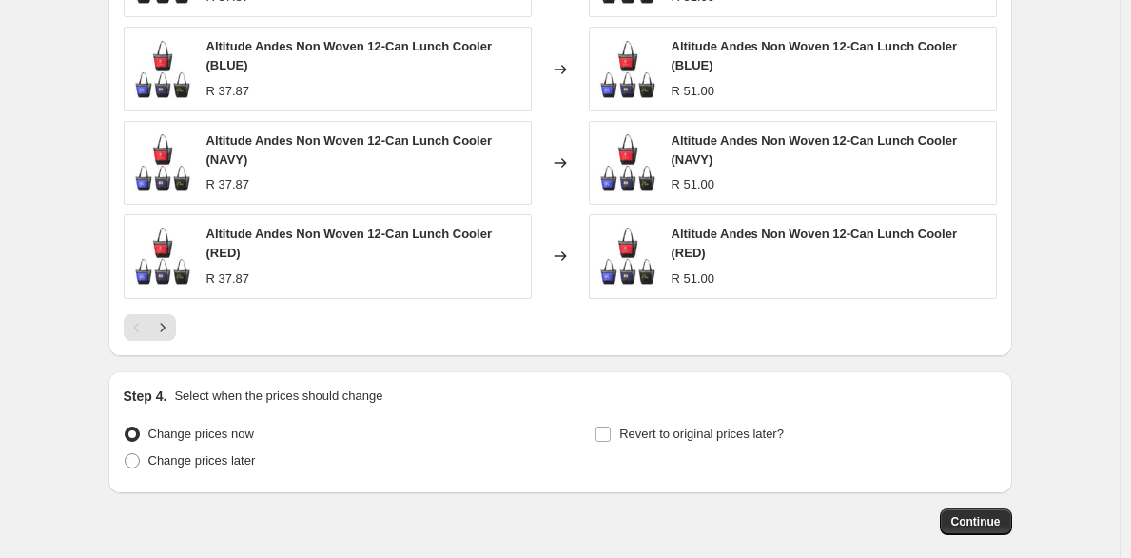
scroll to position [1875, 0]
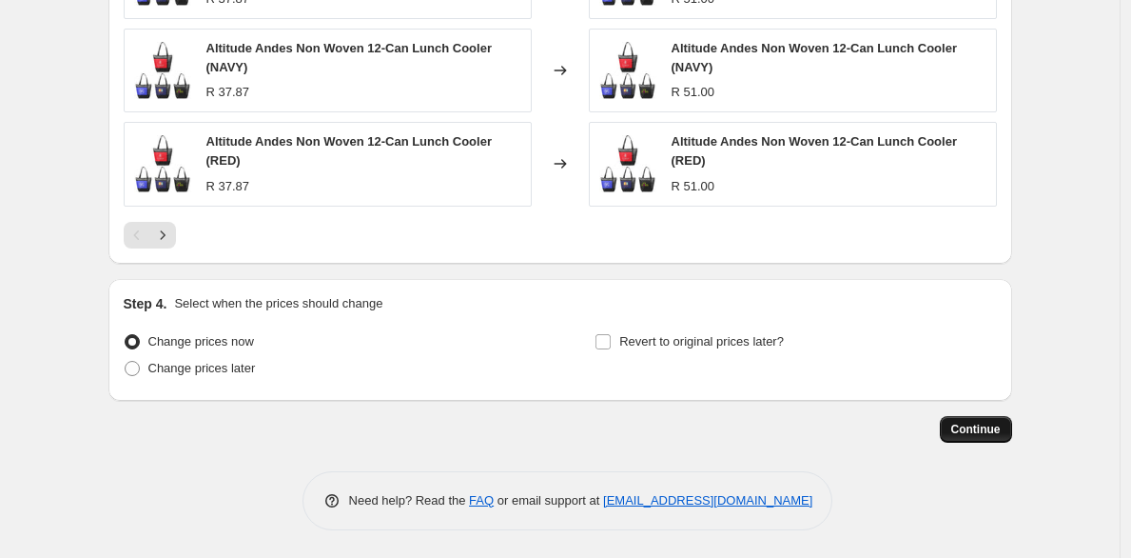
click at [998, 429] on span "Continue" at bounding box center [976, 429] width 49 height 15
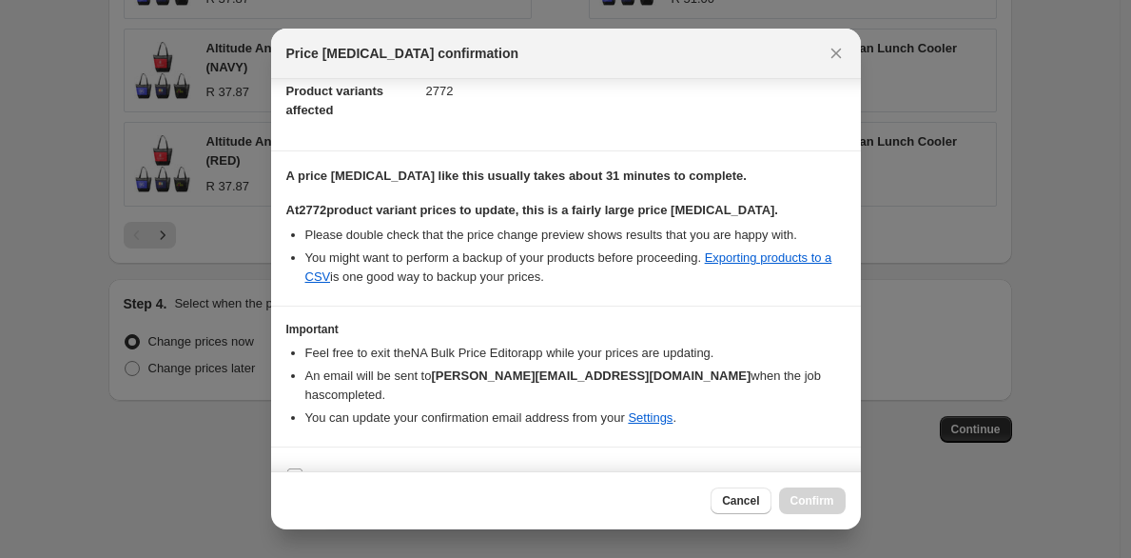
scroll to position [231, 0]
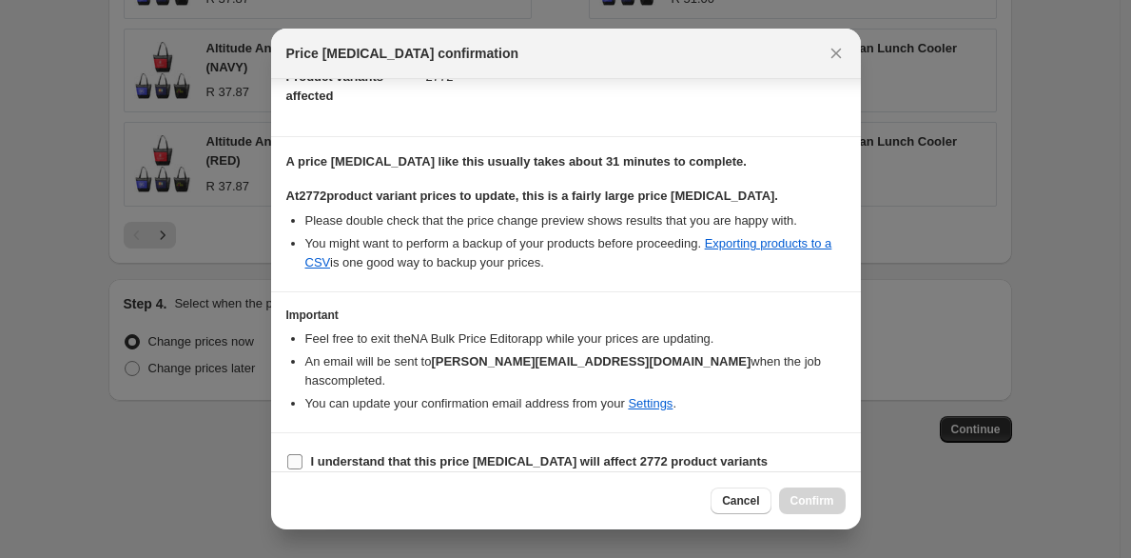
click at [291, 454] on input "I understand that this price change job will affect 2772 product variants" at bounding box center [294, 461] width 15 height 15
checkbox input "true"
click at [795, 496] on span "Confirm" at bounding box center [813, 500] width 44 height 15
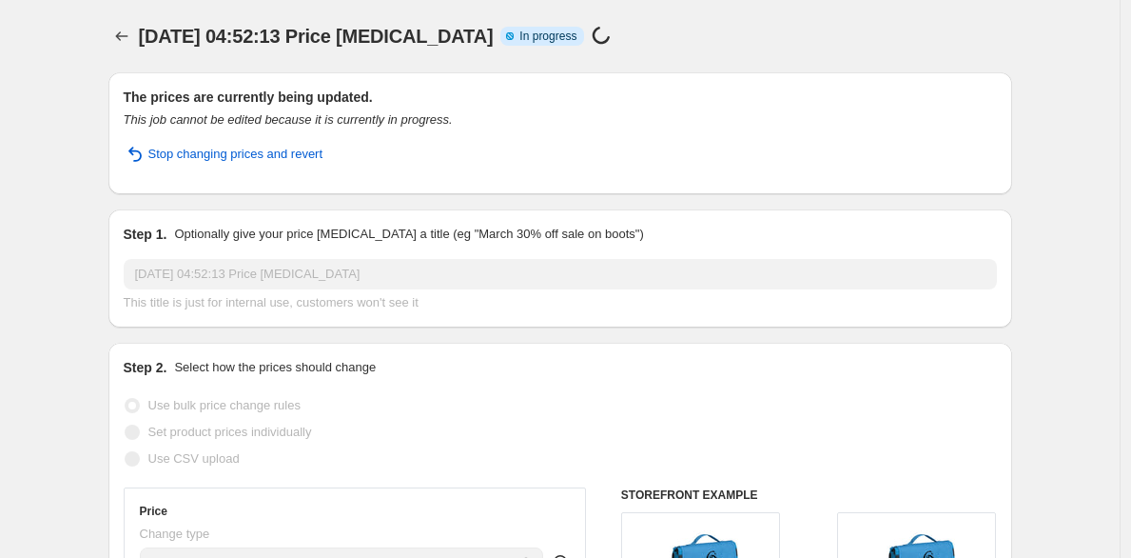
click at [794, 1] on div "22 Aug 2025, 04:52:13 Price change job. This page is ready 22 Aug 2025, 04:52:1…" at bounding box center [560, 36] width 904 height 72
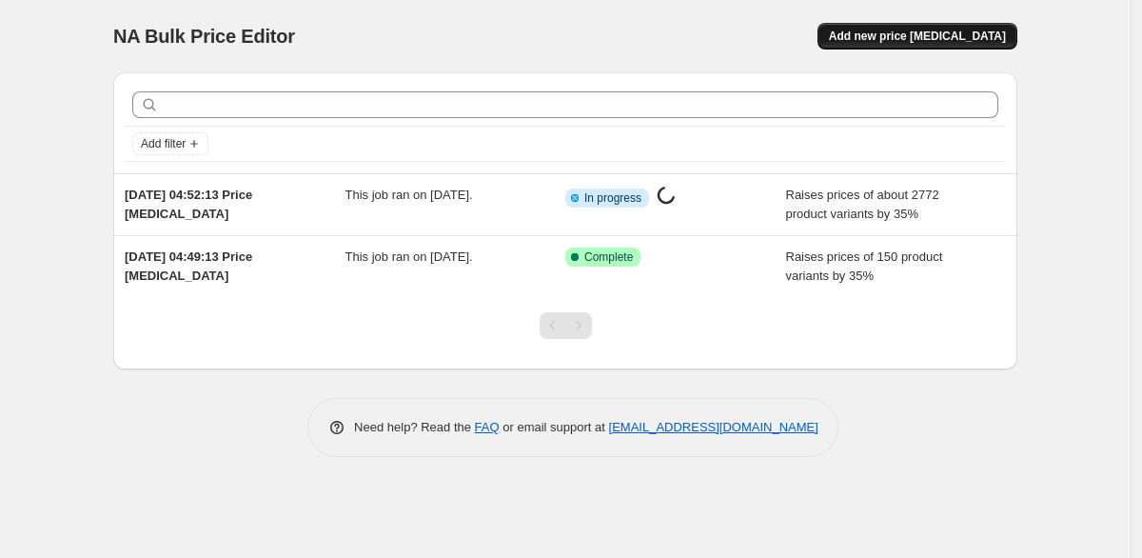
click at [970, 45] on button "Add new price [MEDICAL_DATA]" at bounding box center [917, 36] width 200 height 27
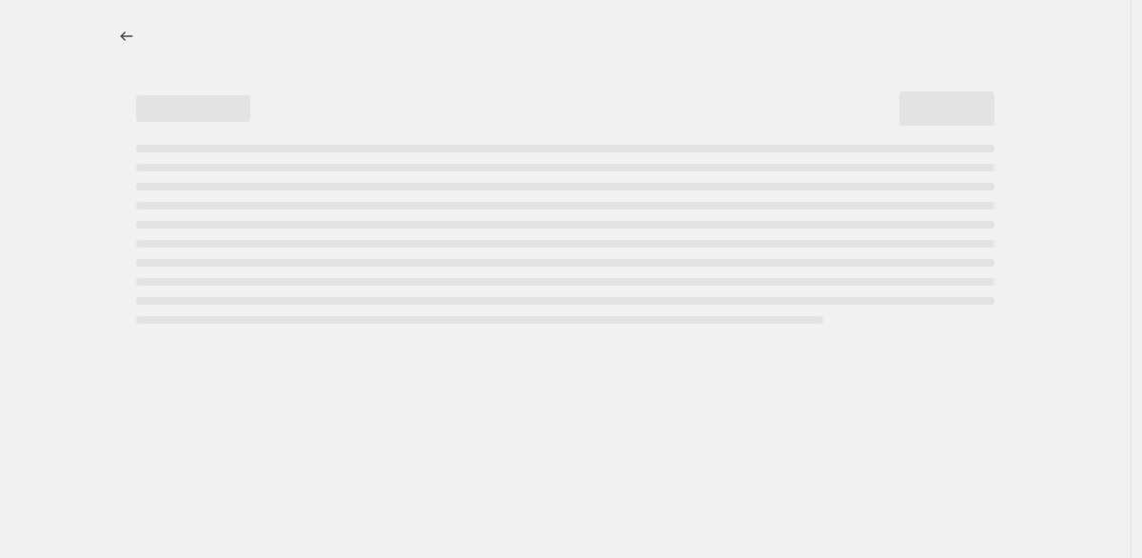
select select "percentage"
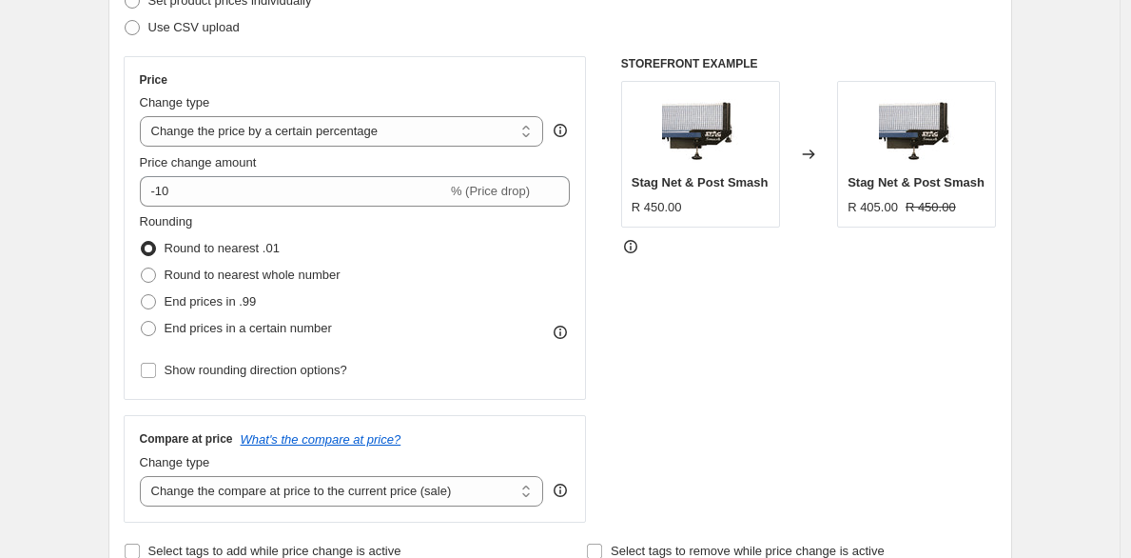
scroll to position [291, 0]
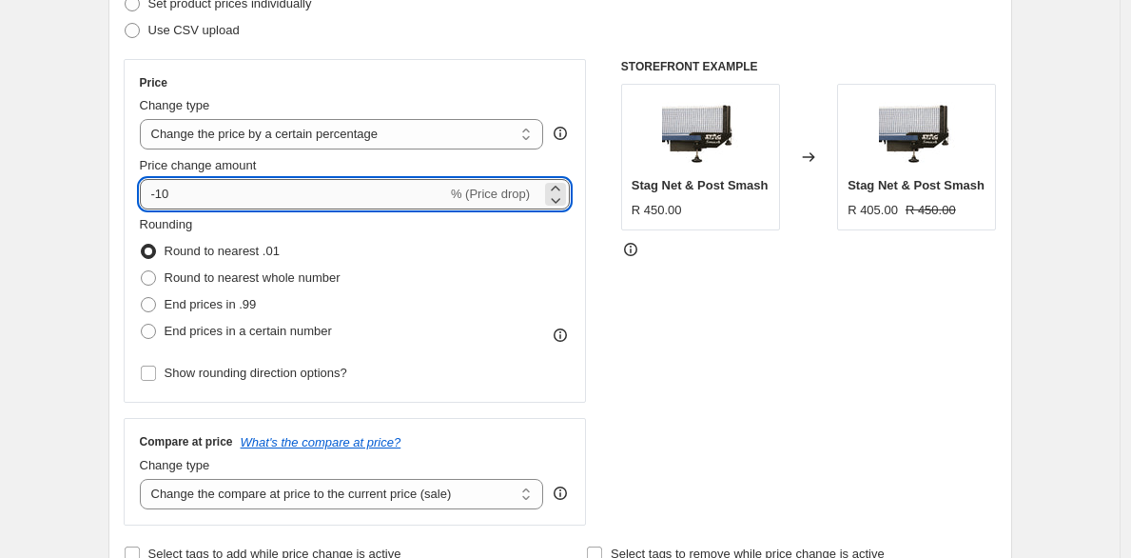
click at [279, 186] on input "-10" at bounding box center [293, 194] width 307 height 30
type input "35"
click at [737, 322] on div "STOREFRONT EXAMPLE Stag Net & Post Smash R 450.00 Changed to Stag Net & Post Sm…" at bounding box center [809, 292] width 376 height 466
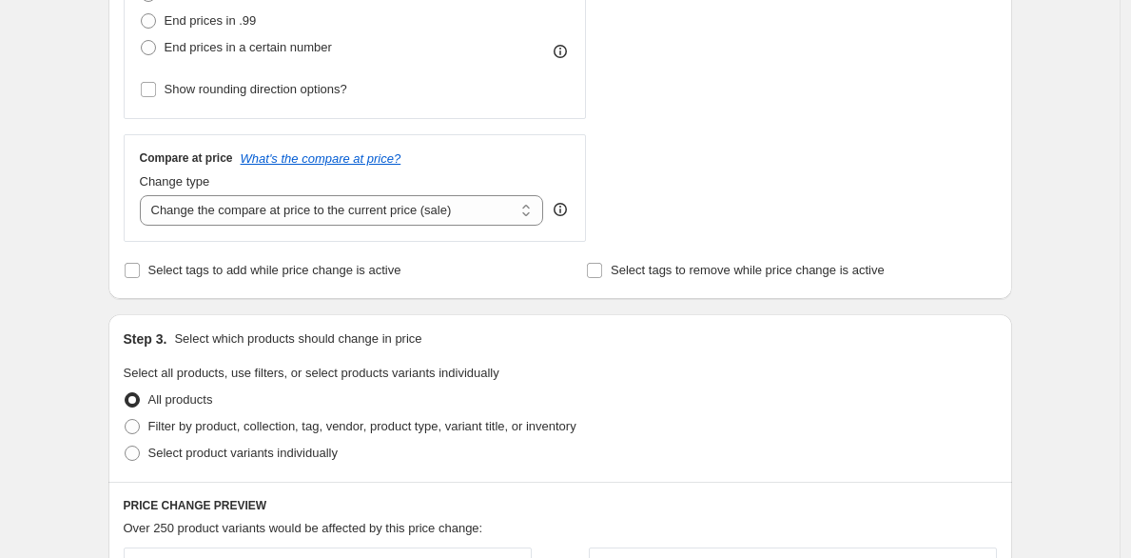
scroll to position [573, 0]
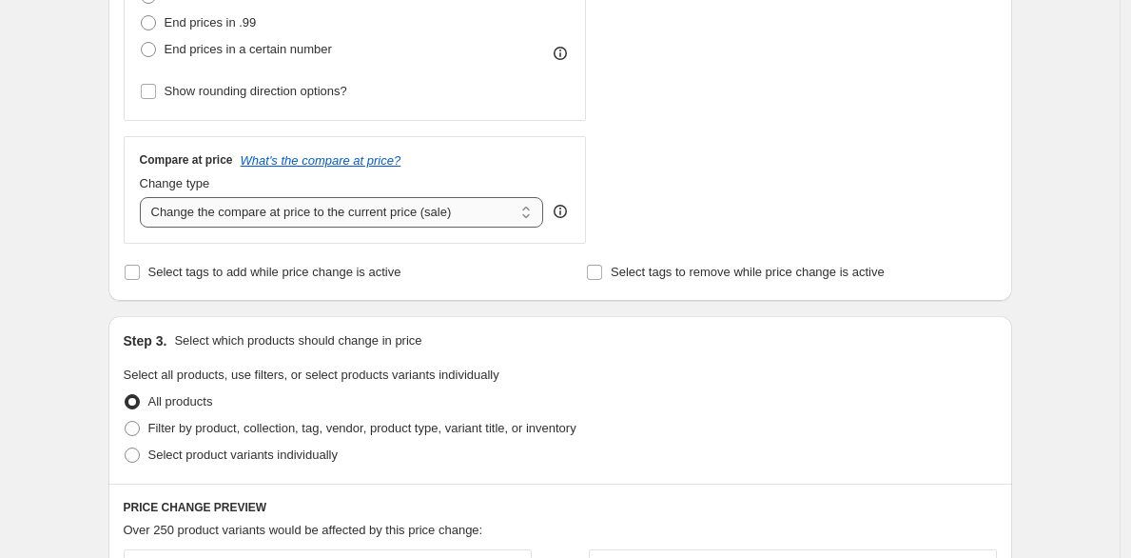
click at [345, 218] on select "Change the compare at price to the current price (sale) Change the compare at p…" at bounding box center [342, 212] width 404 height 30
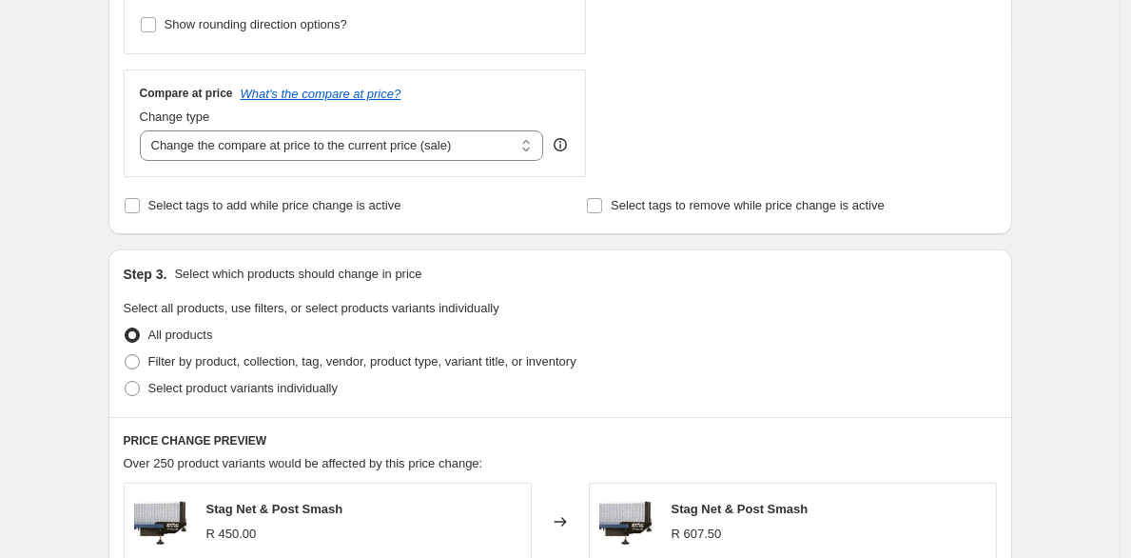
scroll to position [669, 0]
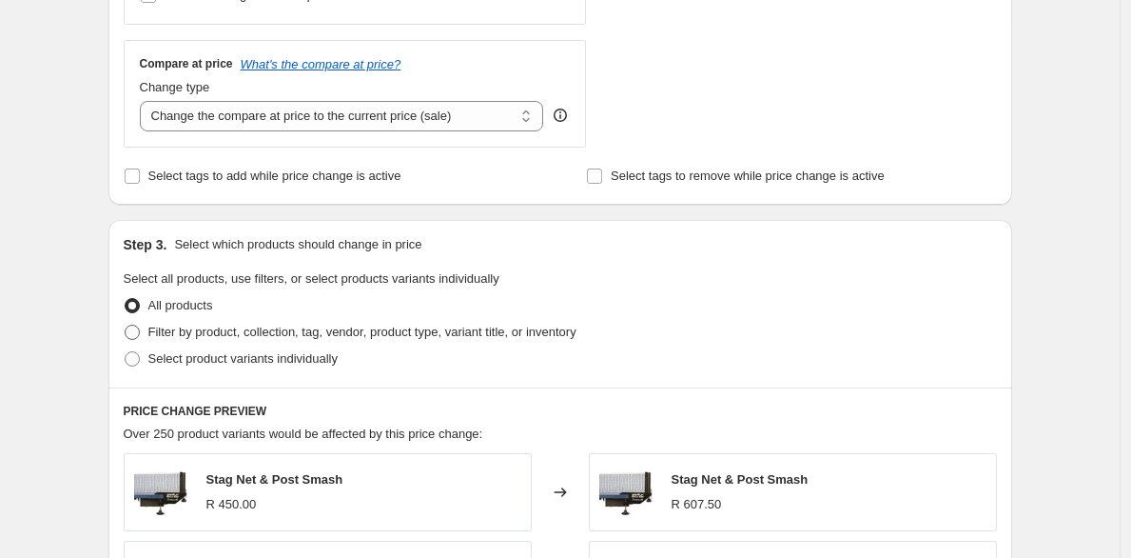
click at [302, 329] on span "Filter by product, collection, tag, vendor, product type, variant title, or inv…" at bounding box center [362, 331] width 428 height 14
click at [126, 325] on input "Filter by product, collection, tag, vendor, product type, variant title, or inv…" at bounding box center [125, 324] width 1 height 1
radio input "true"
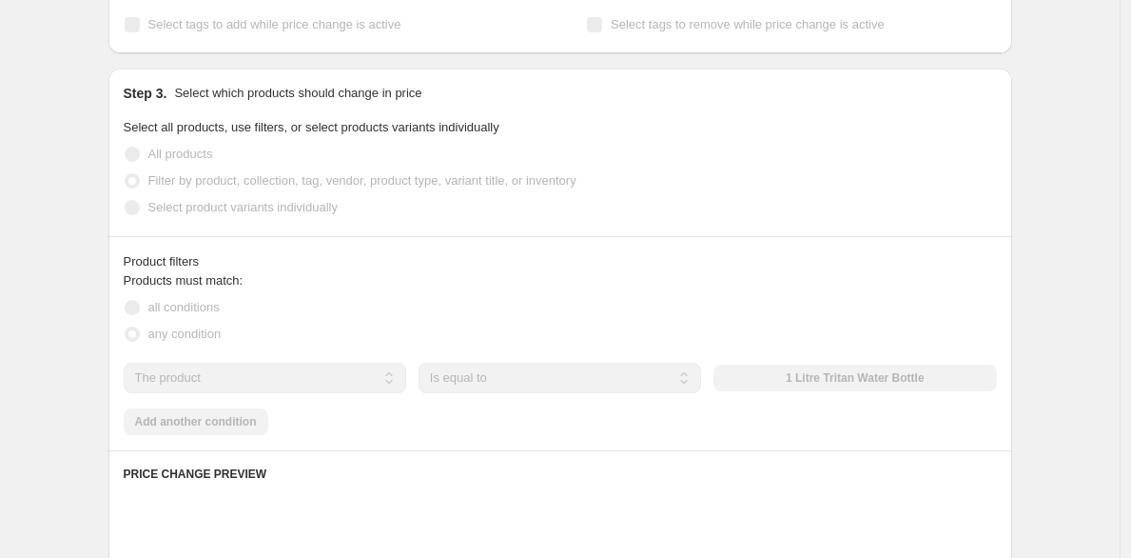
scroll to position [857, 0]
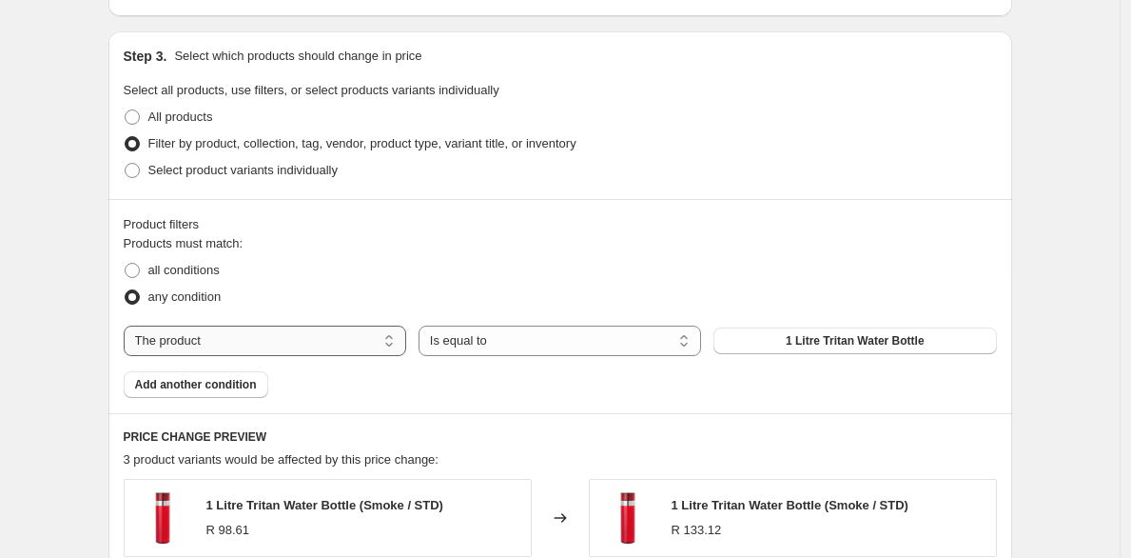
click at [258, 343] on select "The product The product's collection The product's tag The product's vendor The…" at bounding box center [265, 340] width 283 height 30
select select "collection"
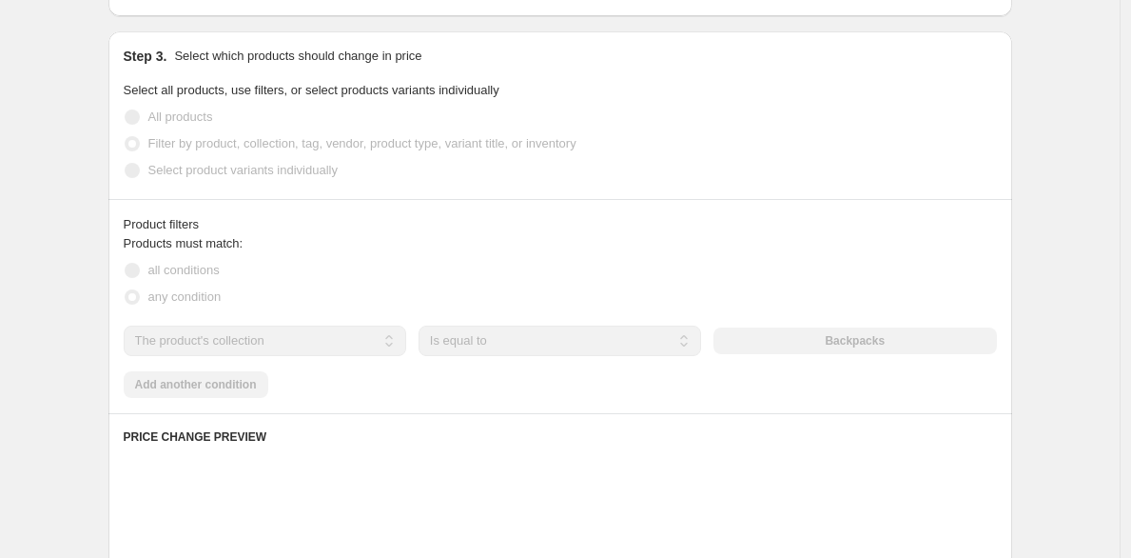
click at [780, 339] on div "The product The product's collection The product's tag The product's vendor The…" at bounding box center [561, 340] width 874 height 30
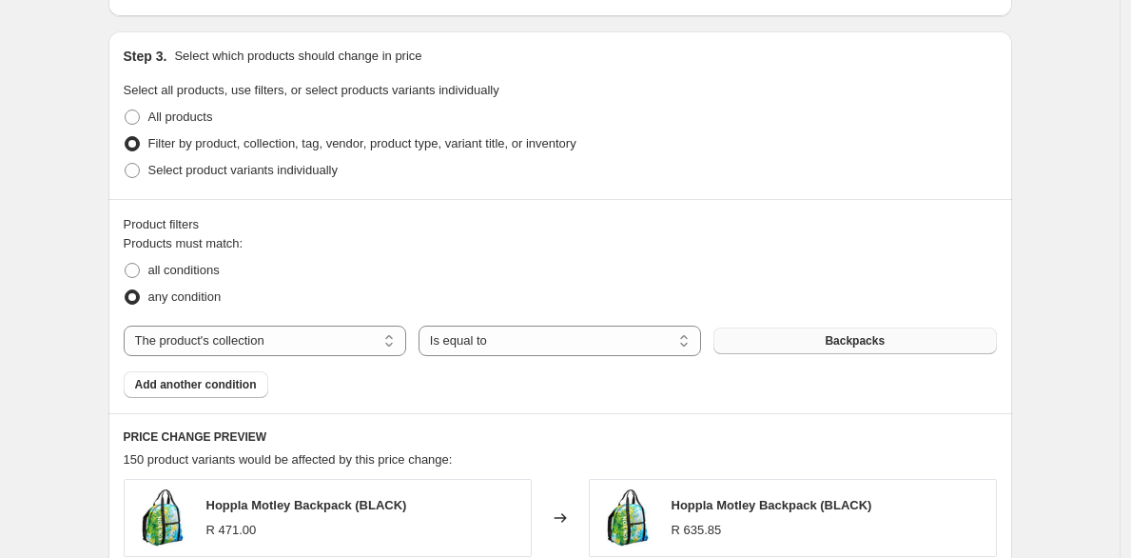
click at [778, 342] on button "Backpacks" at bounding box center [855, 340] width 283 height 27
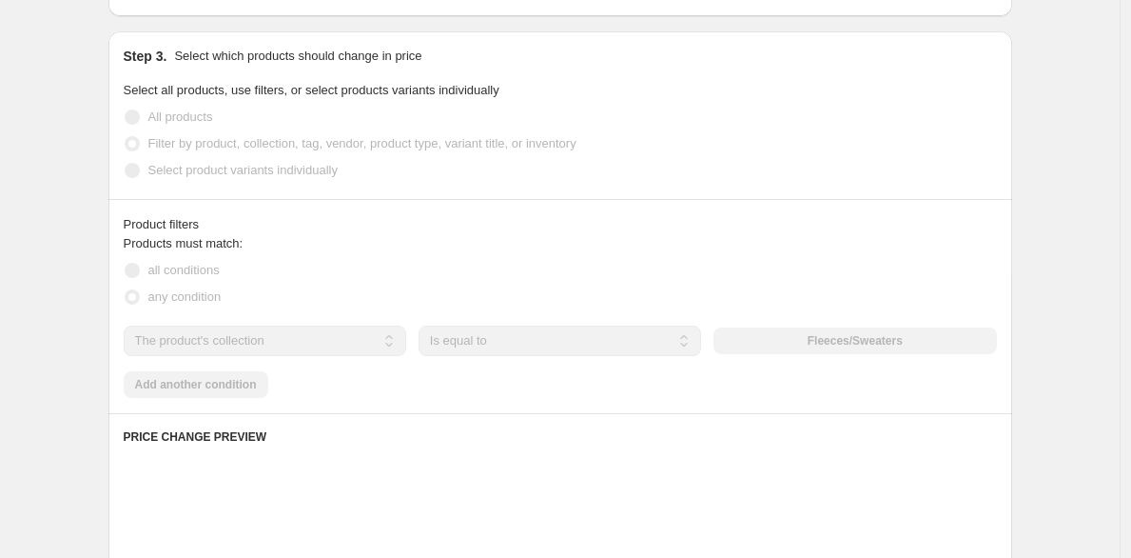
click at [233, 387] on div "Products must match: all conditions any condition The product The product's col…" at bounding box center [561, 316] width 874 height 164
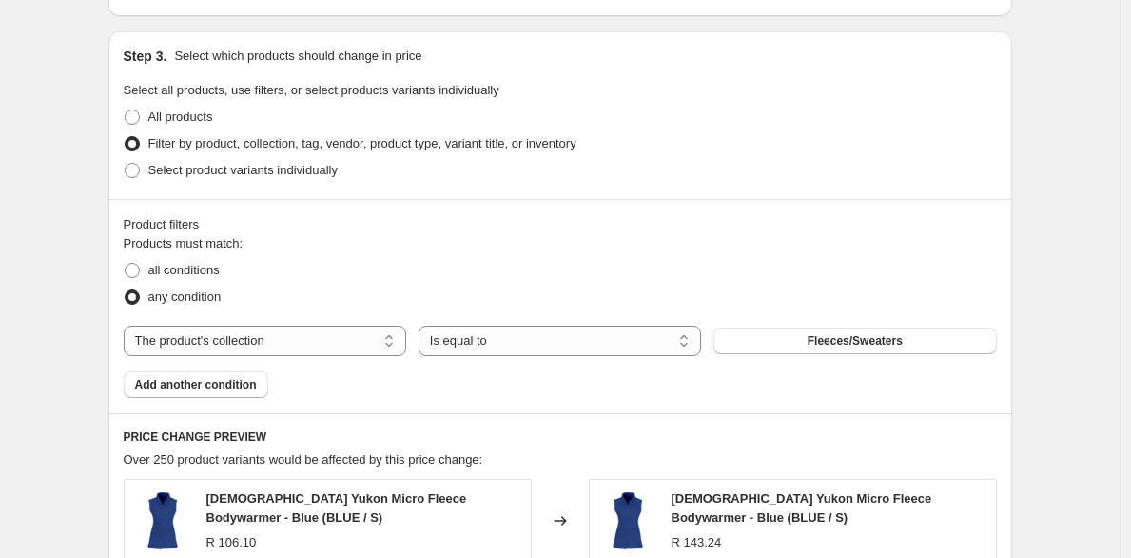
click at [239, 385] on span "Add another condition" at bounding box center [196, 384] width 122 height 15
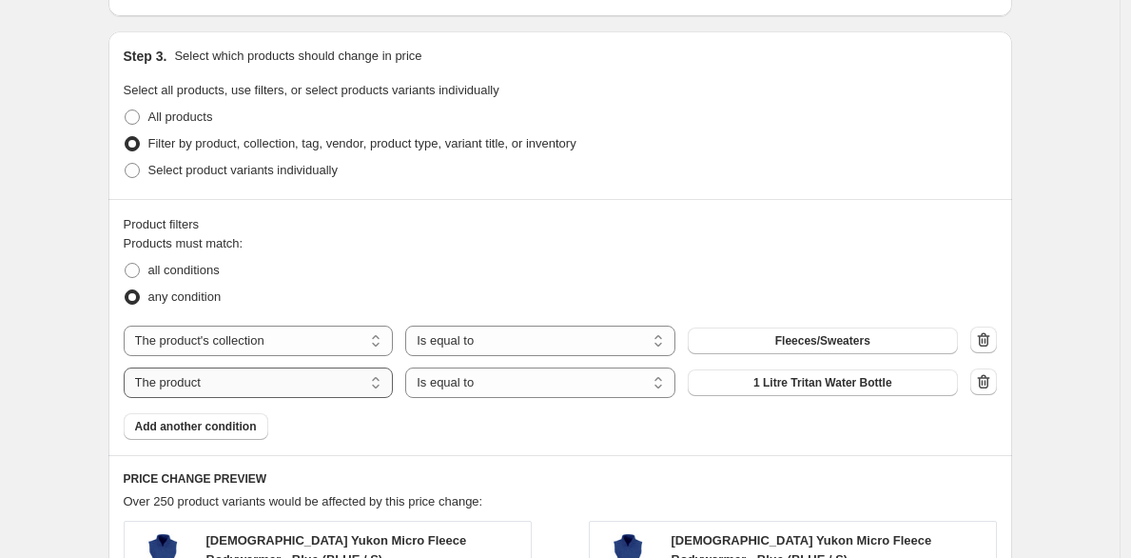
click at [242, 384] on select "The product The product's collection The product's tag The product's vendor The…" at bounding box center [259, 382] width 270 height 30
select select "collection"
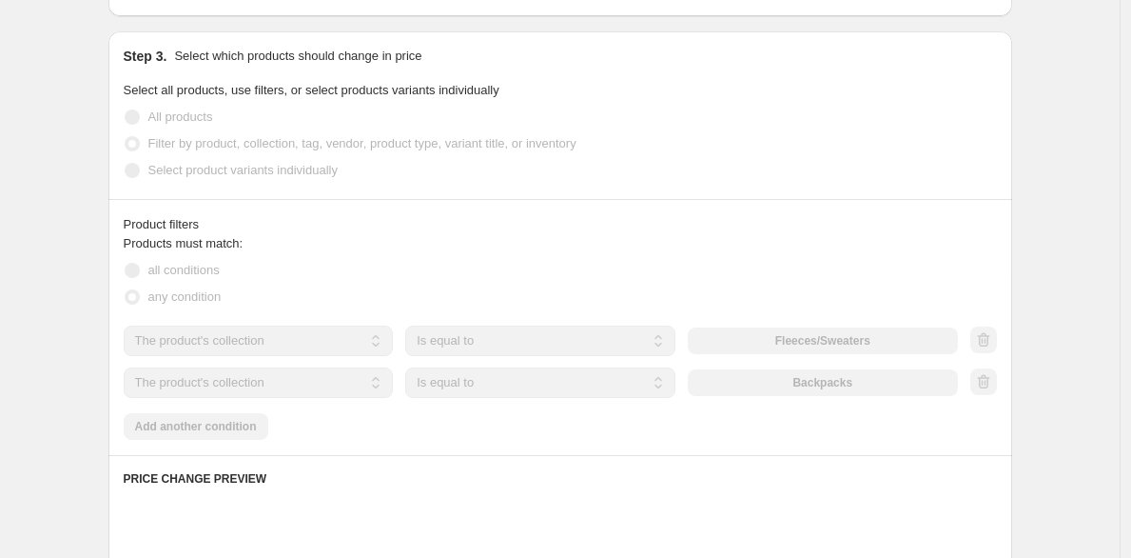
click at [831, 388] on div "The product The product's collection The product's tag The product's vendor The…" at bounding box center [541, 382] width 834 height 30
click at [215, 431] on div "Products must match: all conditions any condition The product The product's col…" at bounding box center [561, 337] width 874 height 206
click at [218, 427] on div "Products must match: all conditions any condition The product The product's col…" at bounding box center [561, 337] width 874 height 206
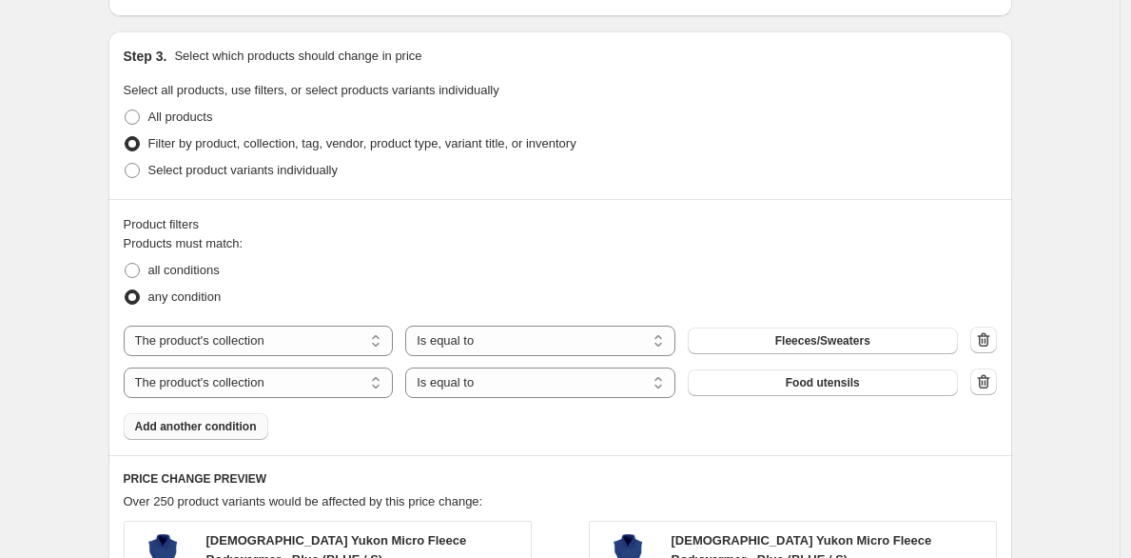
click at [223, 425] on span "Add another condition" at bounding box center [196, 426] width 122 height 15
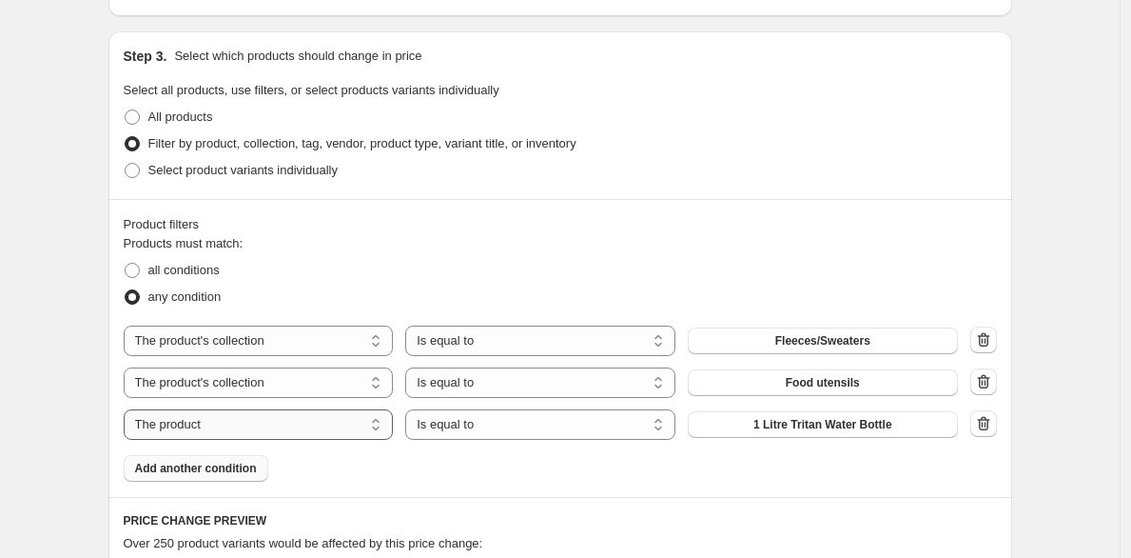
click at [272, 422] on select "The product The product's collection The product's tag The product's vendor The…" at bounding box center [259, 424] width 270 height 30
select select "collection"
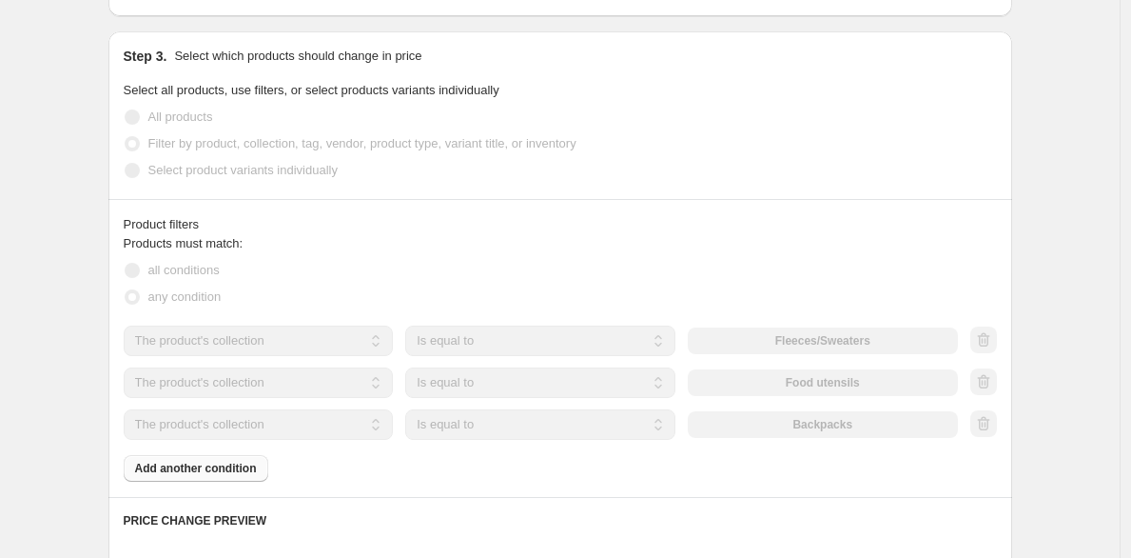
click at [746, 424] on div "The product The product's collection The product's tag The product's vendor The…" at bounding box center [541, 424] width 834 height 30
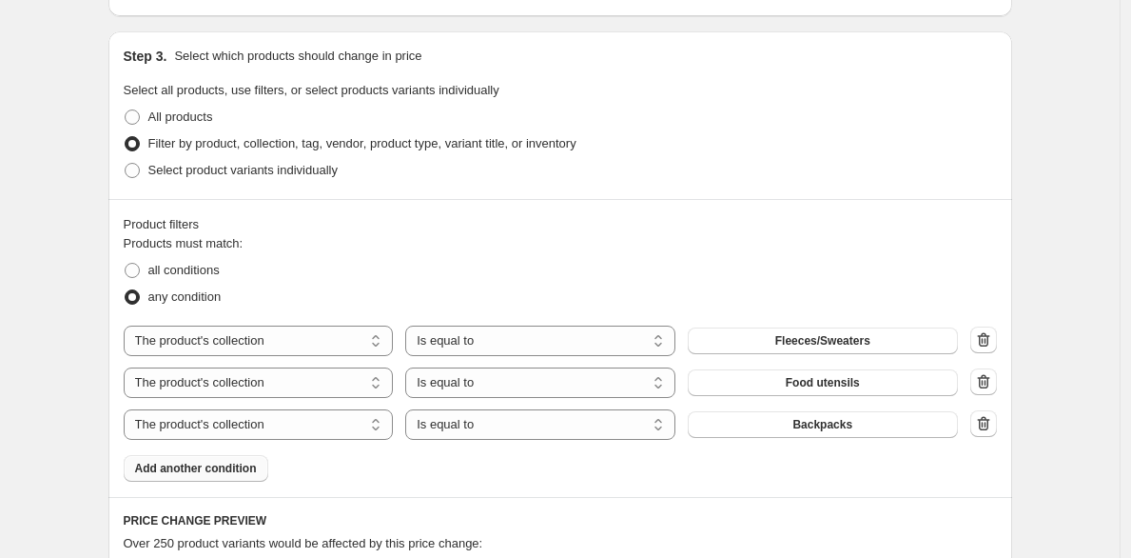
click at [744, 426] on button "Backpacks" at bounding box center [823, 424] width 270 height 27
click at [227, 471] on span "Add another condition" at bounding box center [196, 468] width 122 height 15
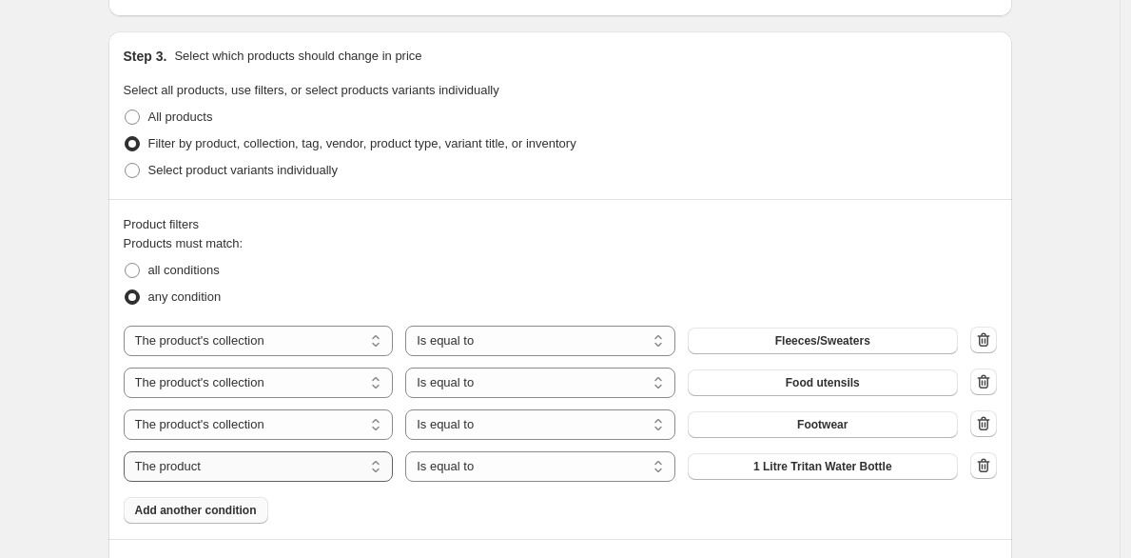
click at [324, 468] on select "The product The product's collection The product's tag The product's vendor The…" at bounding box center [259, 466] width 270 height 30
select select "collection"
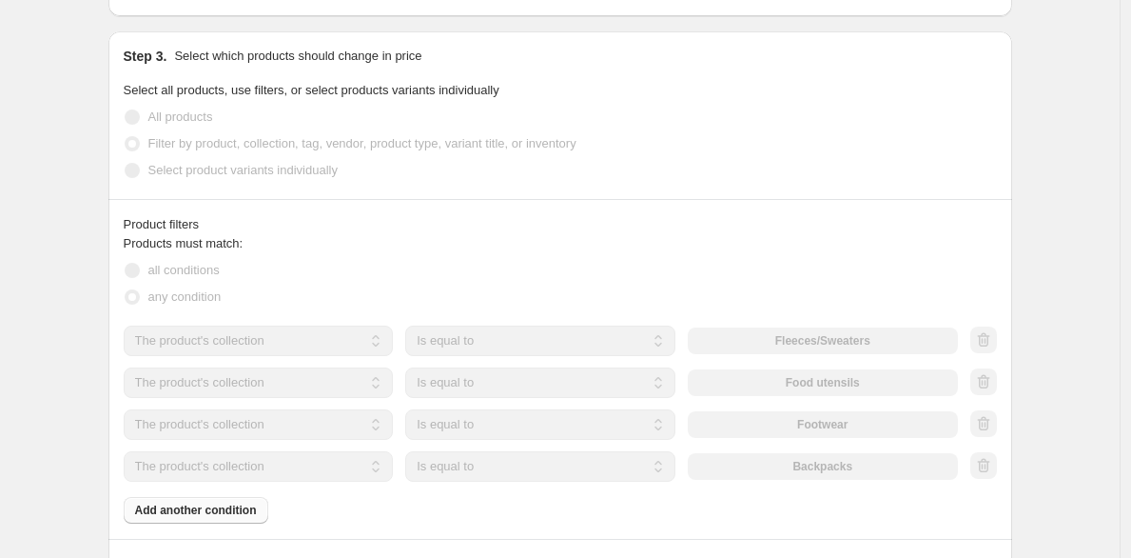
click at [821, 466] on div "The product The product's collection The product's tag The product's vendor The…" at bounding box center [541, 466] width 834 height 30
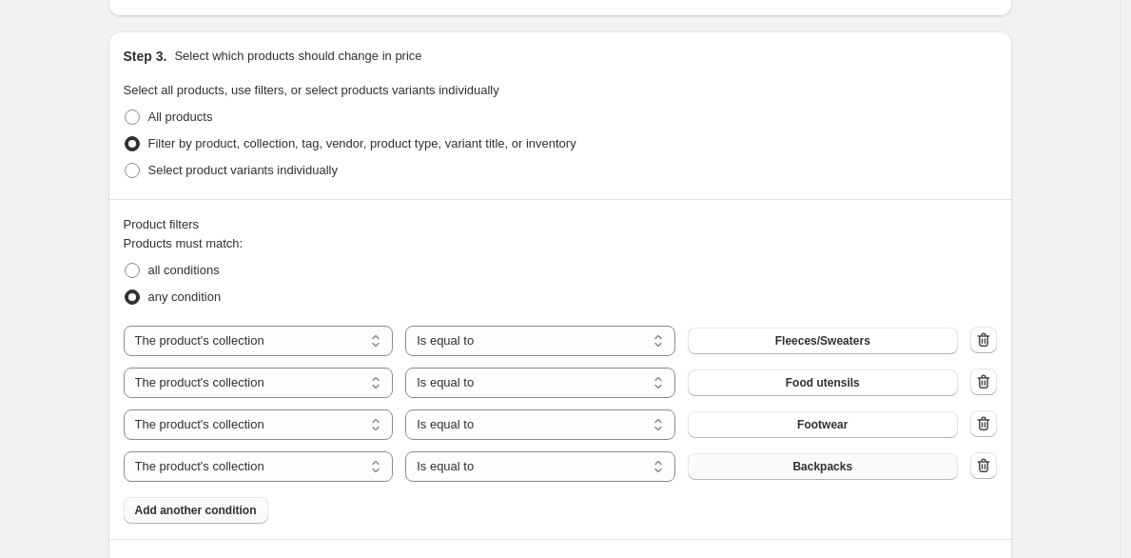
click at [732, 461] on button "Backpacks" at bounding box center [823, 466] width 270 height 27
click at [240, 504] on span "Add another condition" at bounding box center [196, 509] width 122 height 15
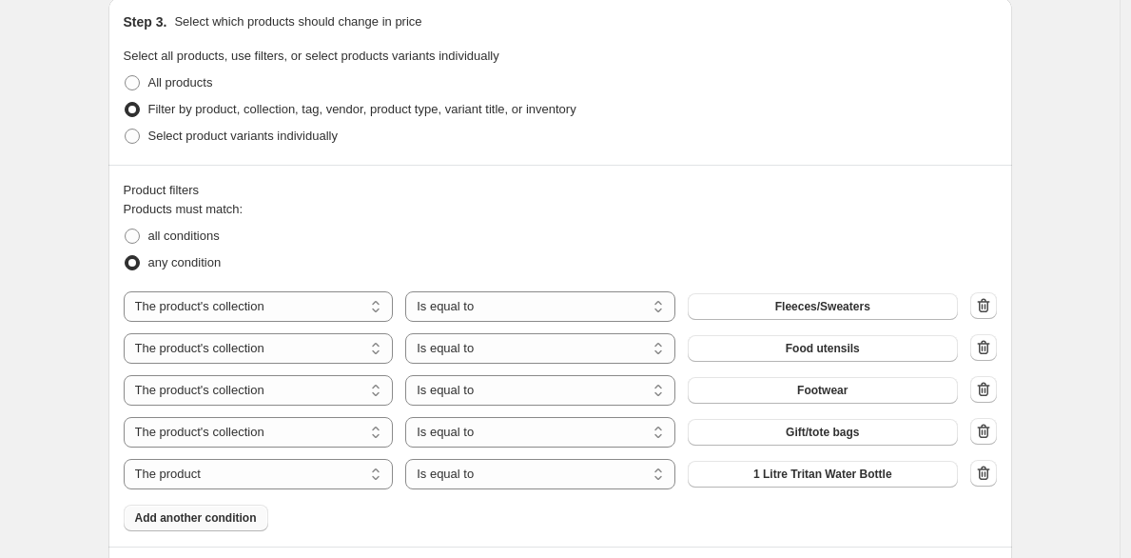
scroll to position [1039, 0]
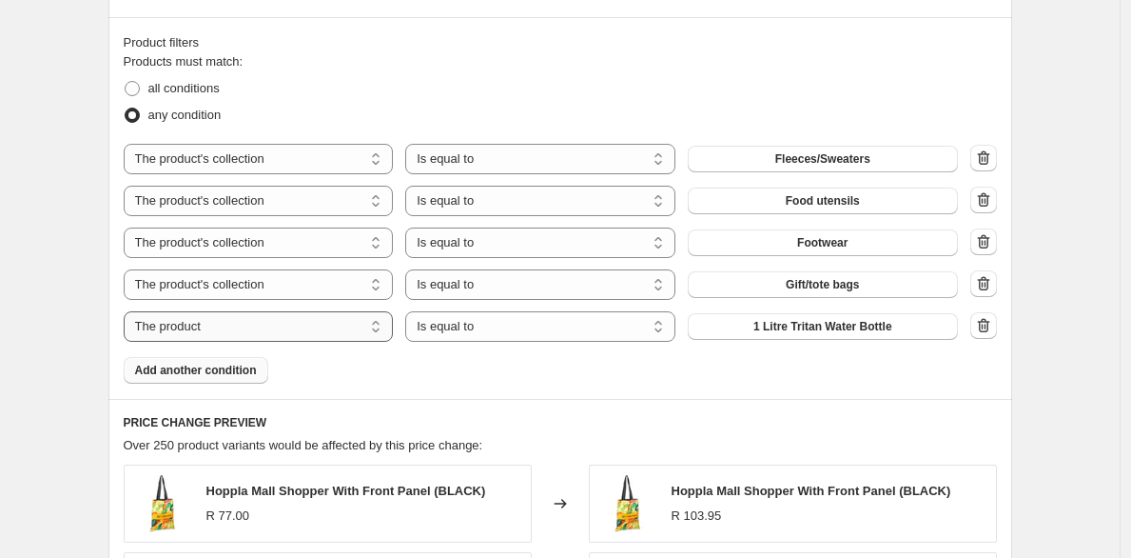
click at [322, 324] on select "The product The product's collection The product's tag The product's vendor The…" at bounding box center [259, 326] width 270 height 30
select select "collection"
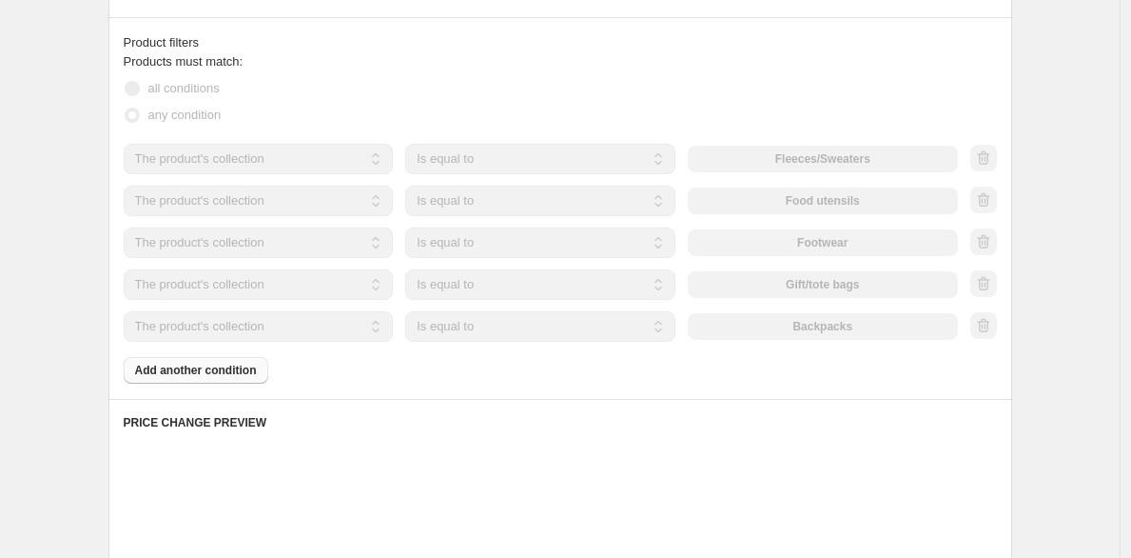
click at [729, 328] on div "The product The product's collection The product's tag The product's vendor The…" at bounding box center [541, 326] width 834 height 30
click at [732, 326] on div "The product The product's collection The product's tag The product's vendor The…" at bounding box center [541, 326] width 834 height 30
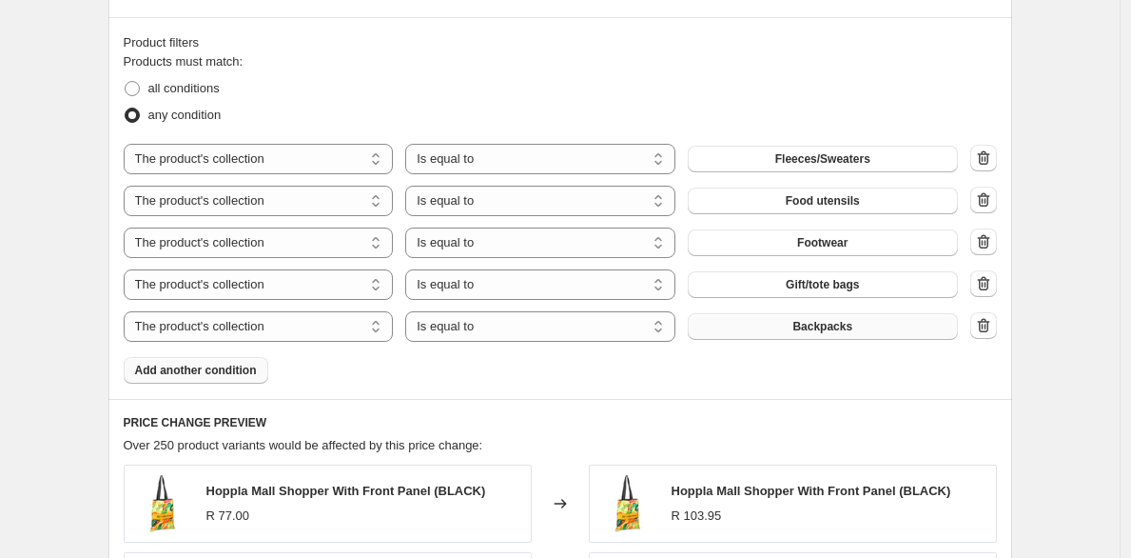
click at [732, 326] on button "Backpacks" at bounding box center [823, 326] width 270 height 27
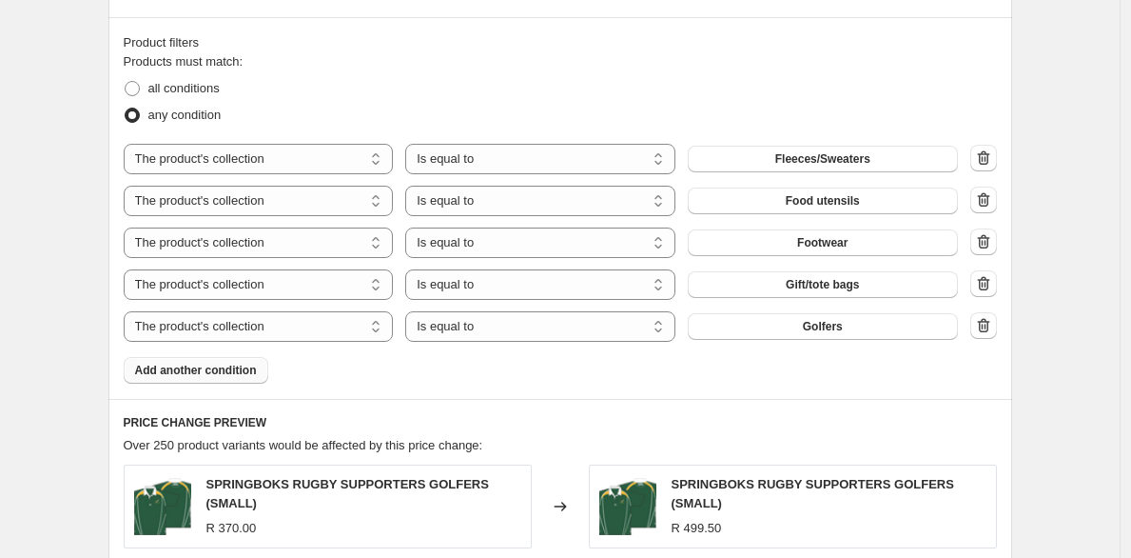
click at [237, 373] on span "Add another condition" at bounding box center [196, 370] width 122 height 15
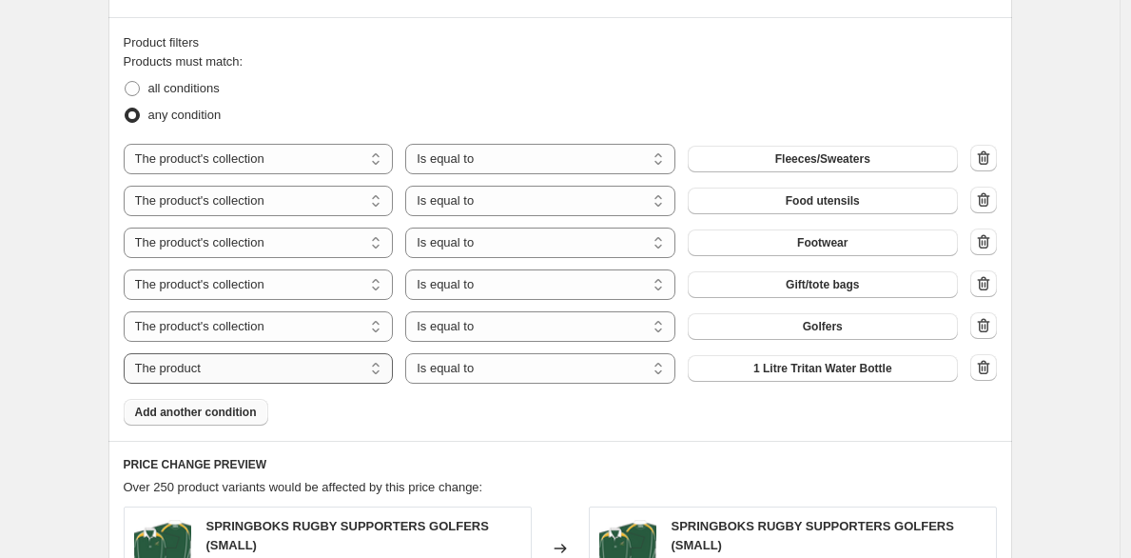
click at [268, 375] on select "The product The product's collection The product's tag The product's vendor The…" at bounding box center [259, 368] width 270 height 30
select select "collection"
click at [830, 370] on span "Backpacks" at bounding box center [823, 368] width 60 height 15
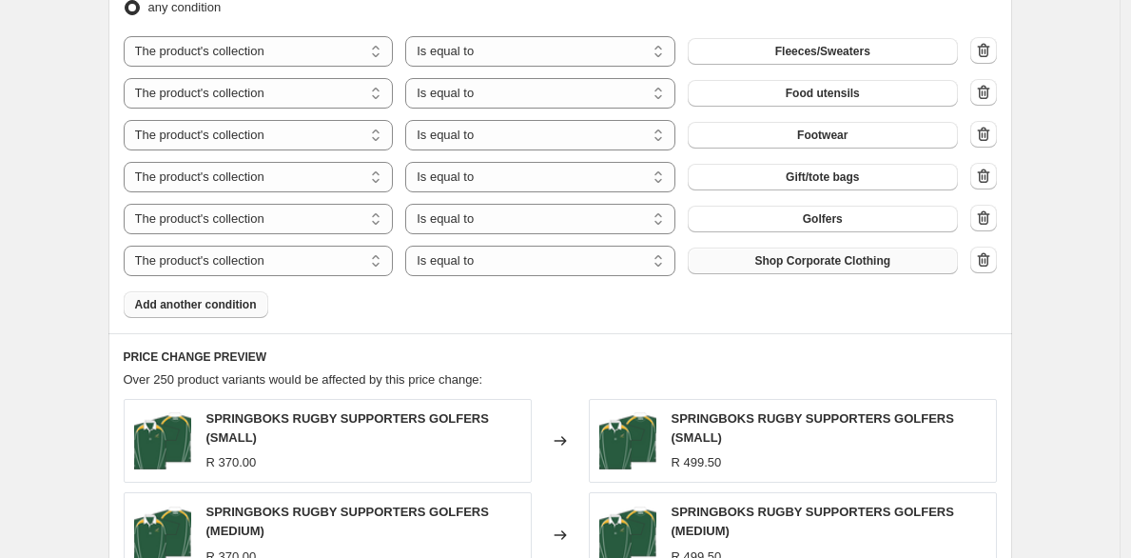
scroll to position [1169, 0]
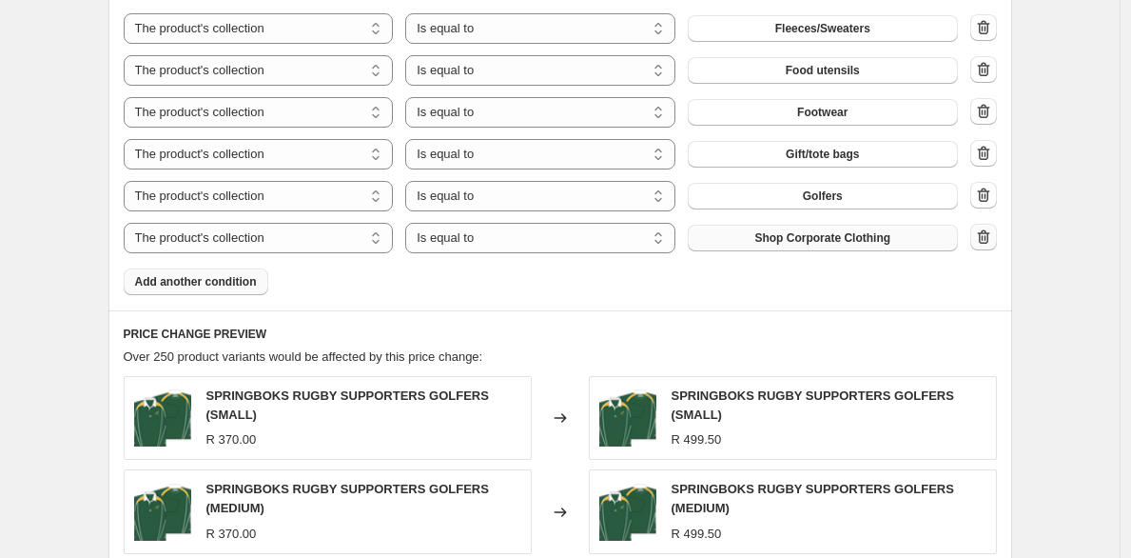
click at [990, 242] on icon "button" at bounding box center [983, 236] width 12 height 14
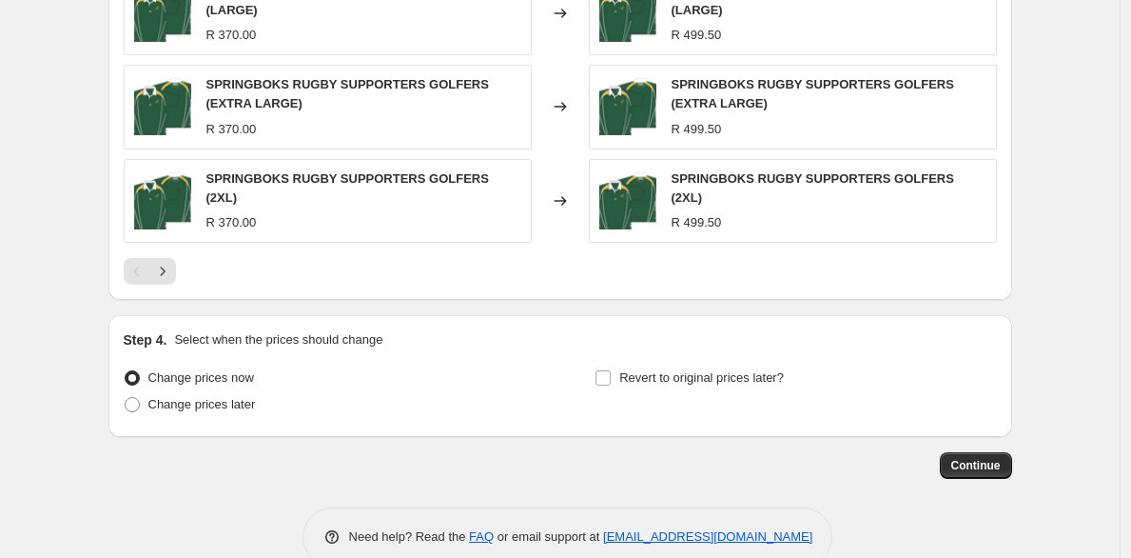
scroll to position [1750, 0]
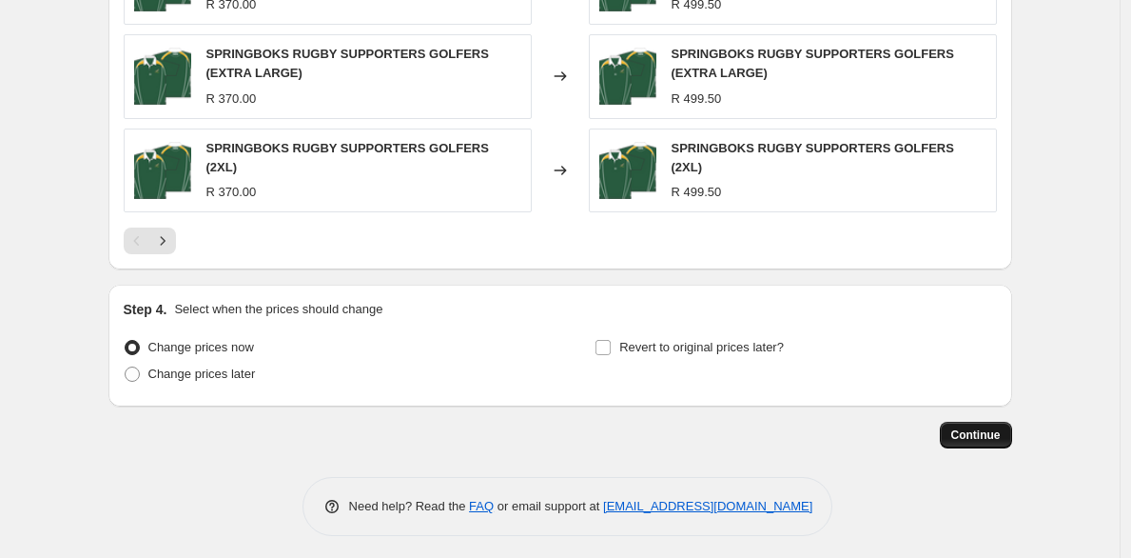
click at [975, 431] on span "Continue" at bounding box center [976, 434] width 49 height 15
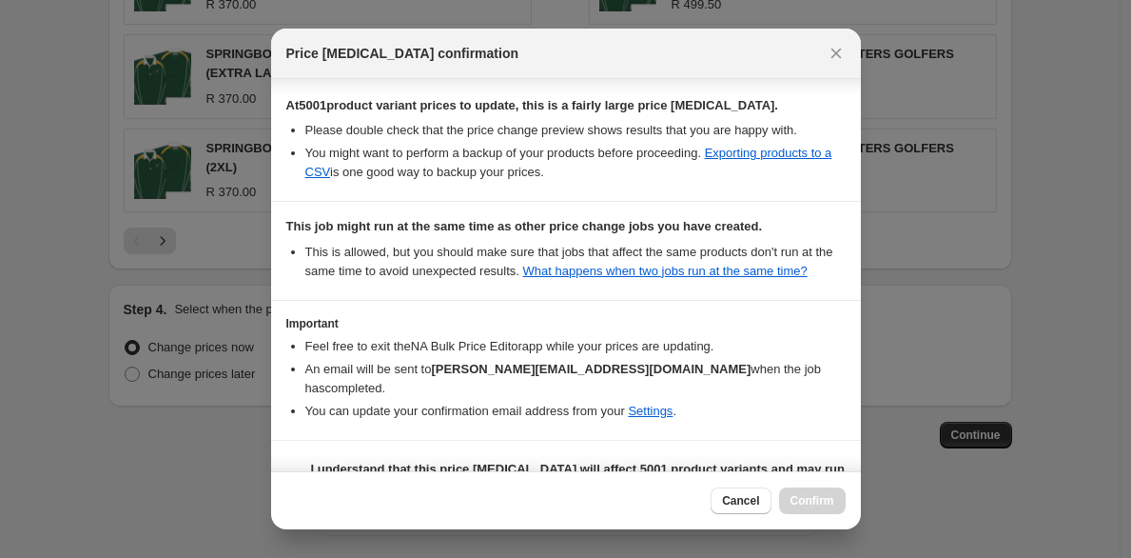
scroll to position [367, 0]
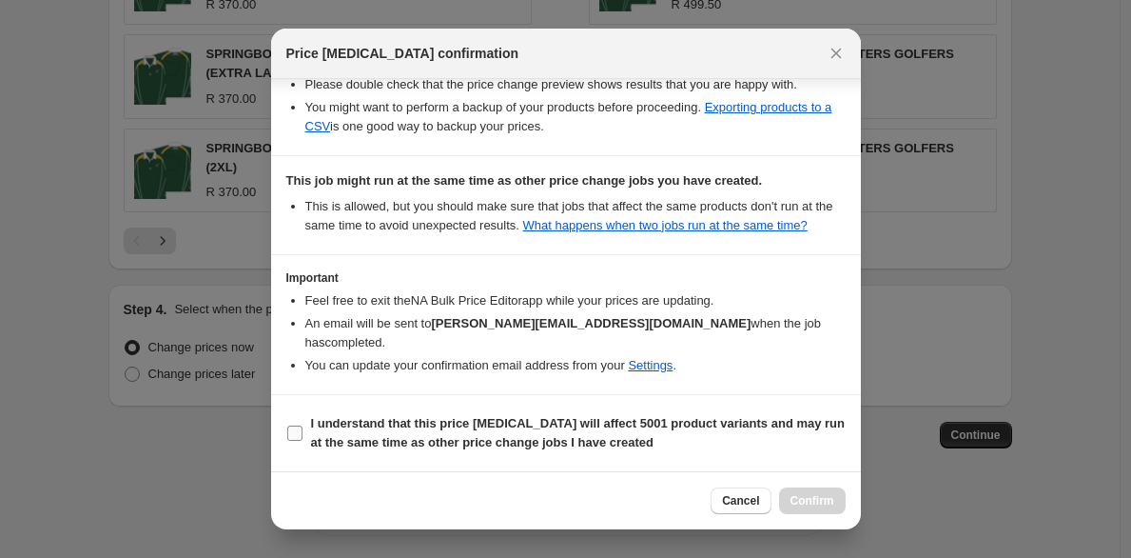
click at [411, 423] on b "I understand that this price [MEDICAL_DATA] will affect 5001 product variants a…" at bounding box center [578, 432] width 535 height 33
click at [303, 425] on input "I understand that this price [MEDICAL_DATA] will affect 5001 product variants a…" at bounding box center [294, 432] width 15 height 15
checkbox input "true"
click at [787, 498] on button "Confirm" at bounding box center [812, 500] width 67 height 27
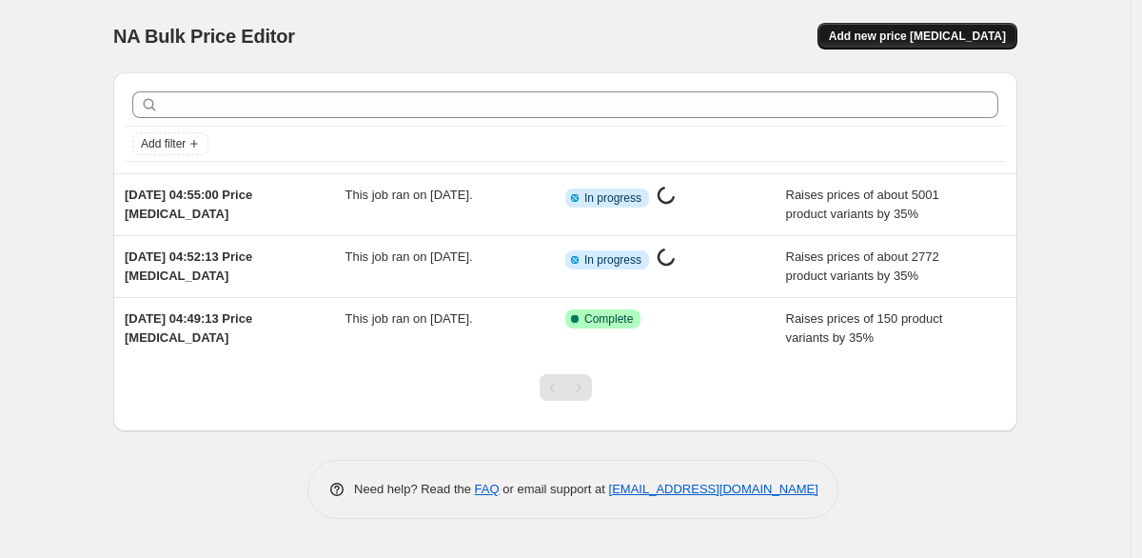
click at [976, 33] on span "Add new price [MEDICAL_DATA]" at bounding box center [917, 36] width 177 height 15
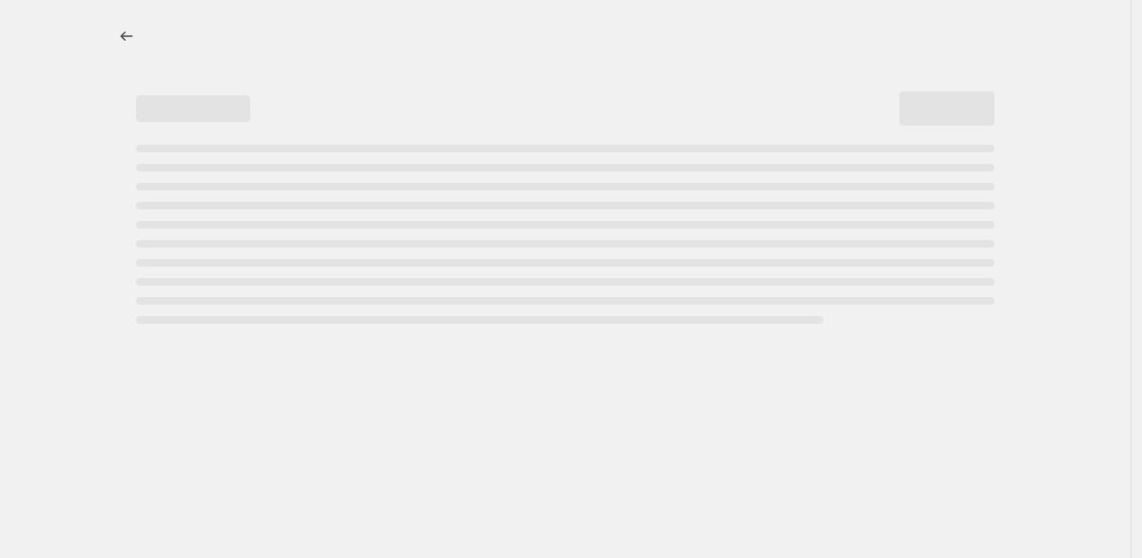
select select "percentage"
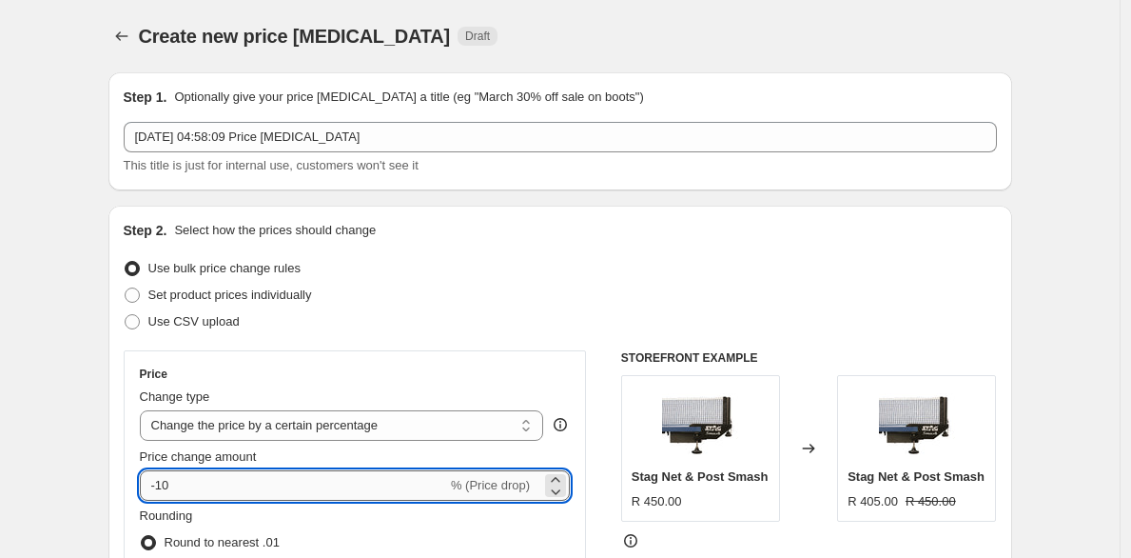
click at [233, 481] on input "-10" at bounding box center [293, 485] width 307 height 30
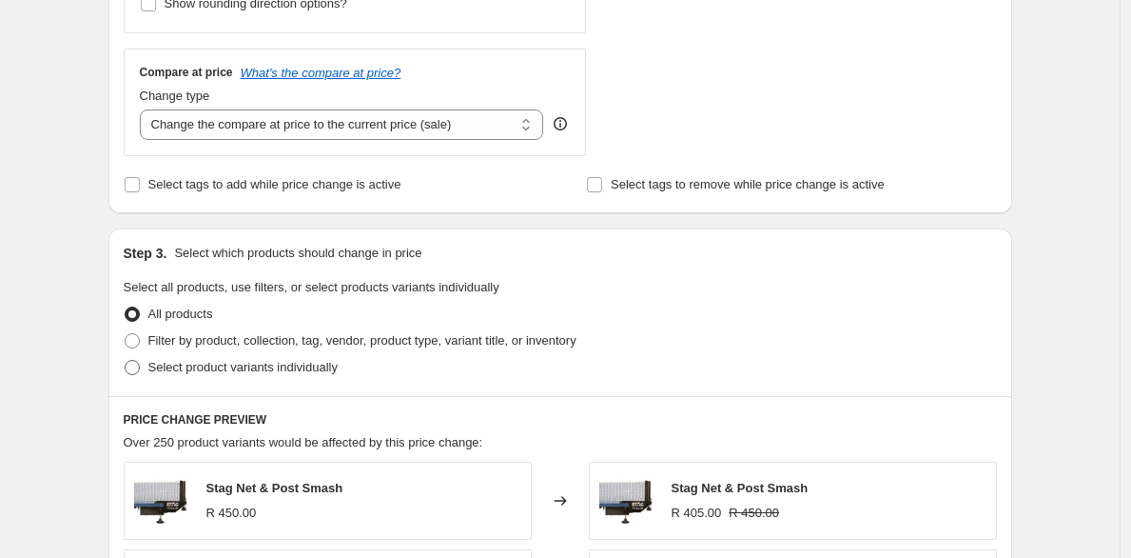
scroll to position [662, 0]
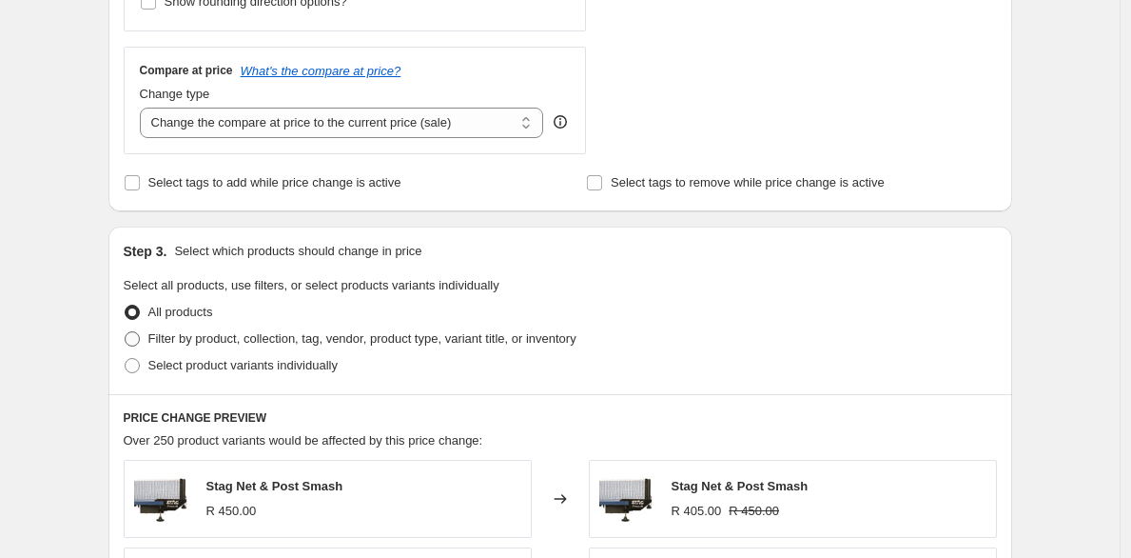
type input "35"
click at [278, 342] on span "Filter by product, collection, tag, vendor, product type, variant title, or inv…" at bounding box center [362, 338] width 428 height 14
click at [126, 332] on input "Filter by product, collection, tag, vendor, product type, variant title, or inv…" at bounding box center [125, 331] width 1 height 1
radio input "true"
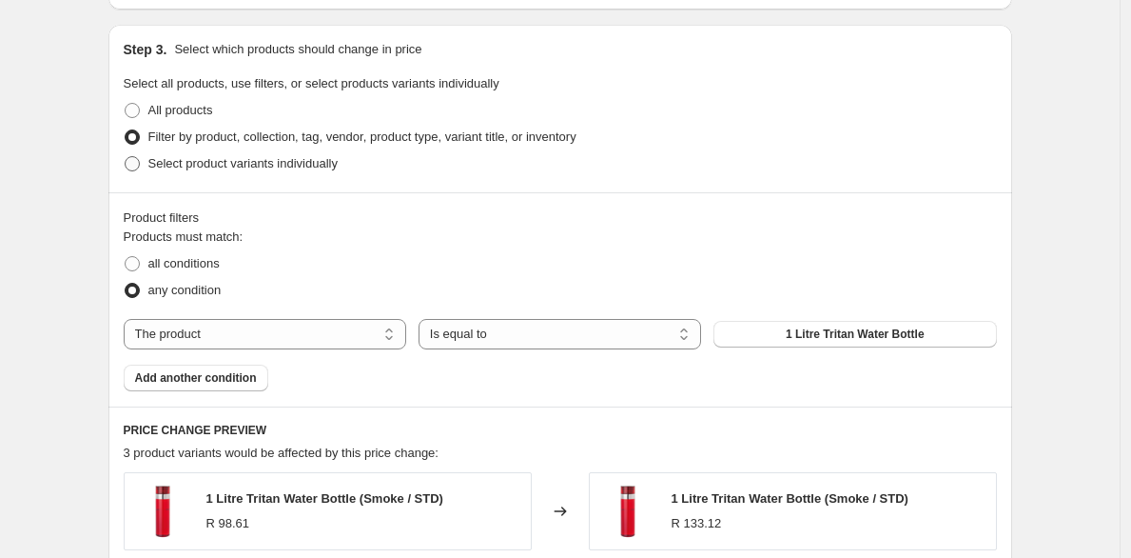
scroll to position [940, 0]
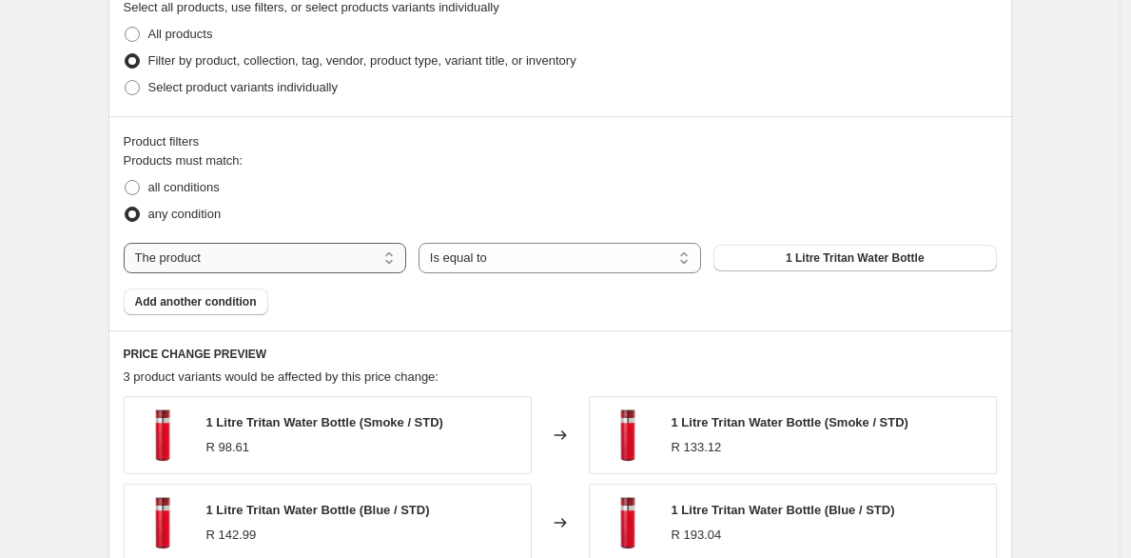
click at [377, 262] on select "The product The product's collection The product's tag The product's vendor The…" at bounding box center [265, 258] width 283 height 30
select select "collection"
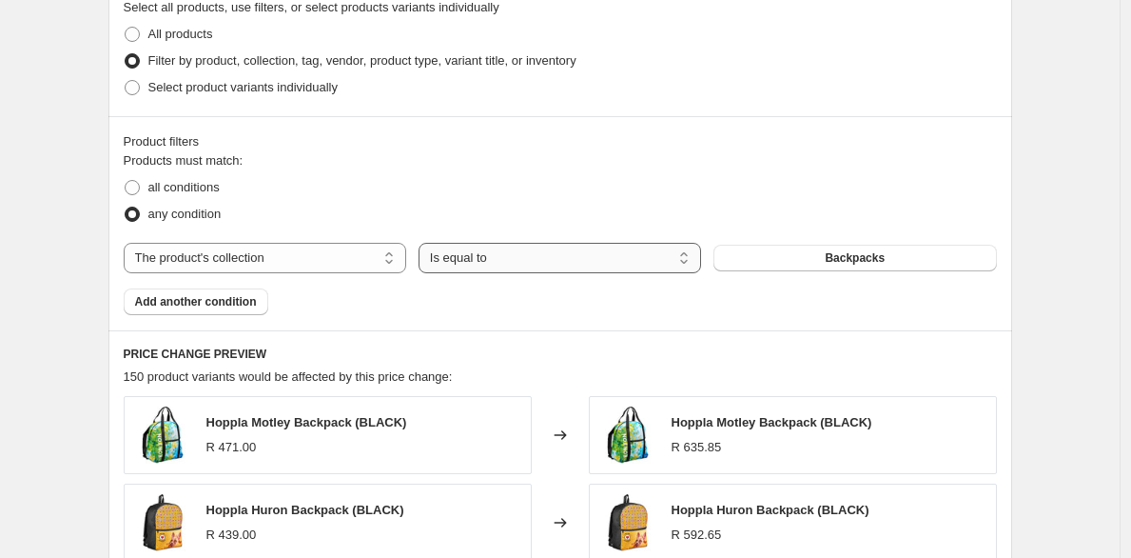
click at [529, 254] on select "Is equal to Is not equal to" at bounding box center [560, 258] width 283 height 30
click at [423, 243] on select "Is equal to Is not equal to" at bounding box center [560, 258] width 283 height 30
click at [731, 260] on button "Backpacks" at bounding box center [855, 258] width 283 height 27
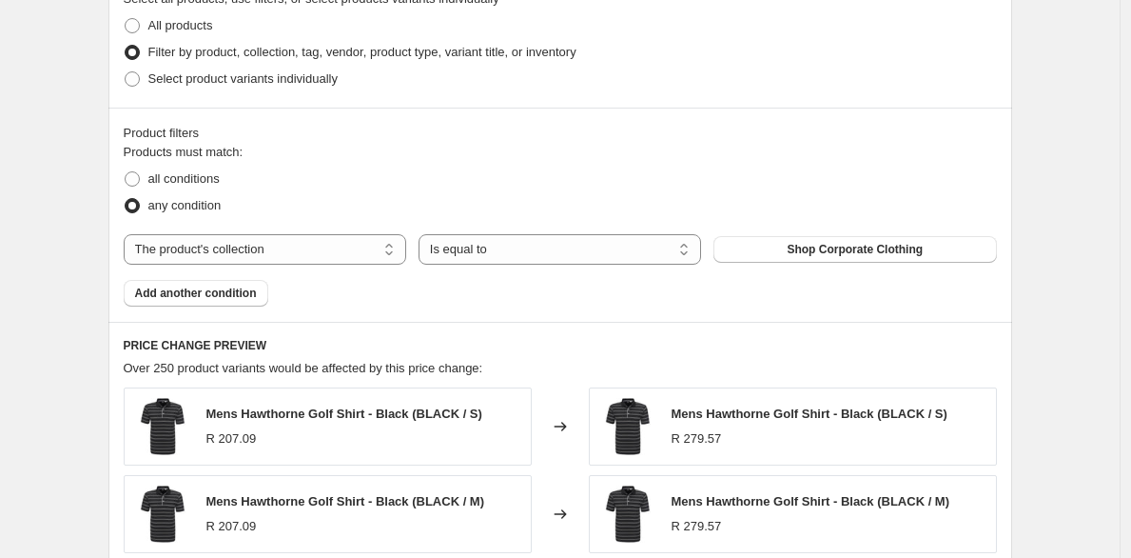
scroll to position [952, 0]
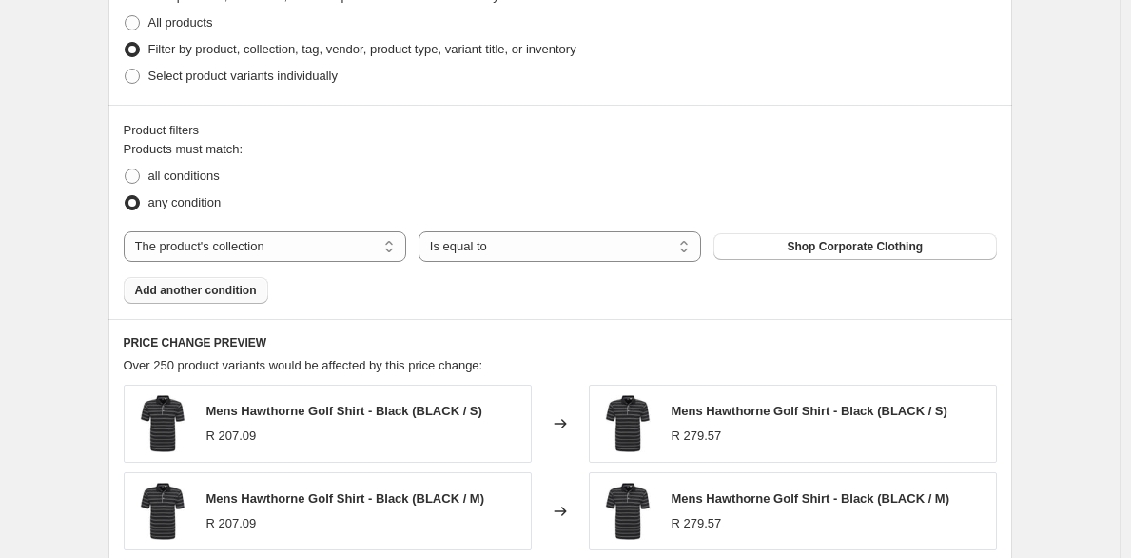
click at [164, 279] on button "Add another condition" at bounding box center [196, 290] width 145 height 27
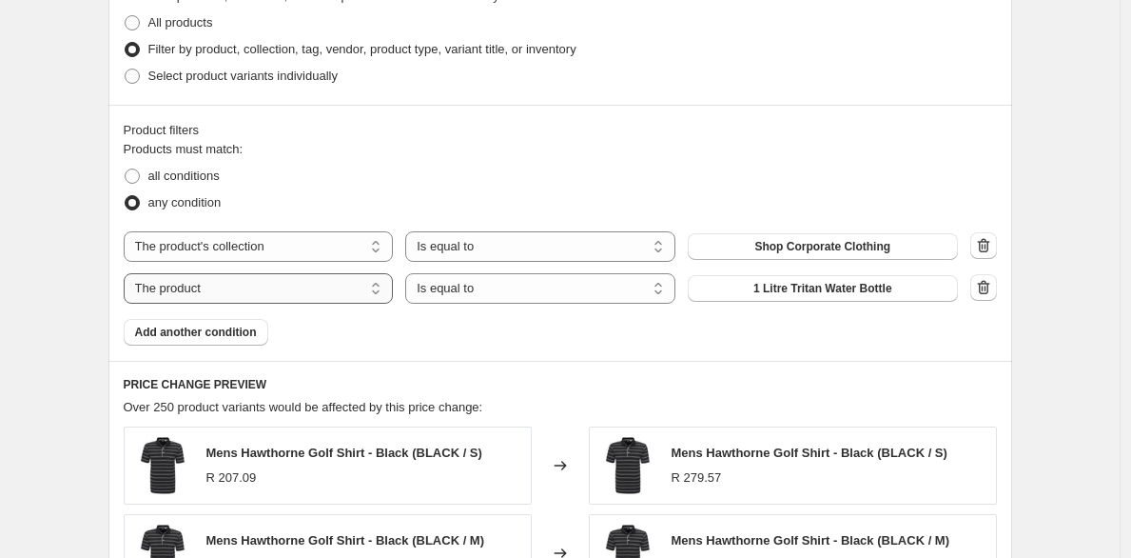
click at [255, 287] on select "The product The product's collection The product's tag The product's vendor The…" at bounding box center [259, 288] width 270 height 30
select select "collection"
click at [823, 285] on span "Backpacks" at bounding box center [823, 288] width 60 height 15
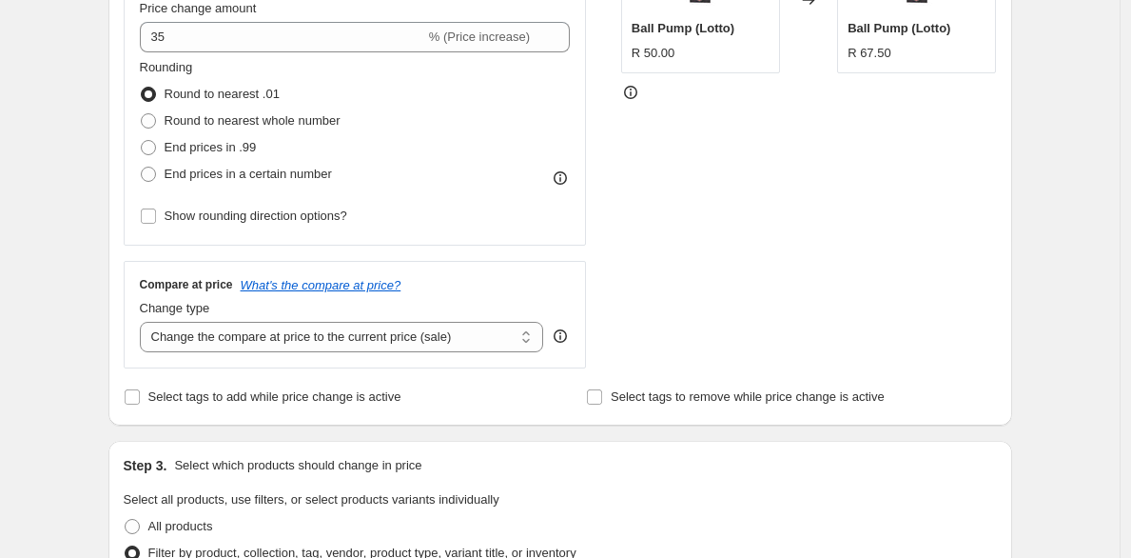
scroll to position [417, 0]
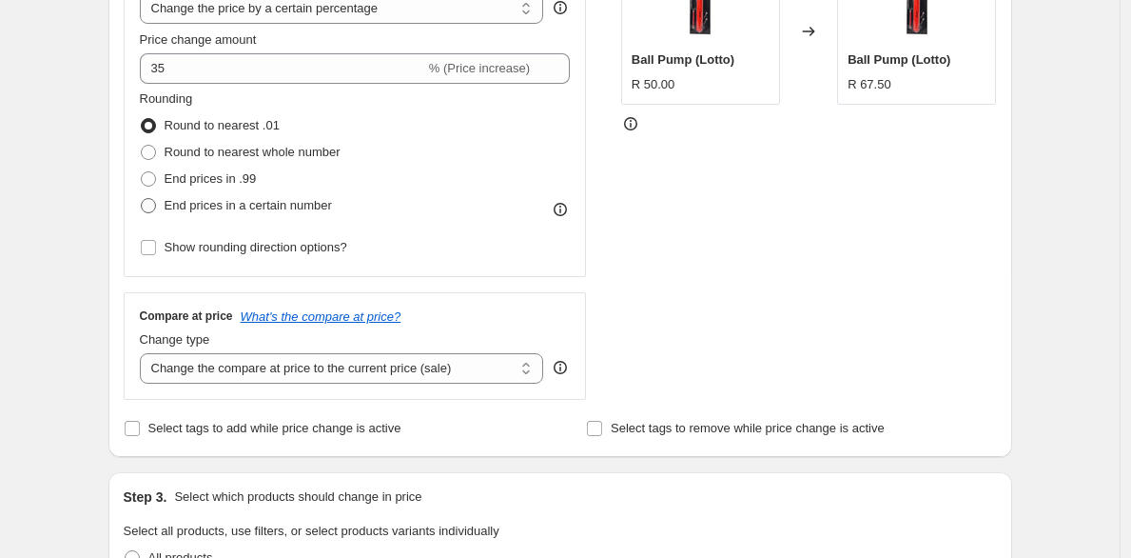
click at [155, 198] on span at bounding box center [148, 205] width 15 height 15
click at [142, 198] on input "End prices in a certain number" at bounding box center [141, 198] width 1 height 1
radio input "true"
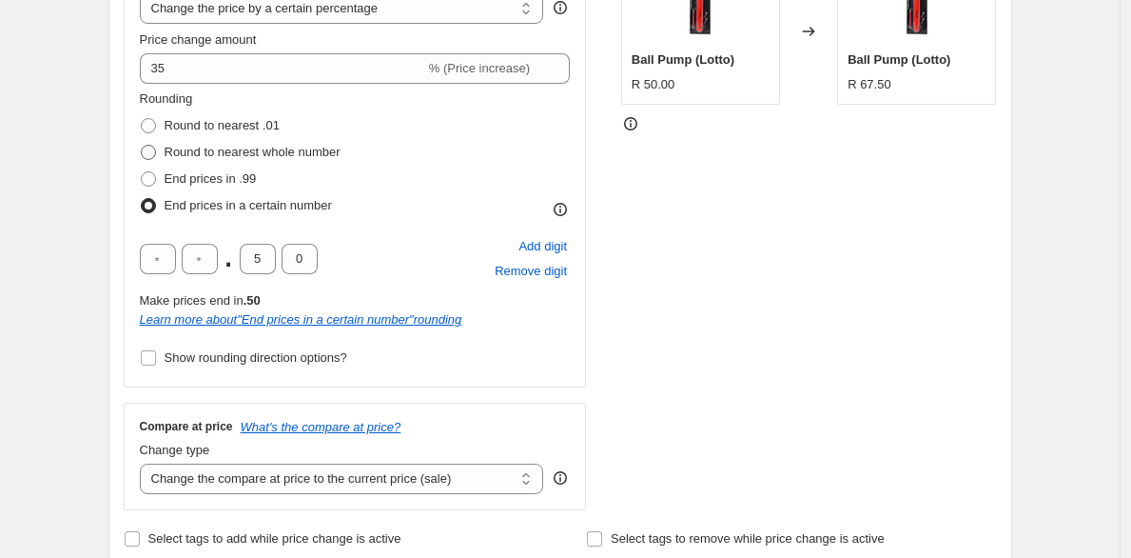
click at [154, 156] on span at bounding box center [148, 152] width 15 height 15
click at [142, 146] on input "Round to nearest whole number" at bounding box center [141, 145] width 1 height 1
radio input "true"
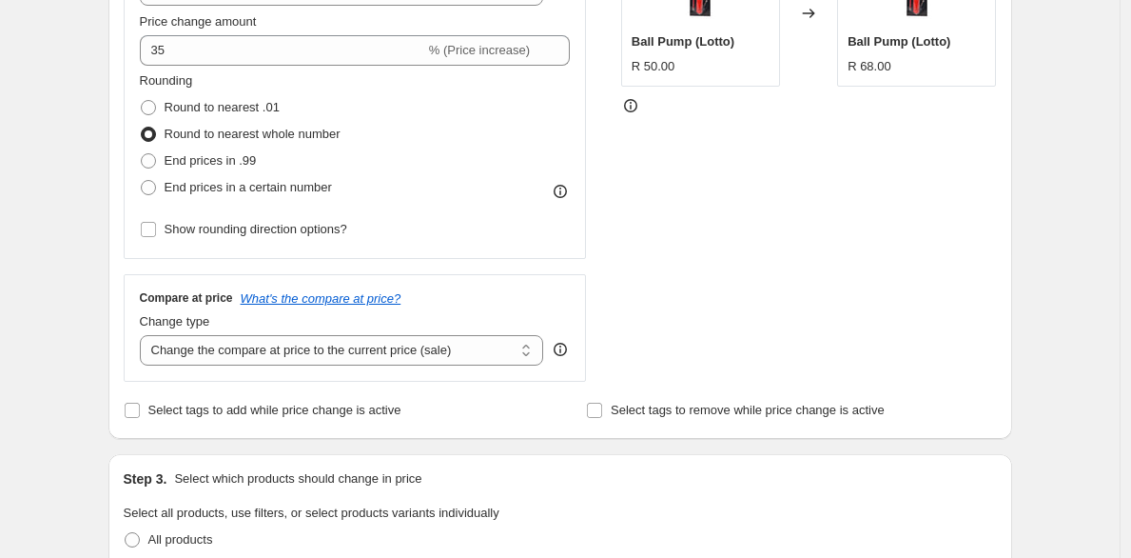
scroll to position [438, 0]
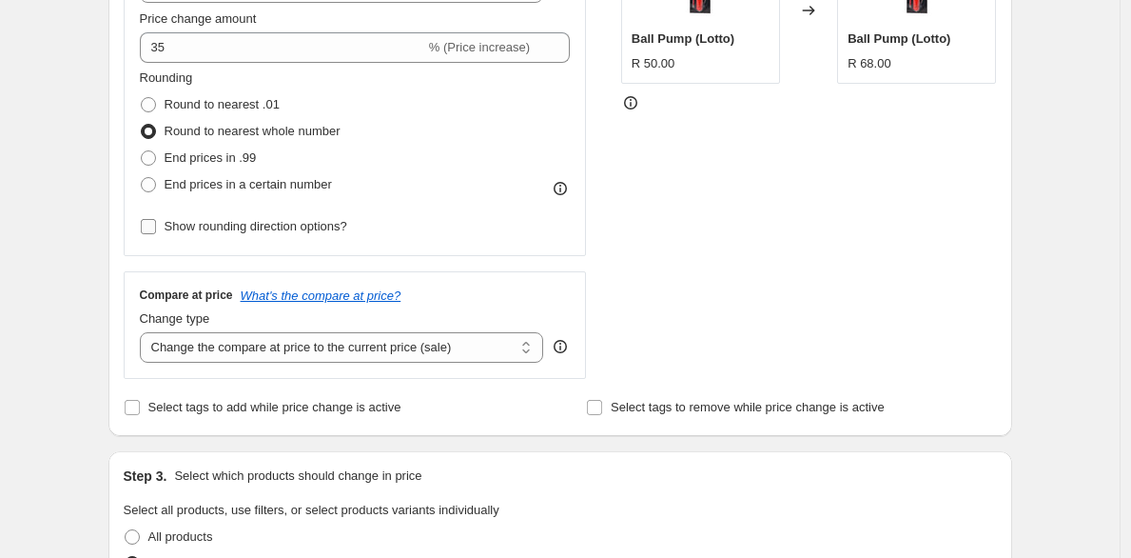
click at [157, 218] on span at bounding box center [148, 226] width 17 height 17
click at [156, 219] on input "Show rounding direction options?" at bounding box center [148, 226] width 15 height 15
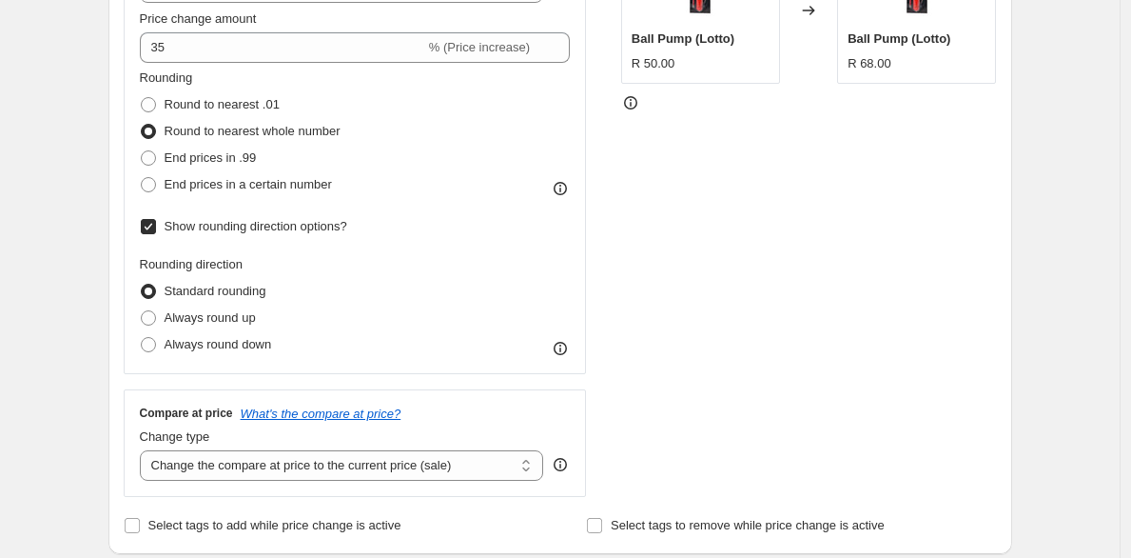
click at [150, 241] on div "Rounding Round to nearest .01 Round to nearest whole number End prices in .99 E…" at bounding box center [355, 213] width 431 height 289
click at [153, 234] on span at bounding box center [148, 226] width 17 height 17
click at [153, 234] on input "Show rounding direction options?" at bounding box center [148, 226] width 15 height 15
checkbox input "false"
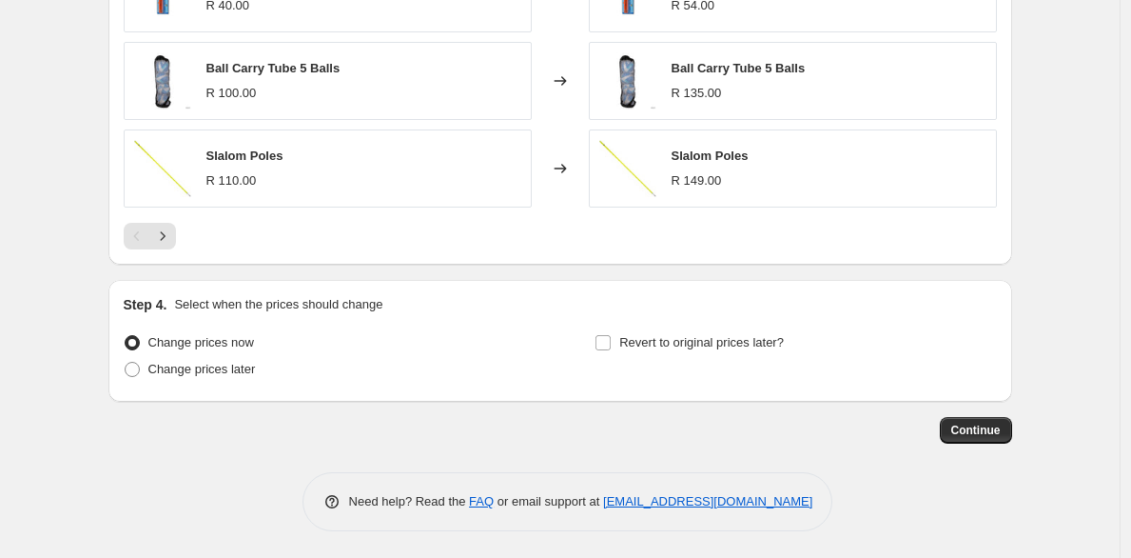
scroll to position [1600, 0]
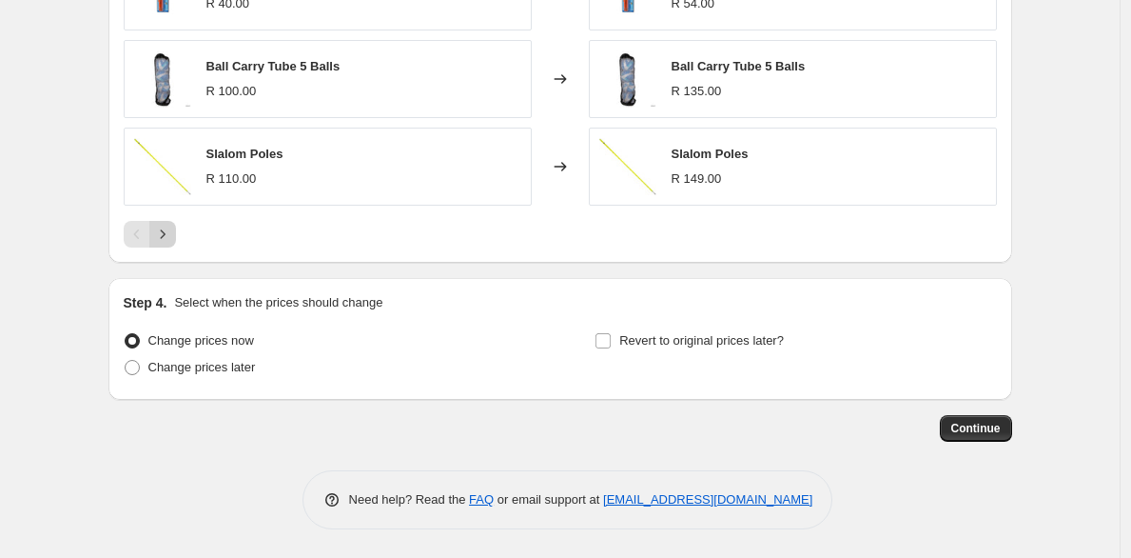
click at [159, 227] on icon "Next" at bounding box center [162, 234] width 19 height 19
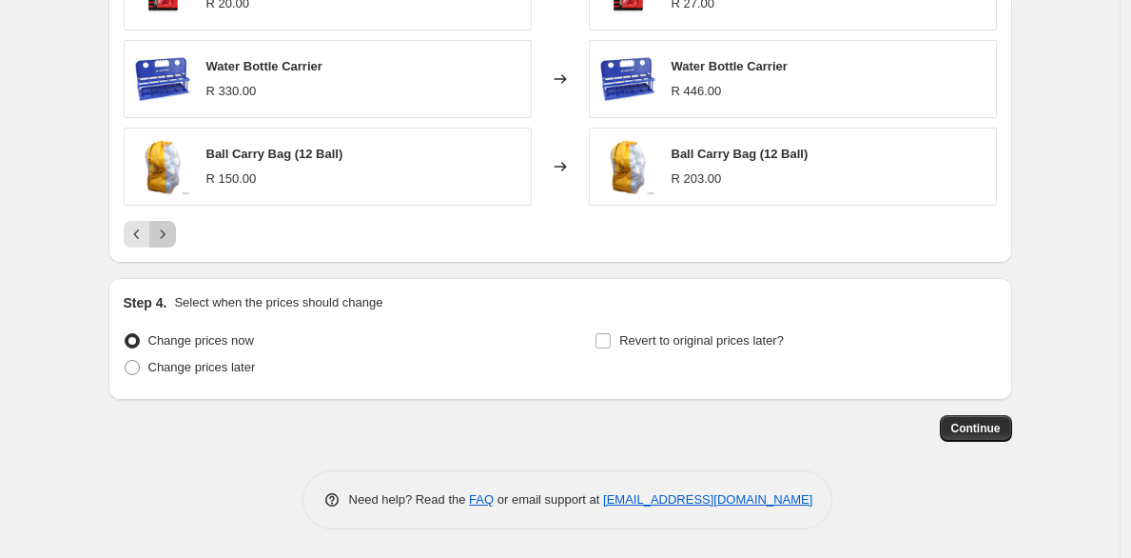
click at [164, 234] on icon "Next" at bounding box center [162, 234] width 19 height 19
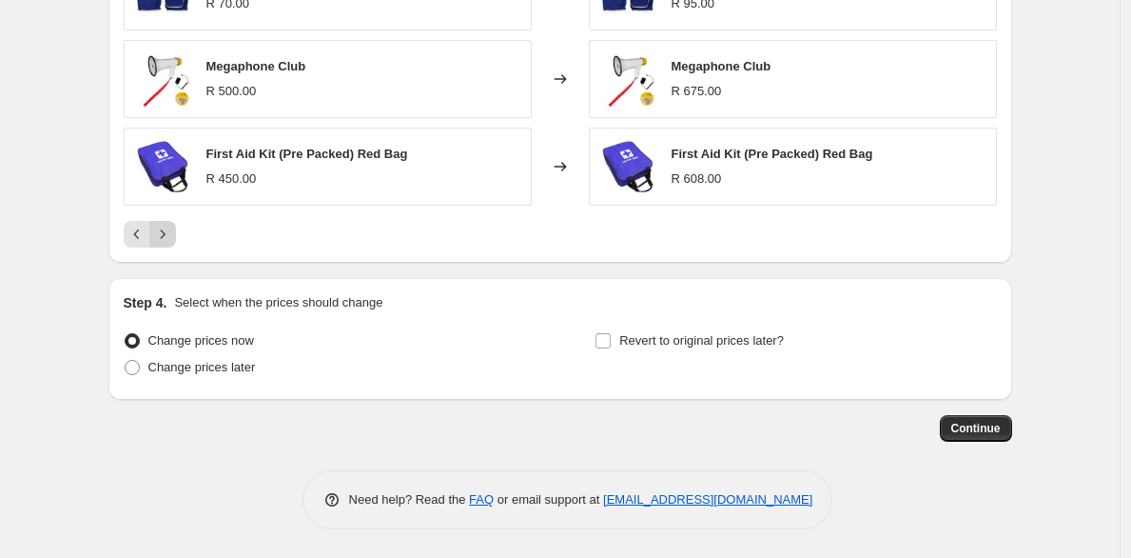
click at [164, 234] on icon "Next" at bounding box center [162, 234] width 19 height 19
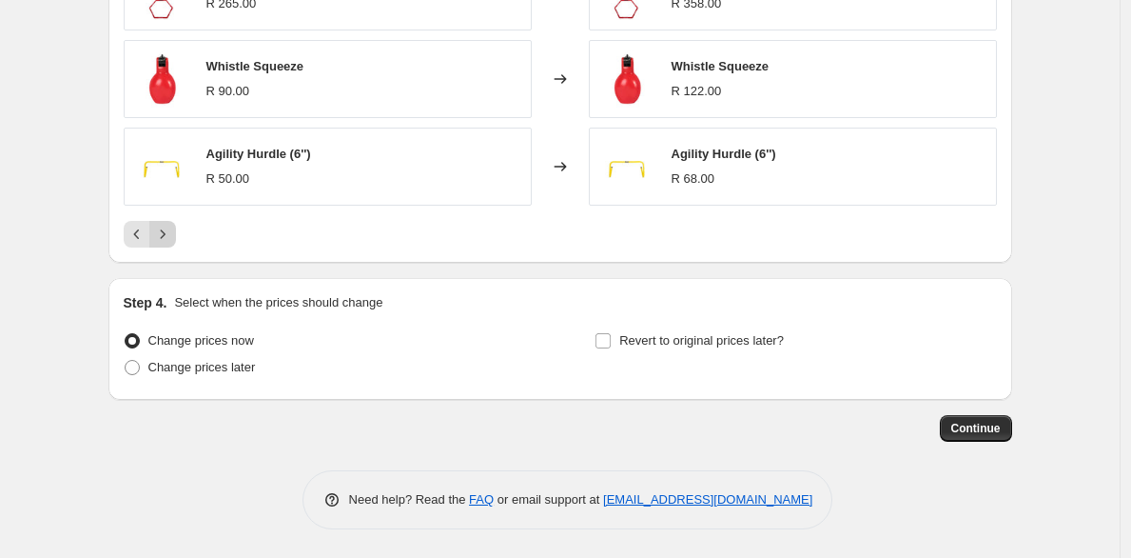
click at [165, 234] on icon "Next" at bounding box center [162, 234] width 19 height 19
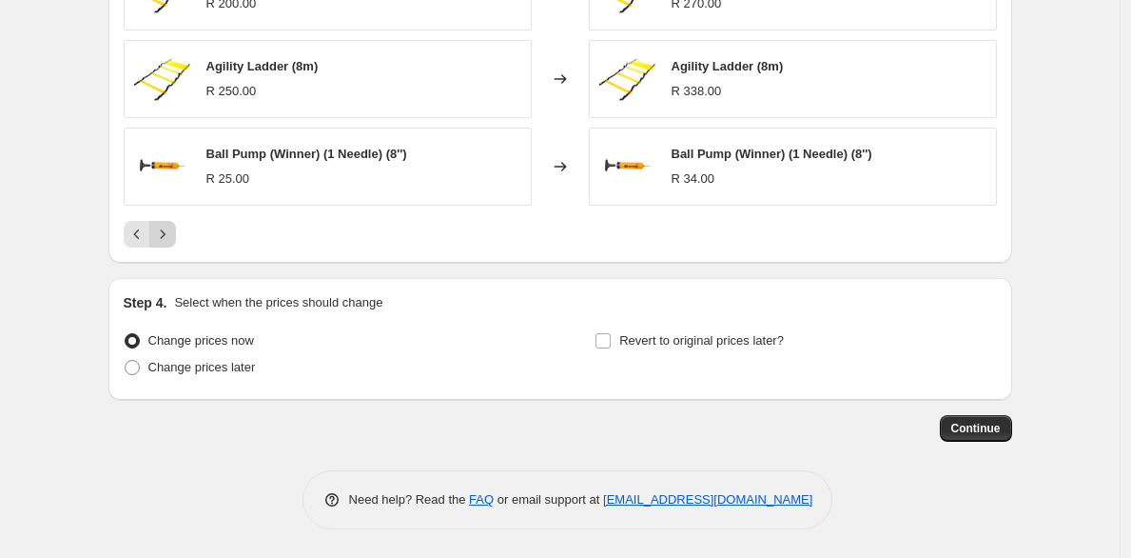
click at [165, 234] on icon "Next" at bounding box center [162, 234] width 19 height 19
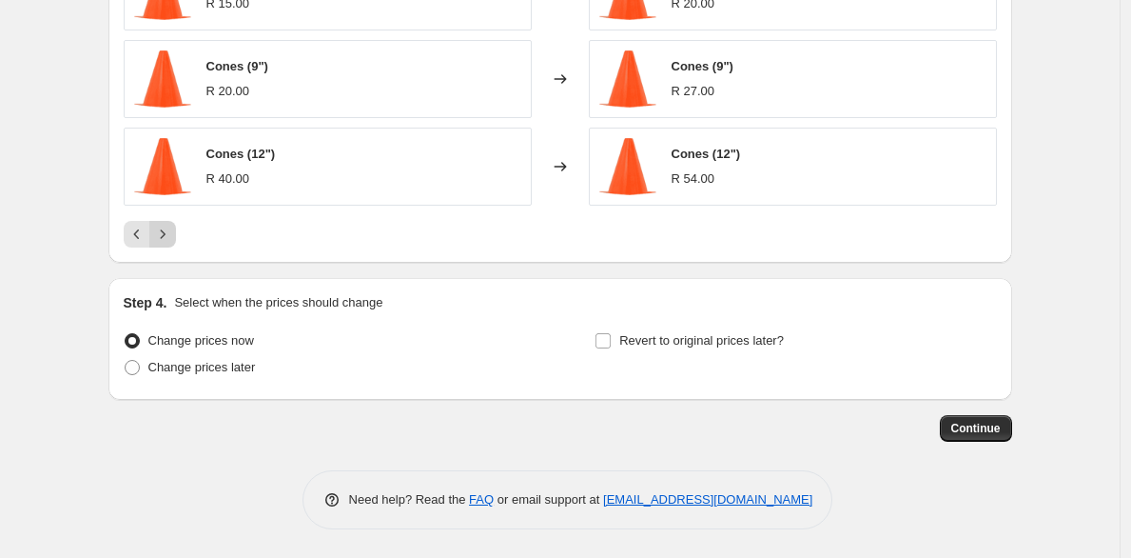
click at [165, 234] on icon "Next" at bounding box center [162, 234] width 19 height 19
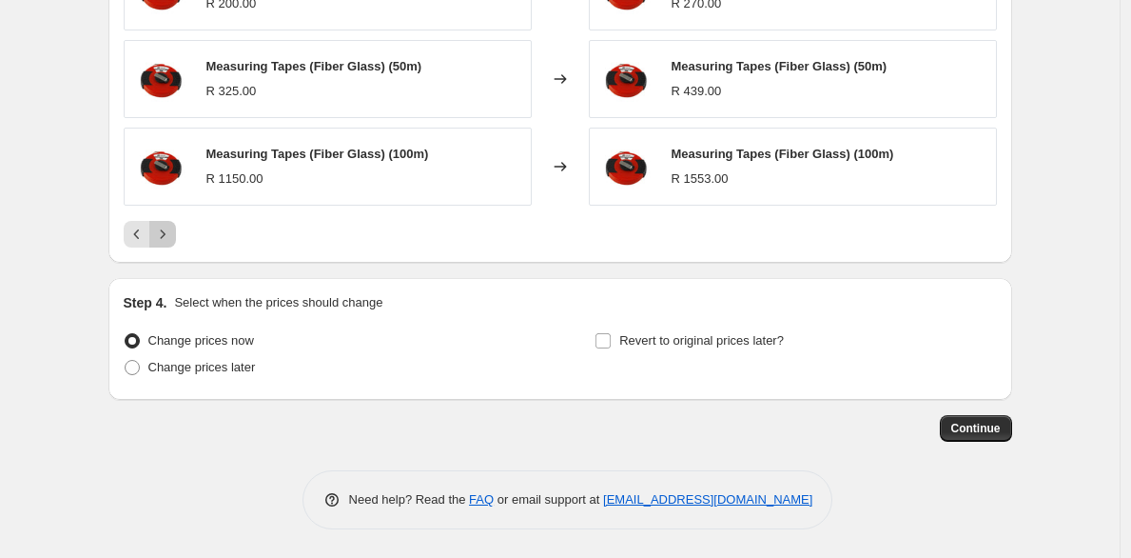
click at [165, 234] on icon "Next" at bounding box center [162, 234] width 19 height 19
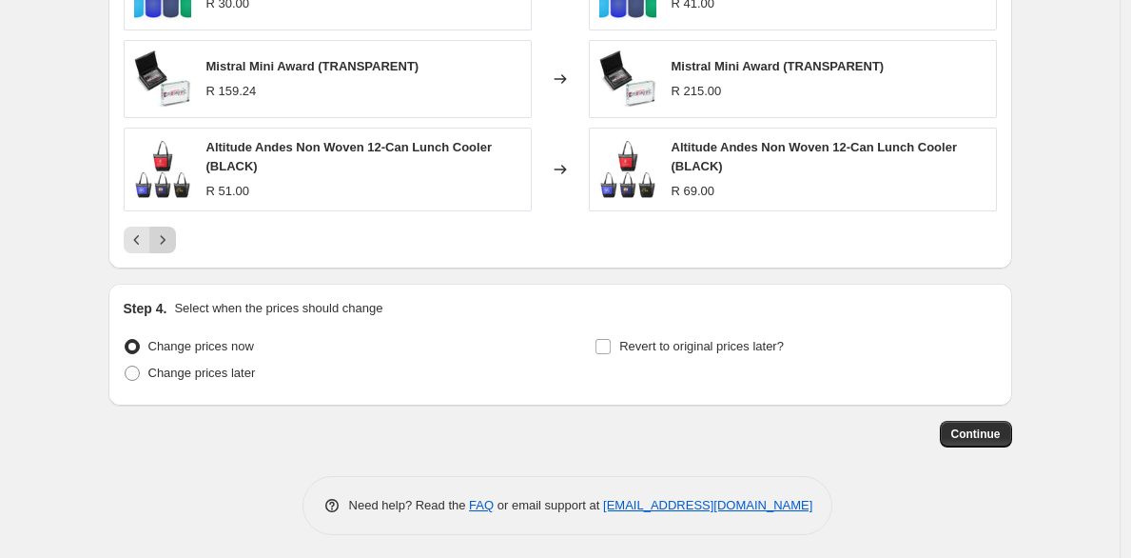
click at [165, 234] on icon "Next" at bounding box center [162, 239] width 19 height 19
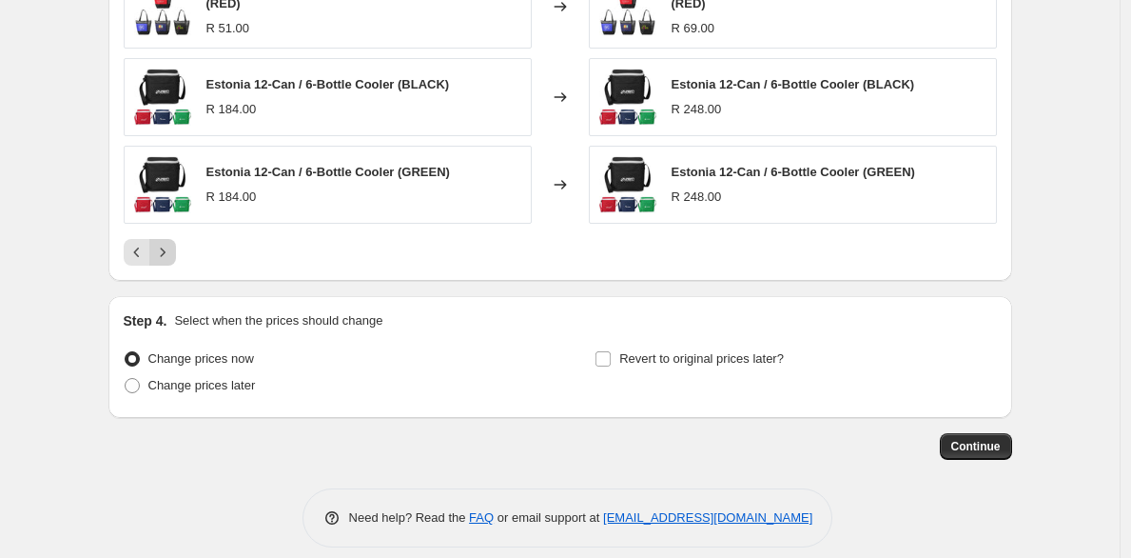
scroll to position [1433, 0]
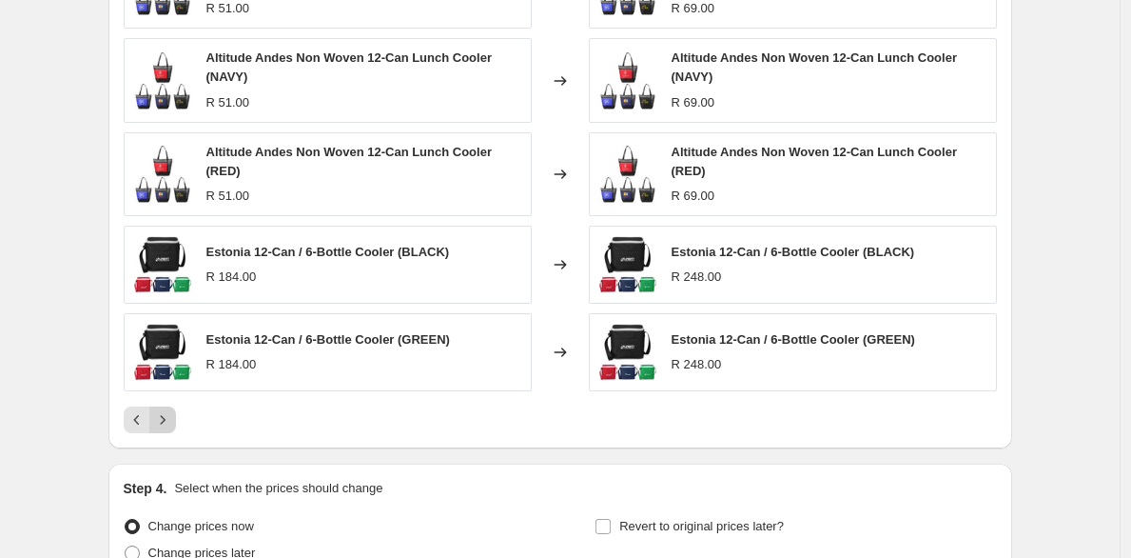
click at [165, 419] on icon "Next" at bounding box center [162, 419] width 5 height 9
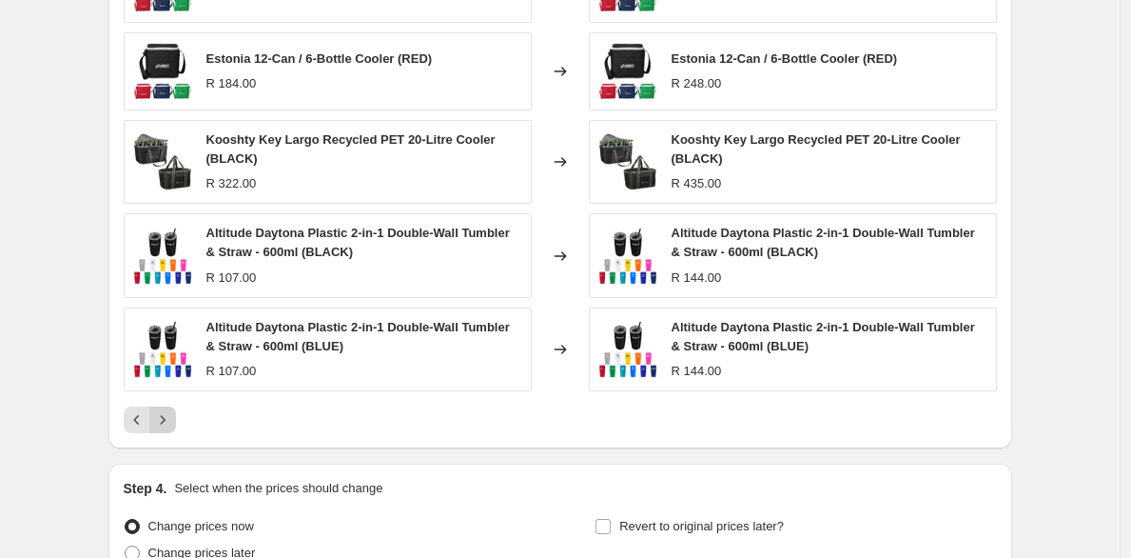
click at [165, 419] on icon "Next" at bounding box center [162, 419] width 5 height 9
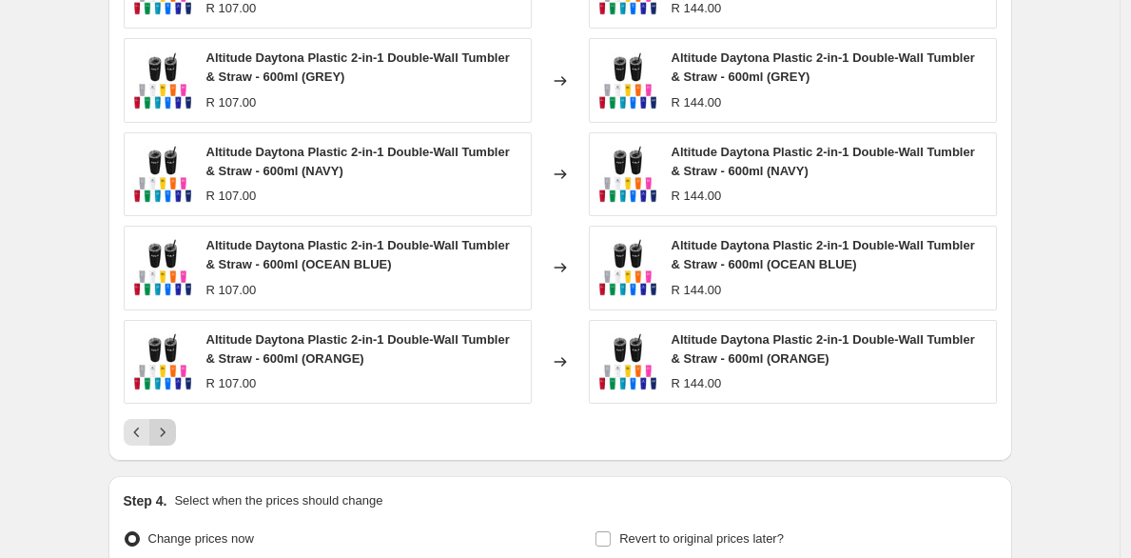
click at [168, 419] on button "Next" at bounding box center [162, 432] width 27 height 27
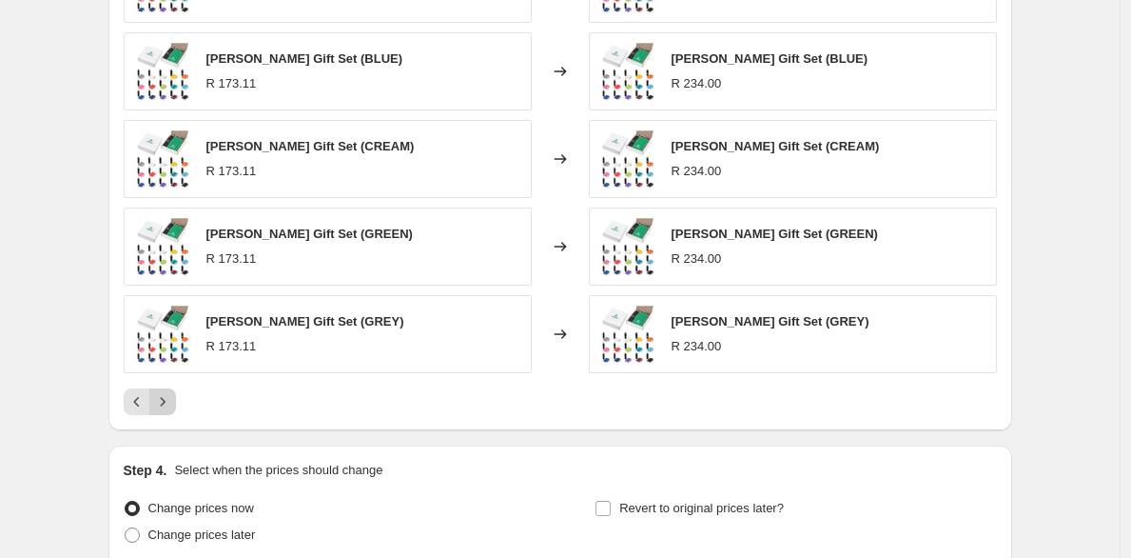
click at [168, 419] on div "PRICE CHANGE PREVIEW Over 250 product variants would be affected by this price …" at bounding box center [560, 154] width 904 height 551
click at [169, 413] on button "Next" at bounding box center [162, 401] width 27 height 27
click at [169, 412] on button "Next" at bounding box center [162, 401] width 27 height 27
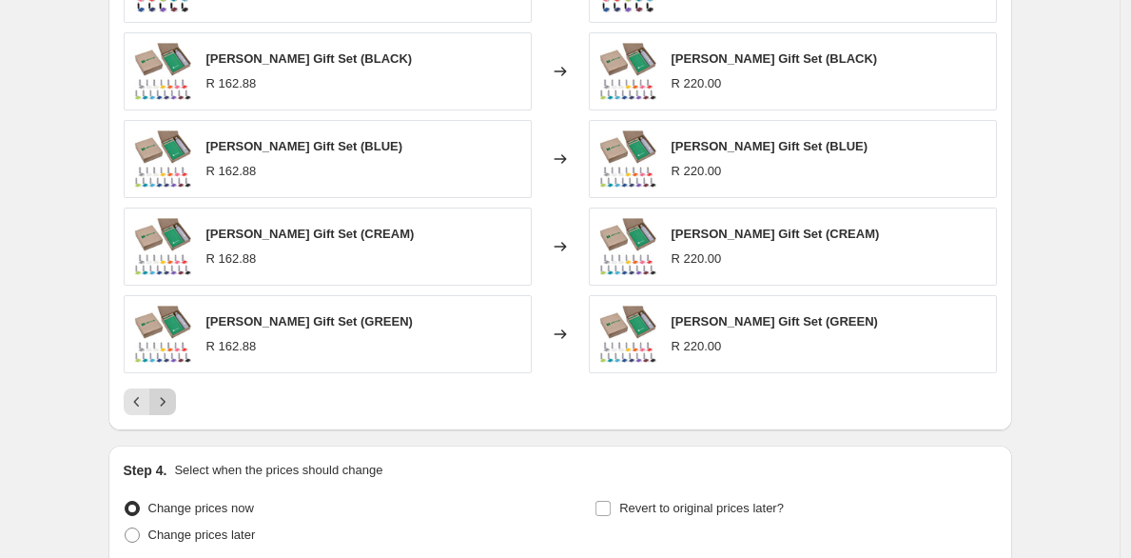
click at [169, 412] on button "Next" at bounding box center [162, 401] width 27 height 27
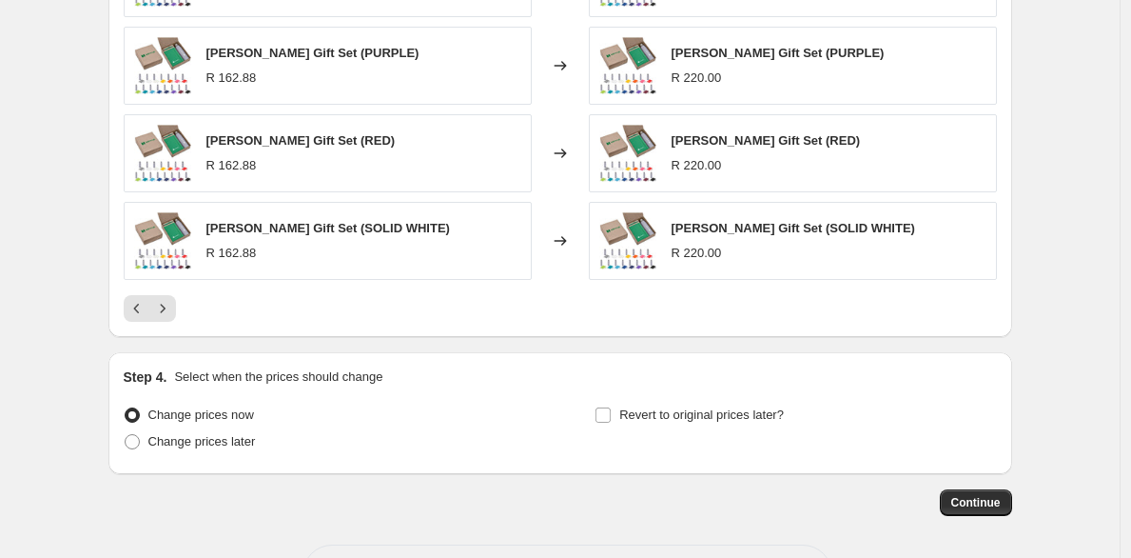
scroll to position [1600, 0]
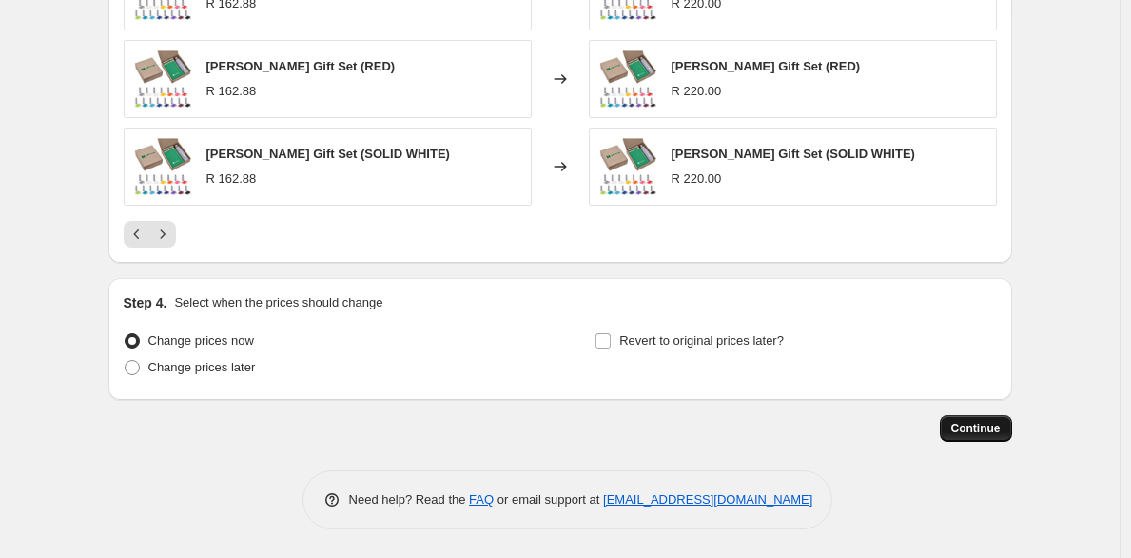
click at [995, 432] on span "Continue" at bounding box center [976, 428] width 49 height 15
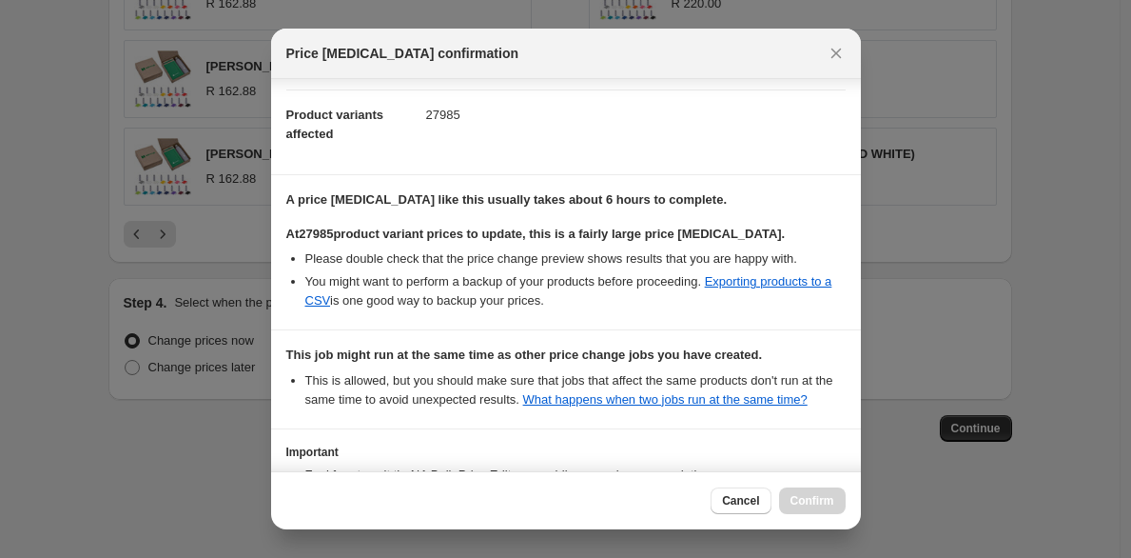
scroll to position [367, 0]
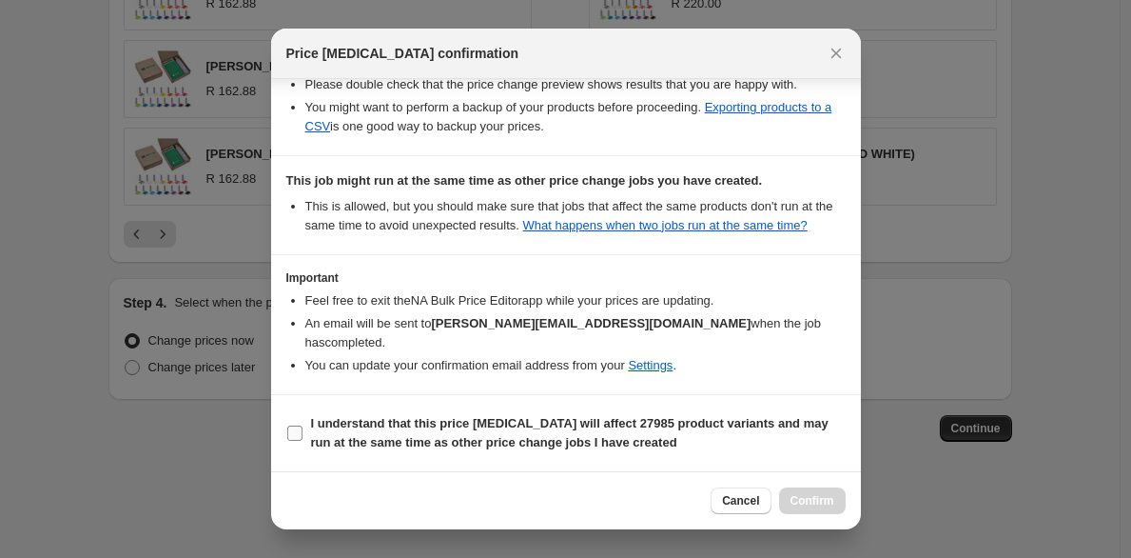
click at [386, 434] on span "I understand that this price [MEDICAL_DATA] will affect 27985 product variants …" at bounding box center [578, 433] width 535 height 38
click at [303, 434] on input "I understand that this price [MEDICAL_DATA] will affect 27985 product variants …" at bounding box center [294, 432] width 15 height 15
checkbox input "true"
click at [803, 505] on span "Confirm" at bounding box center [813, 500] width 44 height 15
